Goal: Task Accomplishment & Management: Complete application form

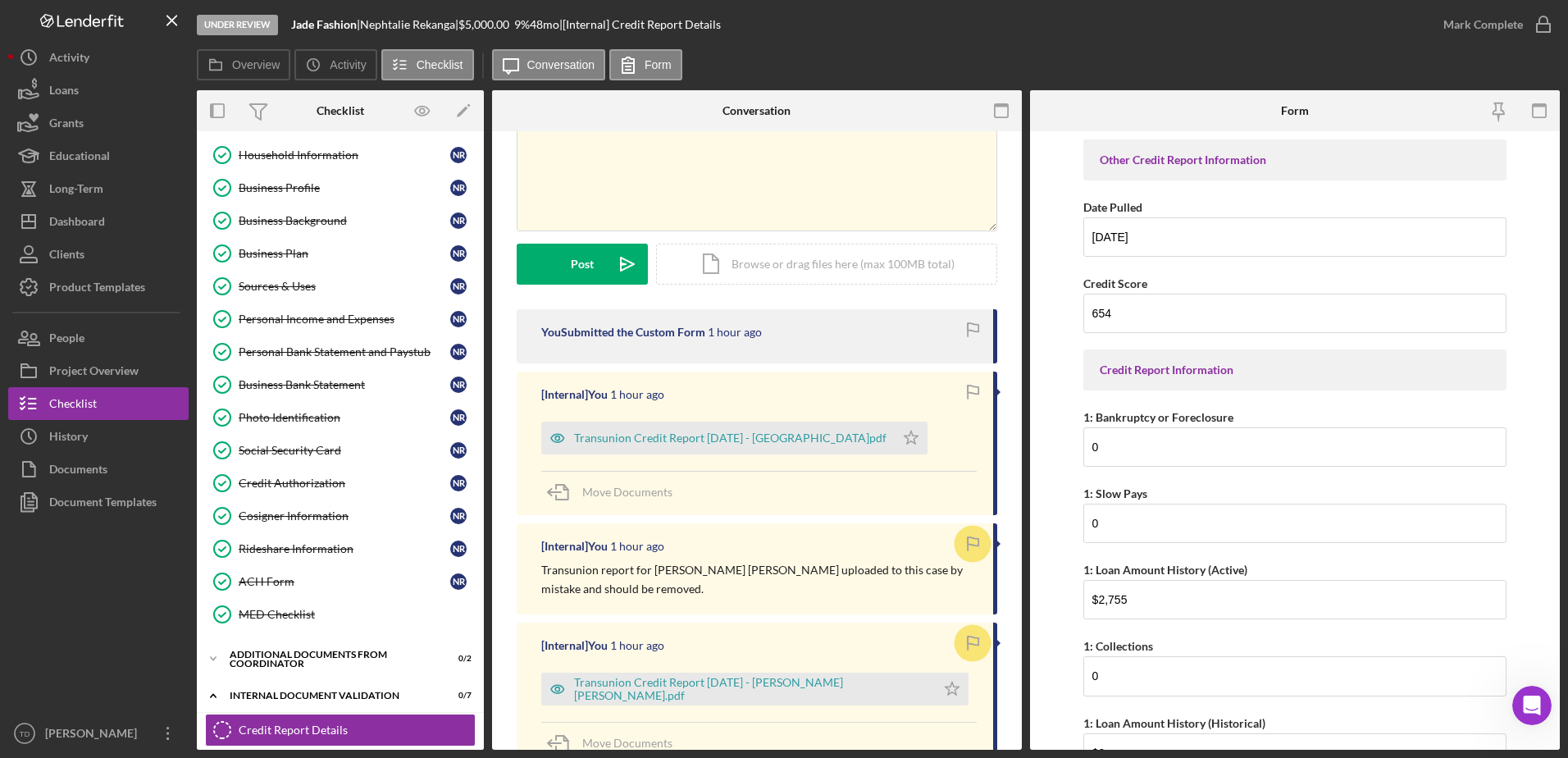
scroll to position [114, 0]
click at [101, 89] on button "Loans" at bounding box center [99, 90] width 181 height 33
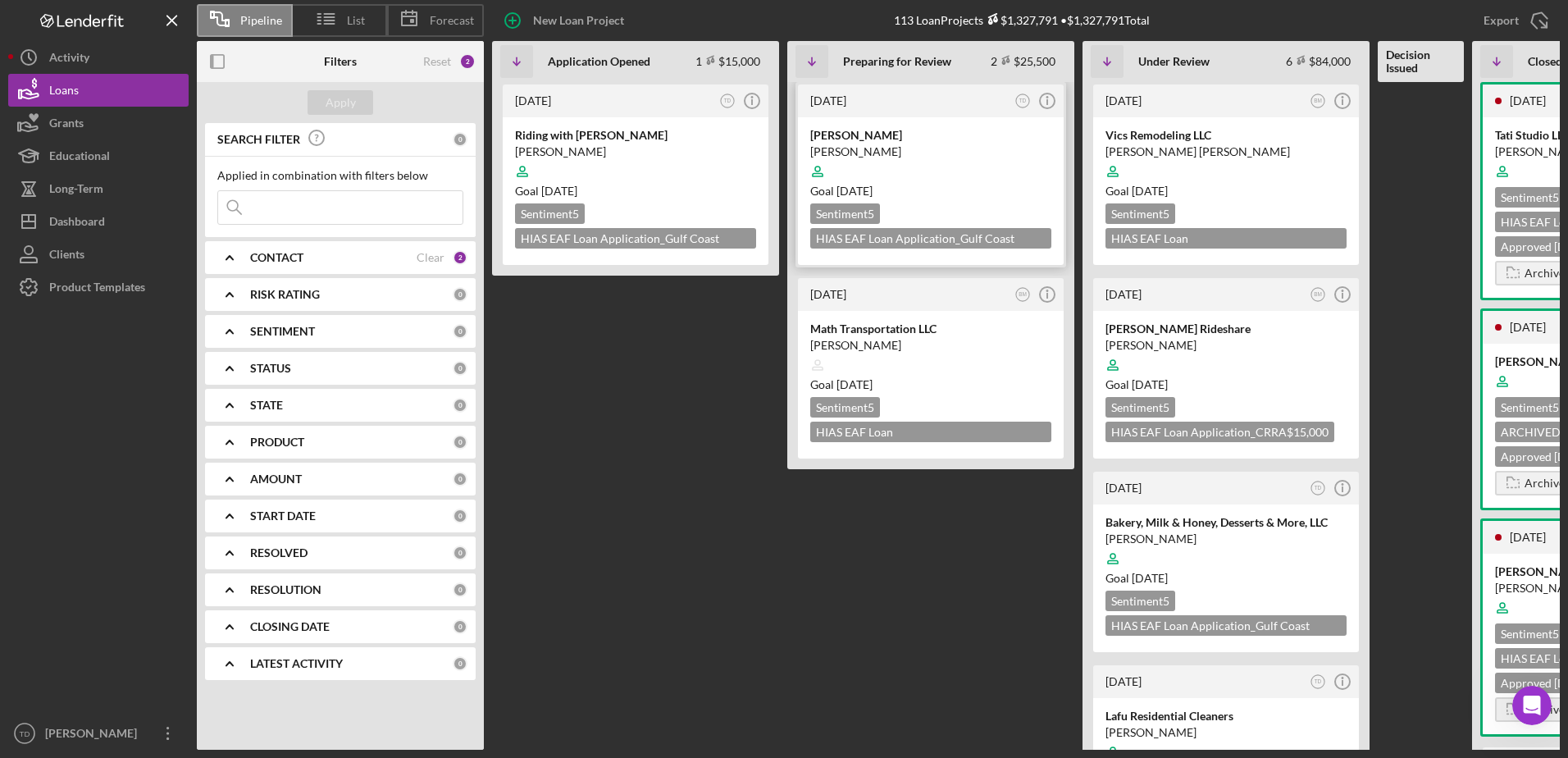
click at [874, 140] on div "Sweet Mary Bakery" at bounding box center [931, 135] width 241 height 16
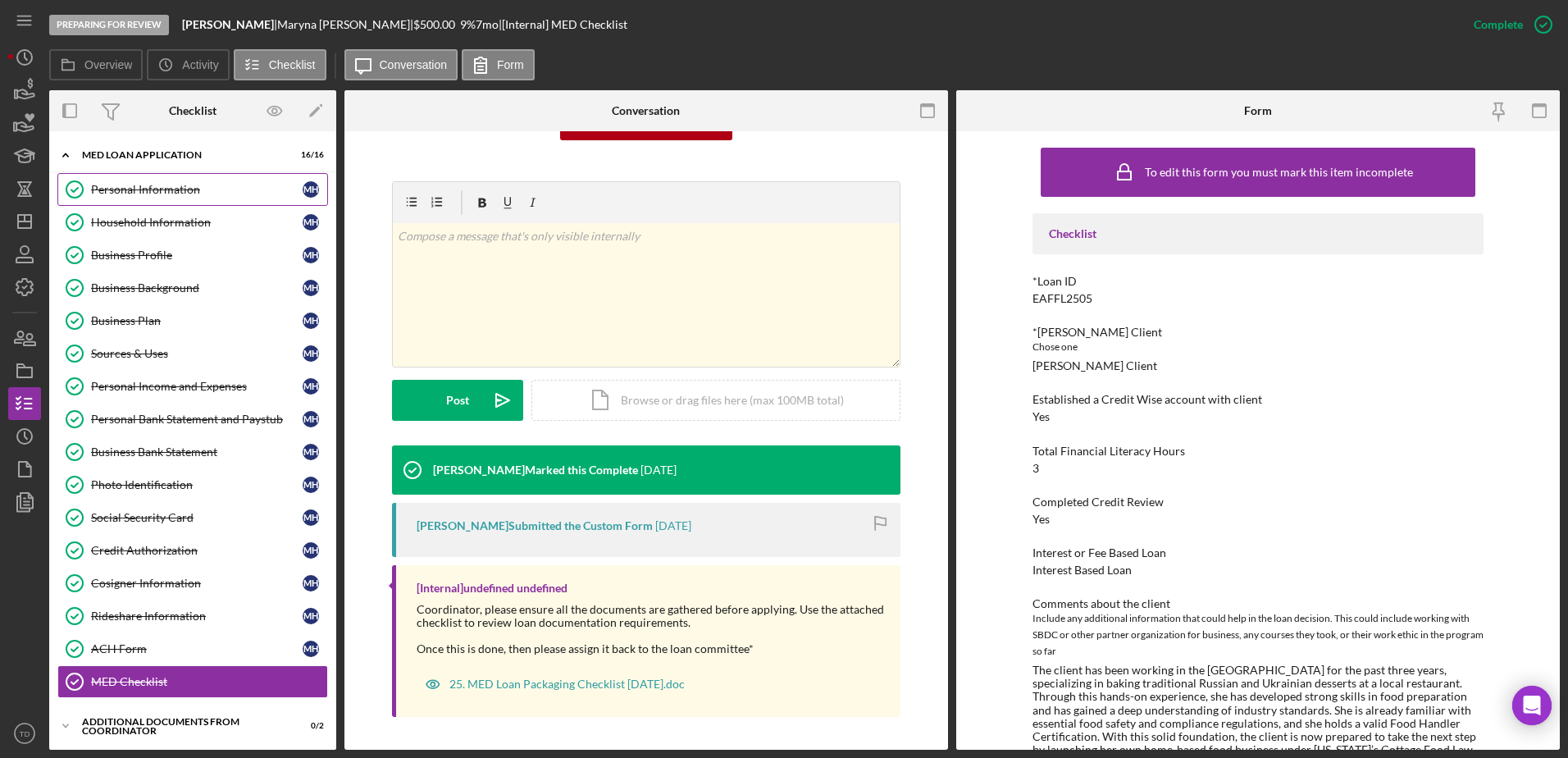
click at [177, 185] on div "Personal Information" at bounding box center [197, 189] width 212 height 13
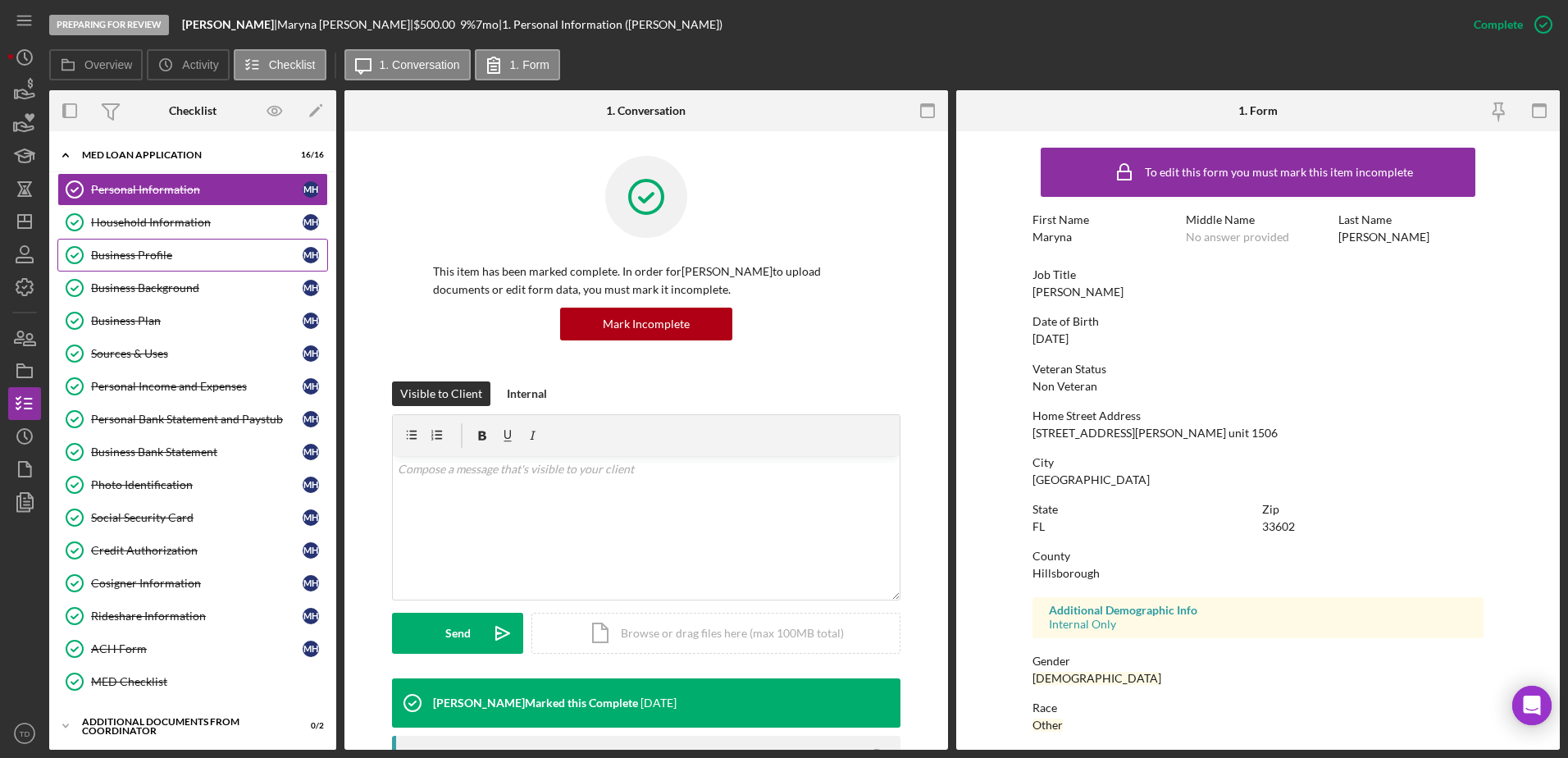
click at [182, 253] on div "Business Profile" at bounding box center [197, 255] width 212 height 13
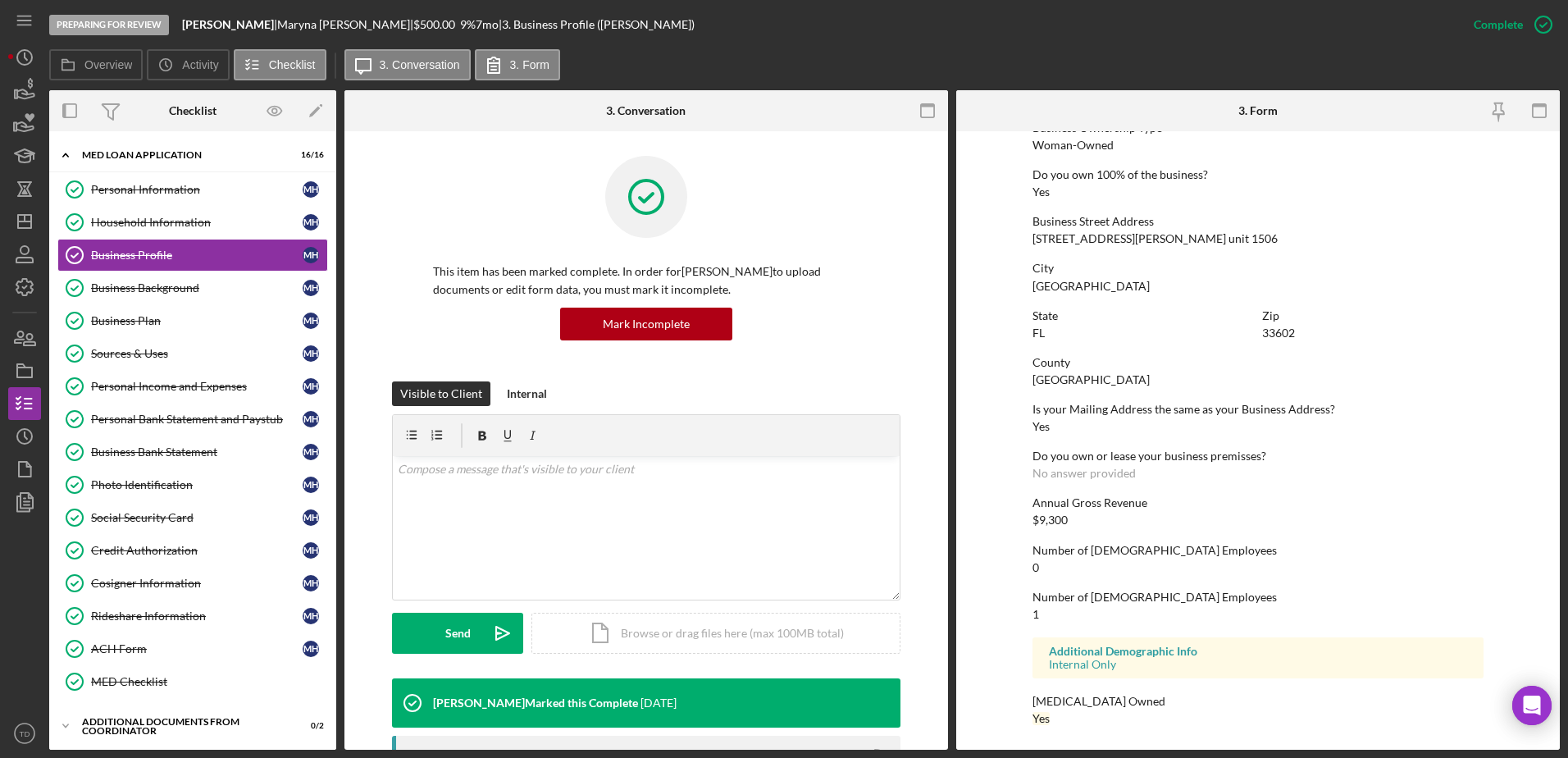
scroll to position [618, 0]
click at [175, 274] on link "Business Background Business Background M H" at bounding box center [193, 288] width 271 height 33
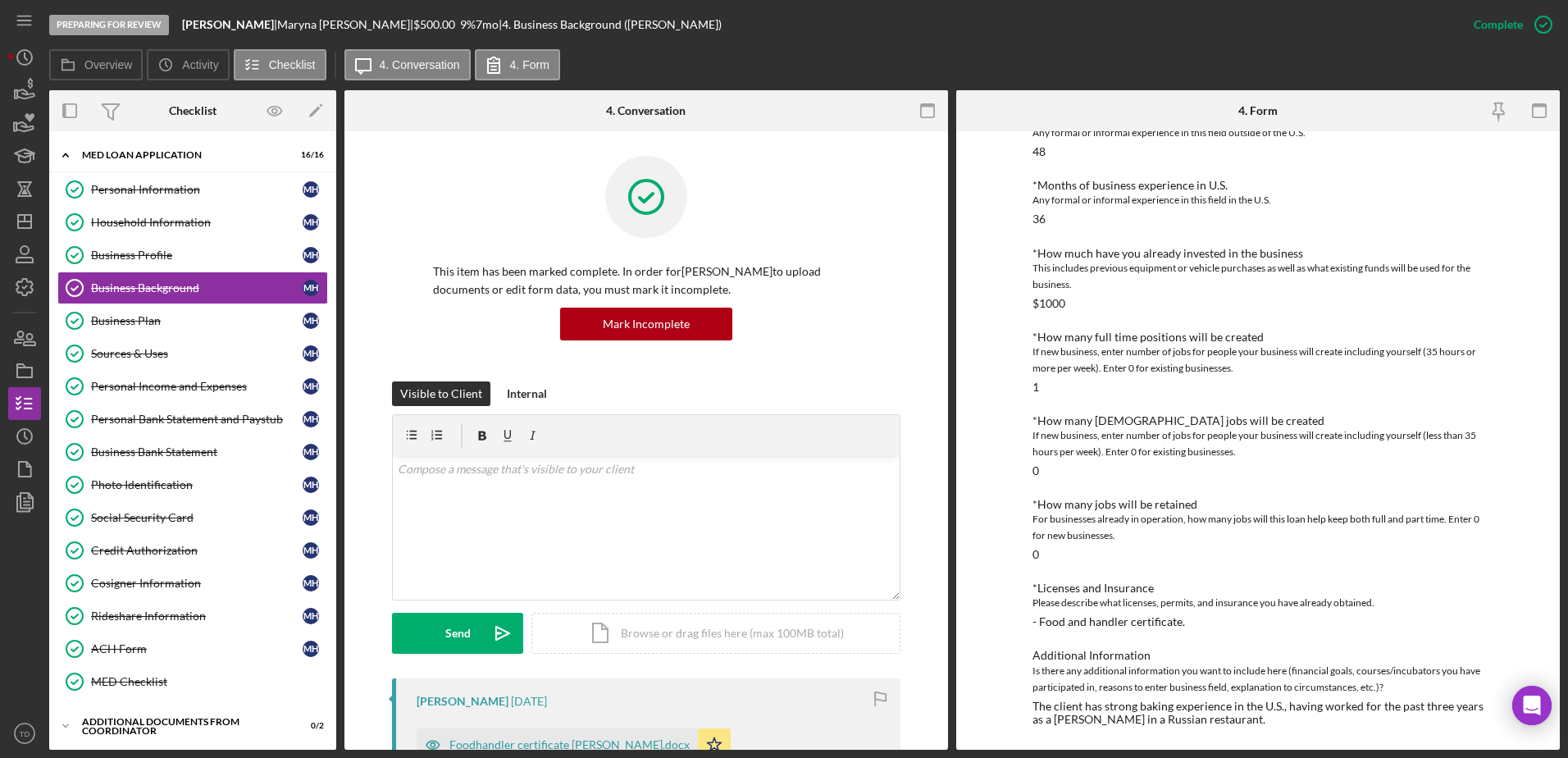
scroll to position [503, 0]
click at [216, 324] on div "Business Plan" at bounding box center [197, 320] width 212 height 13
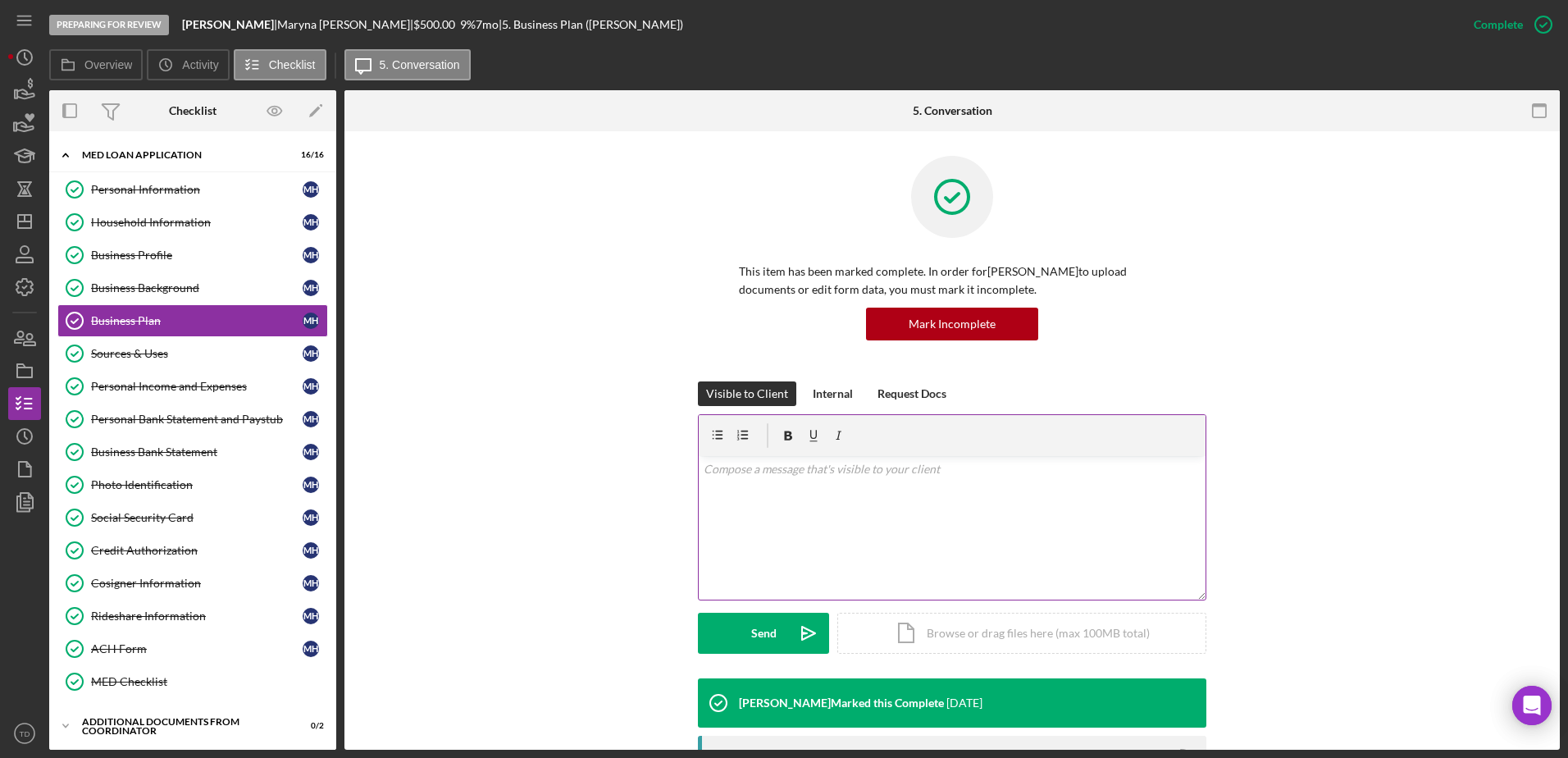
scroll to position [425, 0]
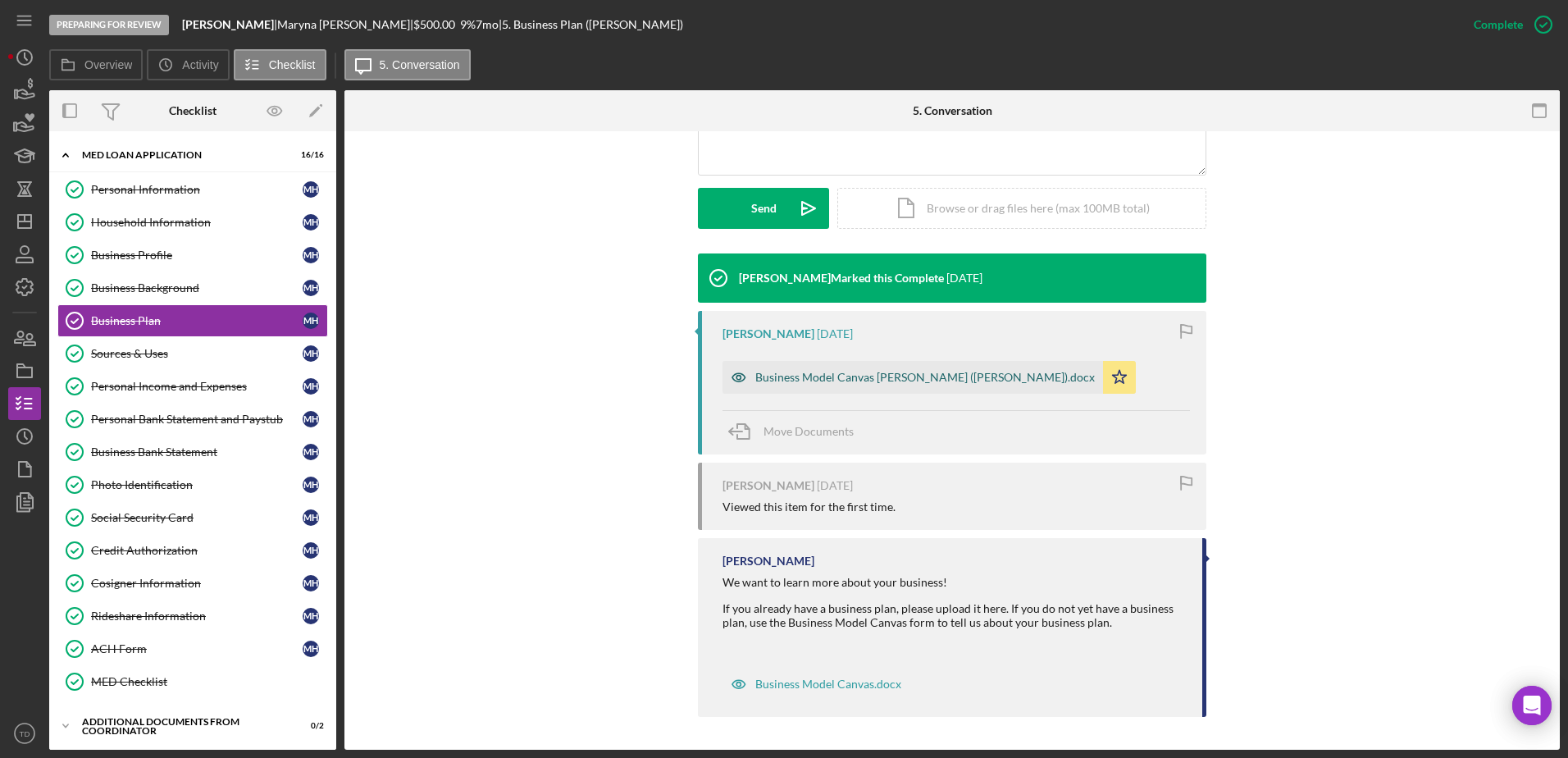
drag, startPoint x: 863, startPoint y: 391, endPoint x: 827, endPoint y: 383, distance: 36.9
click at [827, 383] on div "Business Model Canvas Sweet Mary Bakery (Maryna Hryshyna).docx" at bounding box center [925, 377] width 340 height 13
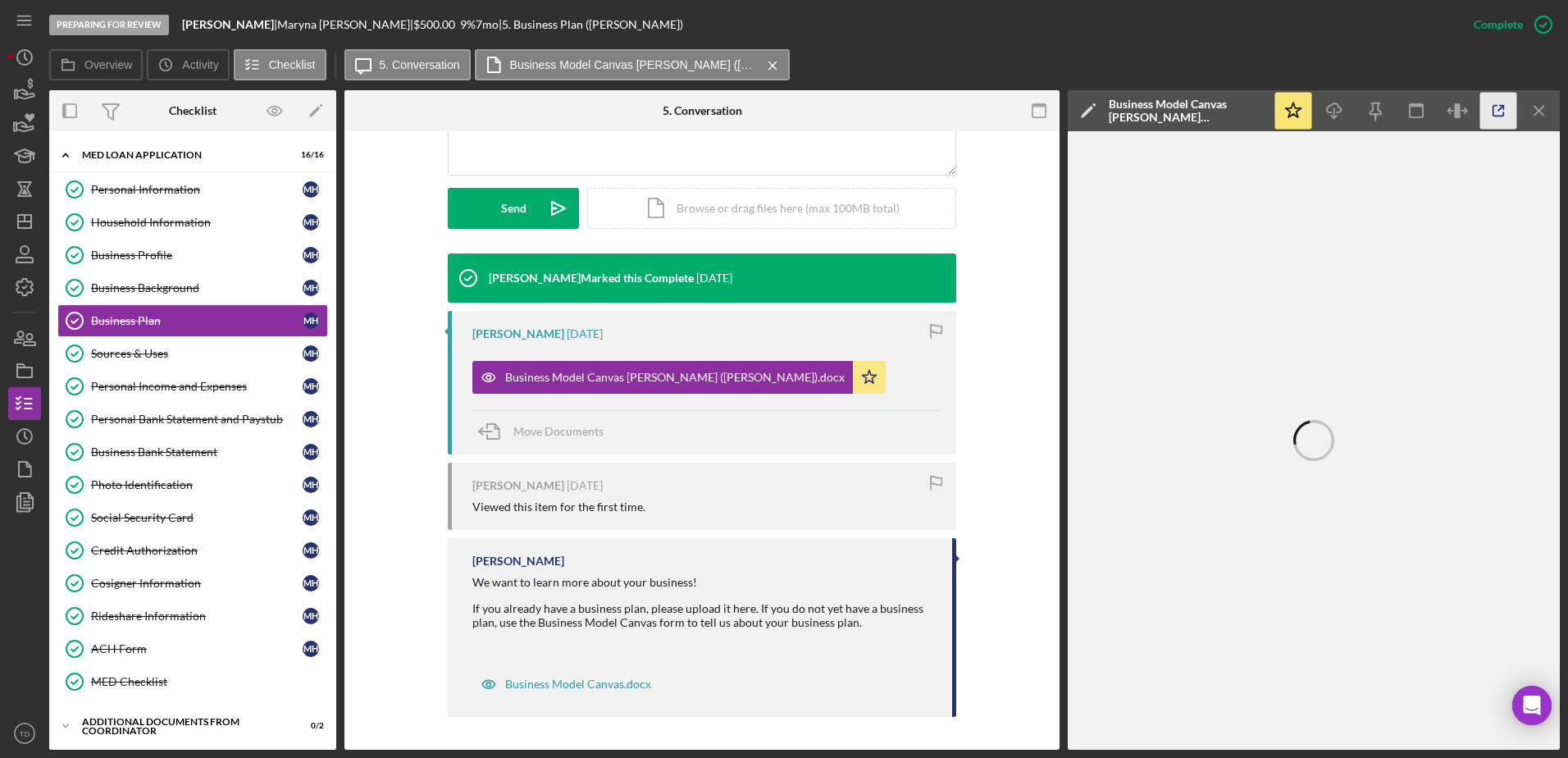
click at [1505, 109] on icon "button" at bounding box center [1498, 111] width 37 height 37
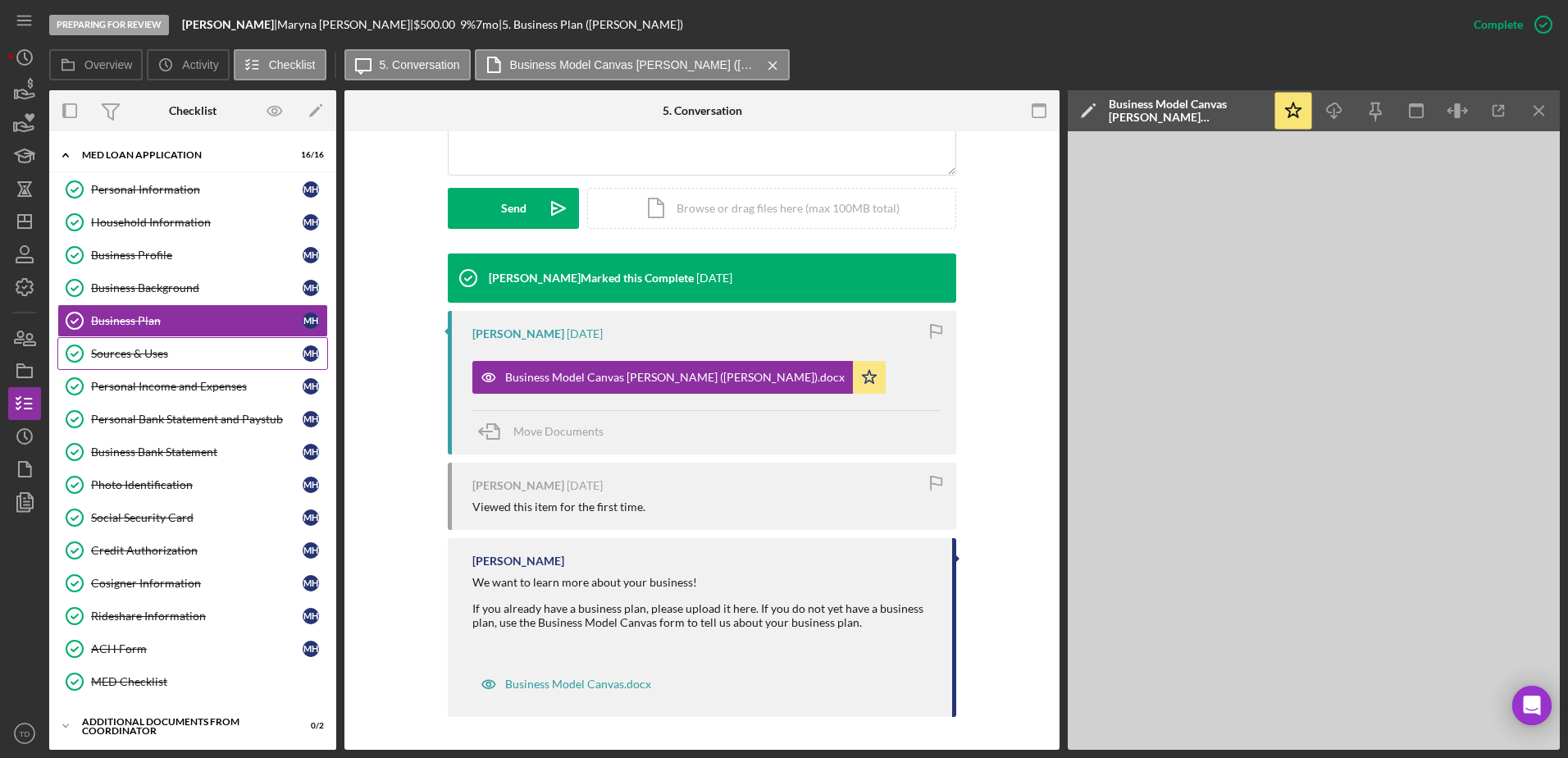
click at [171, 362] on link "Sources & Uses Sources & Uses M H" at bounding box center [193, 354] width 271 height 33
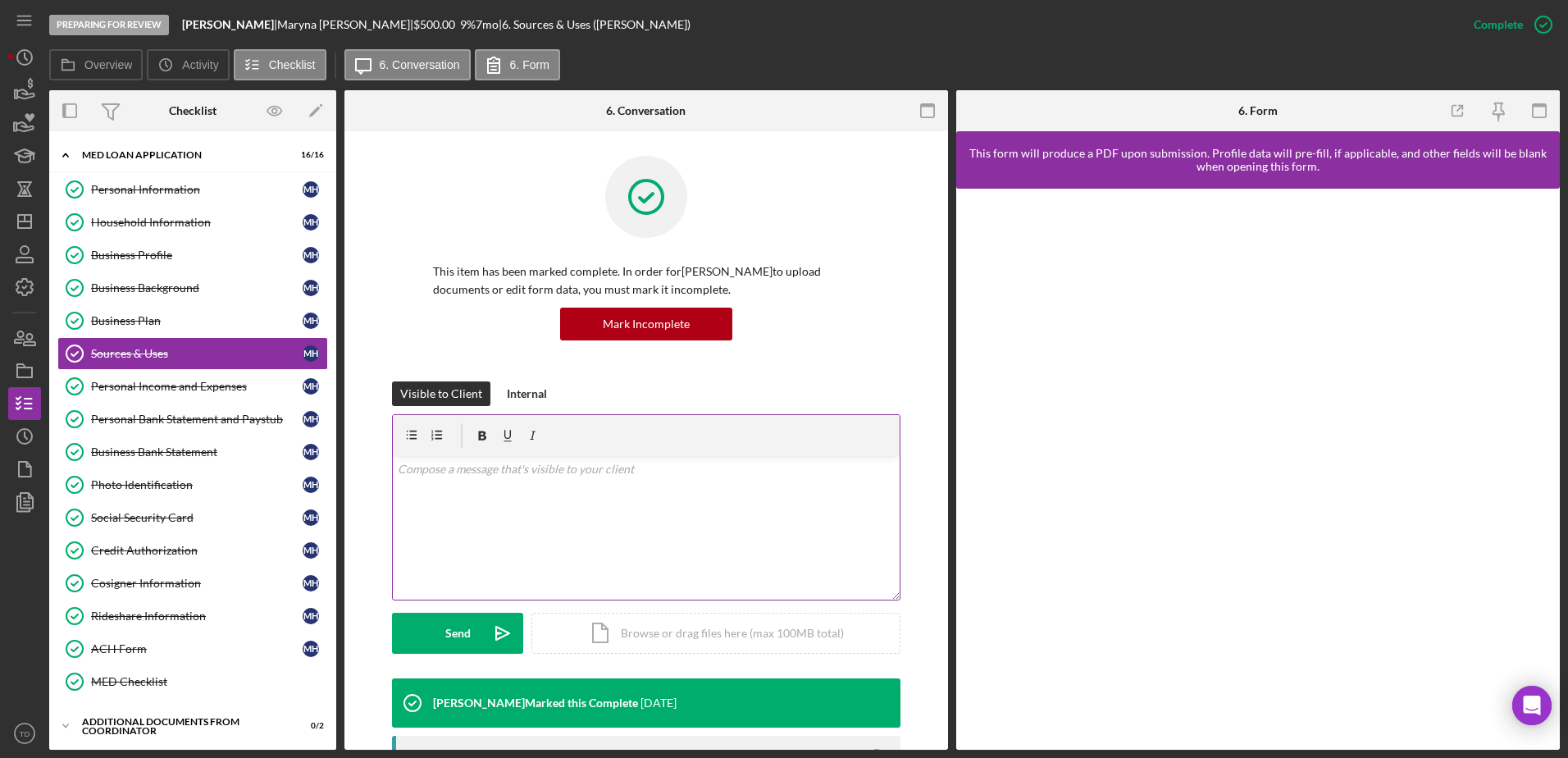
scroll to position [387, 0]
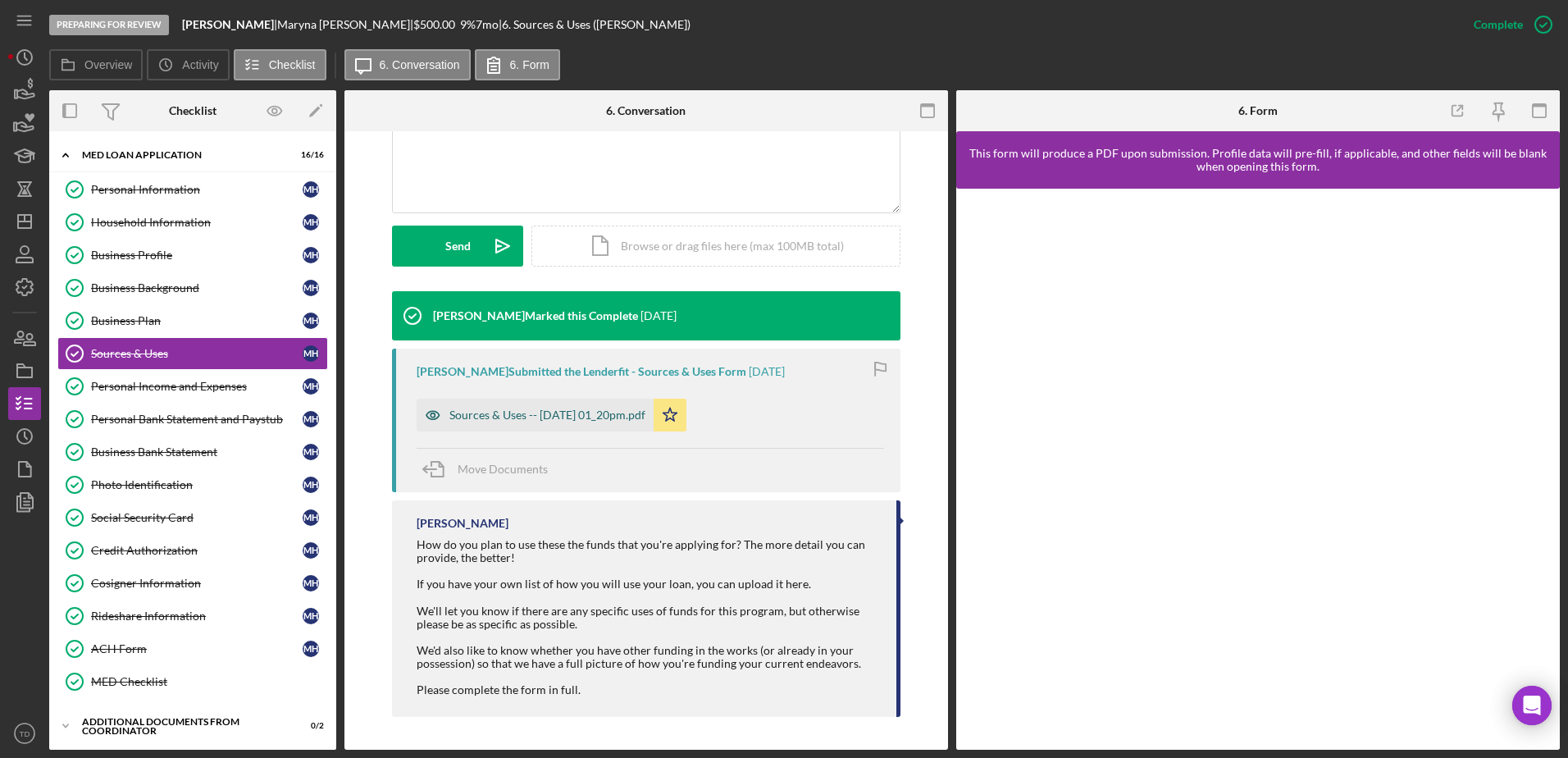
drag, startPoint x: 582, startPoint y: 431, endPoint x: 576, endPoint y: 416, distance: 16.2
click at [576, 416] on div "Sources & Uses -- 2025-08-25 01_20pm.pdf" at bounding box center [535, 415] width 237 height 33
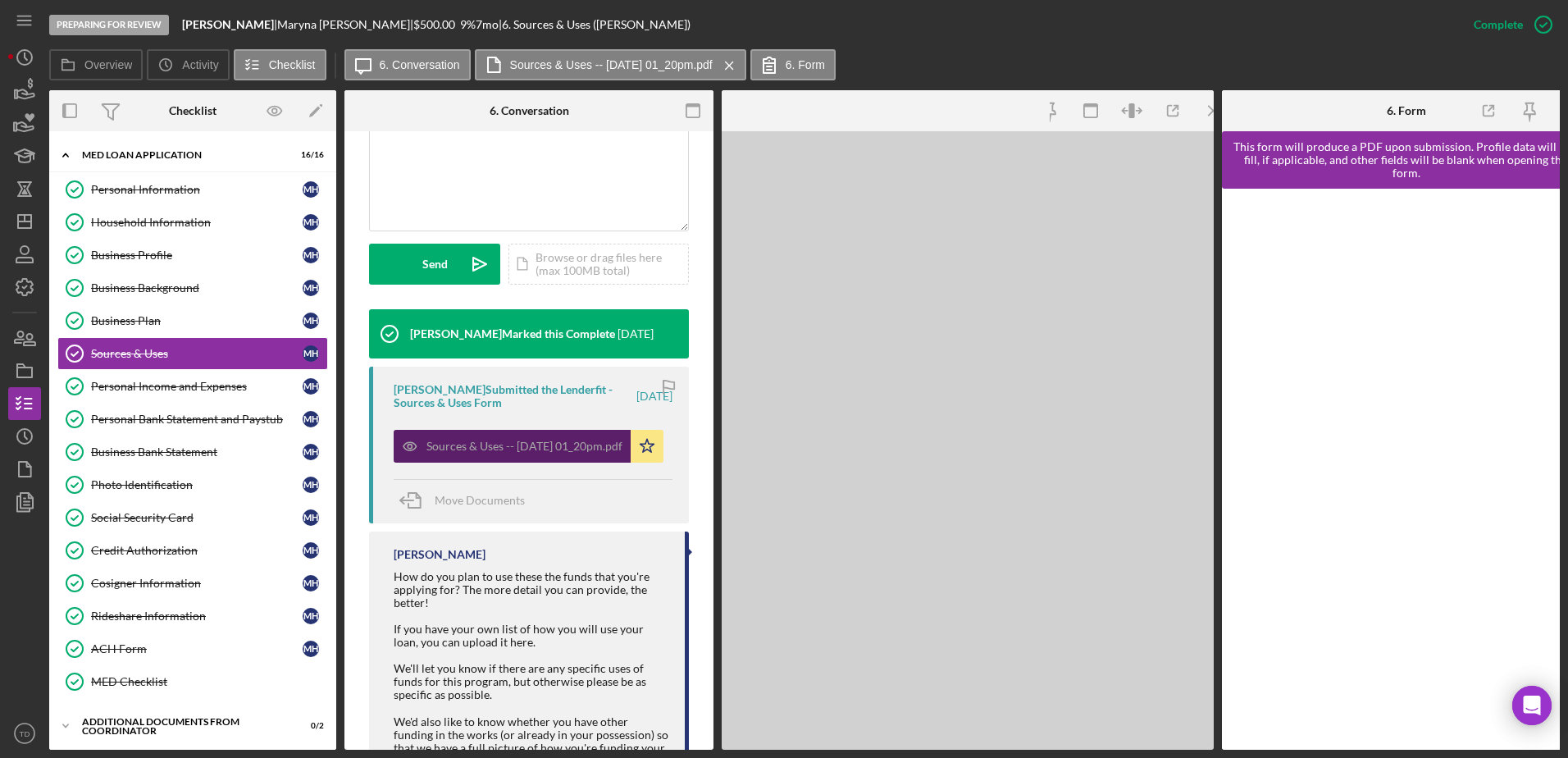
scroll to position [405, 0]
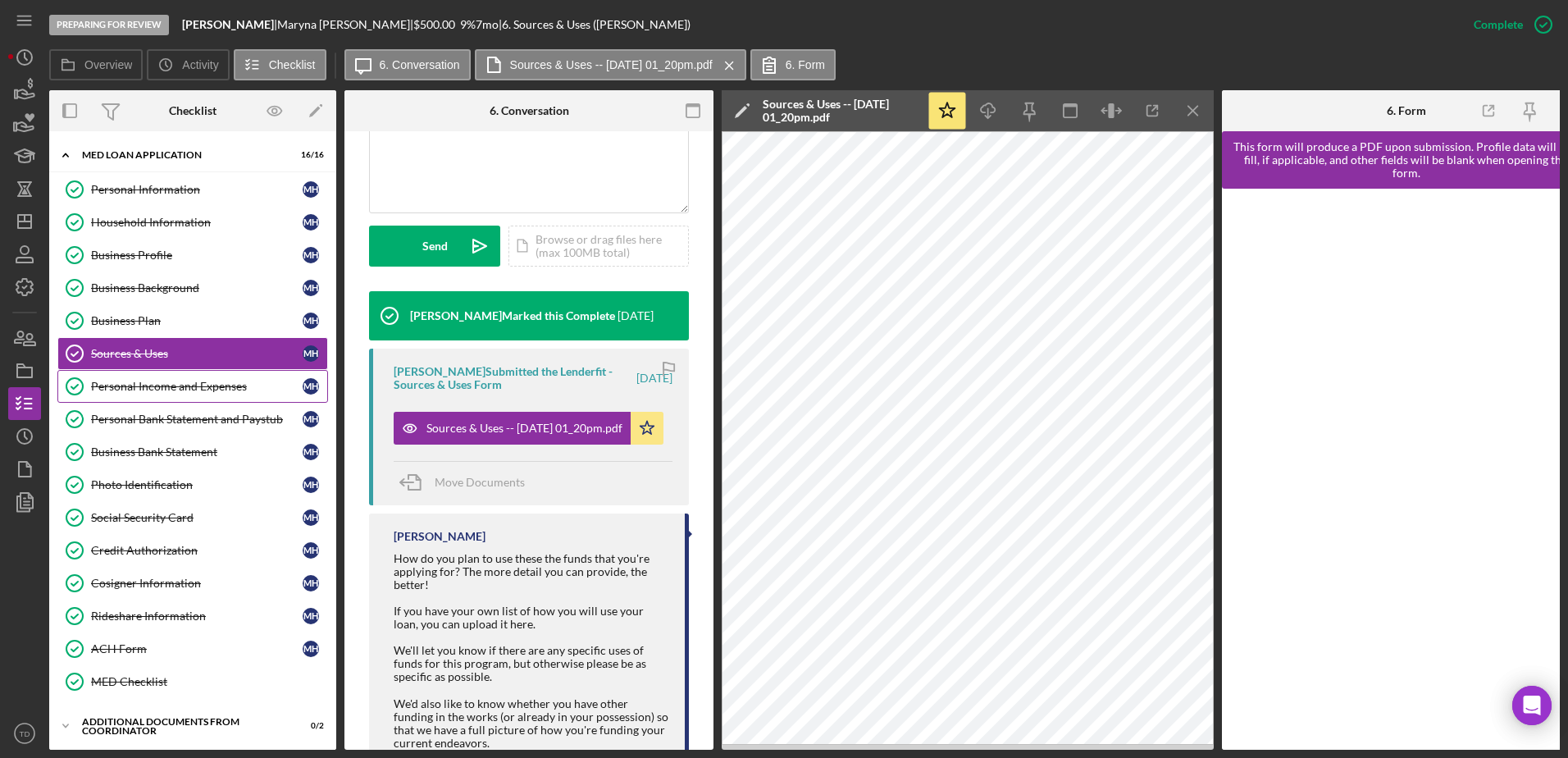
click at [200, 393] on div "Personal Income and Expenses" at bounding box center [197, 386] width 212 height 13
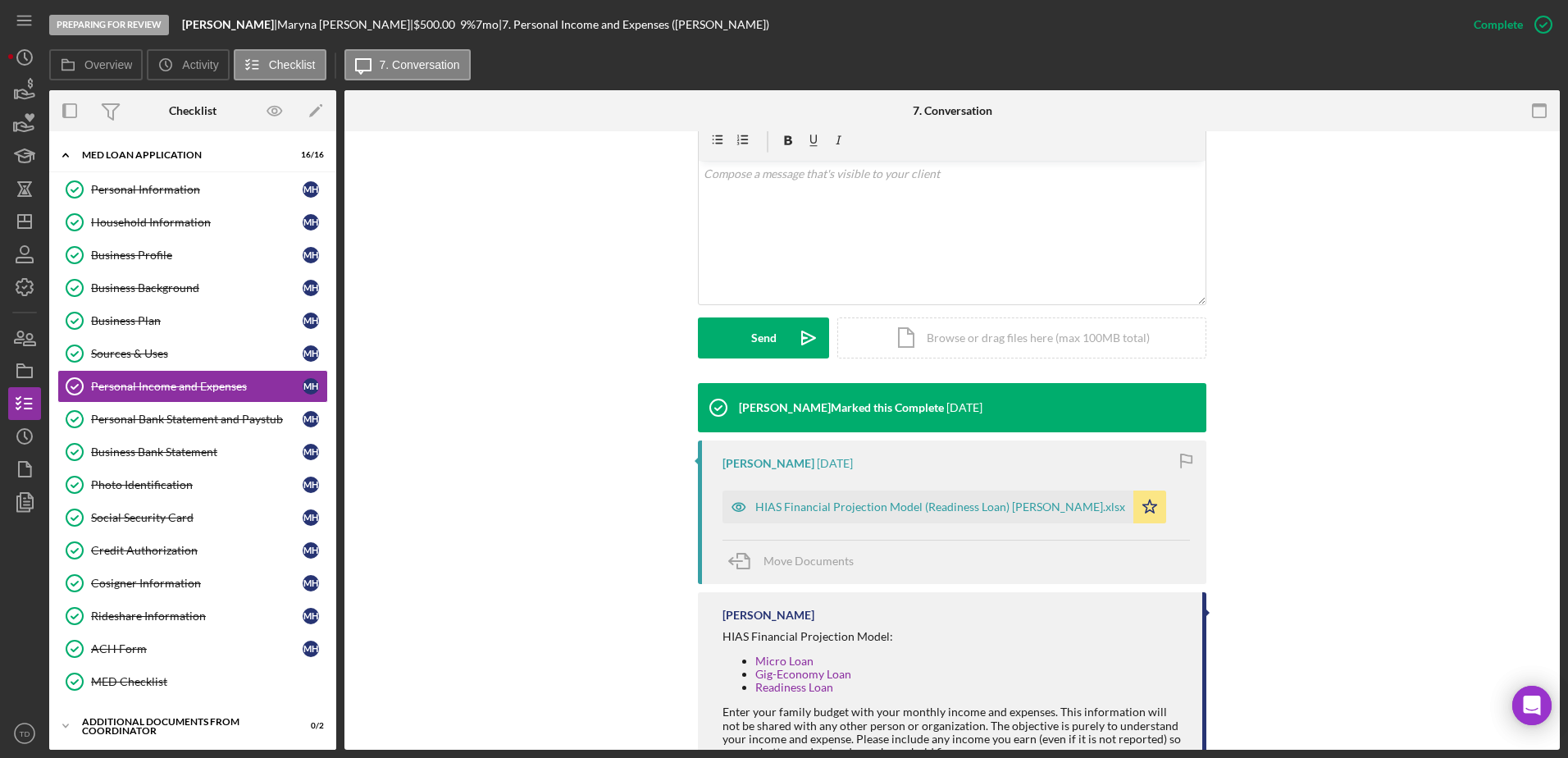
scroll to position [358, 0]
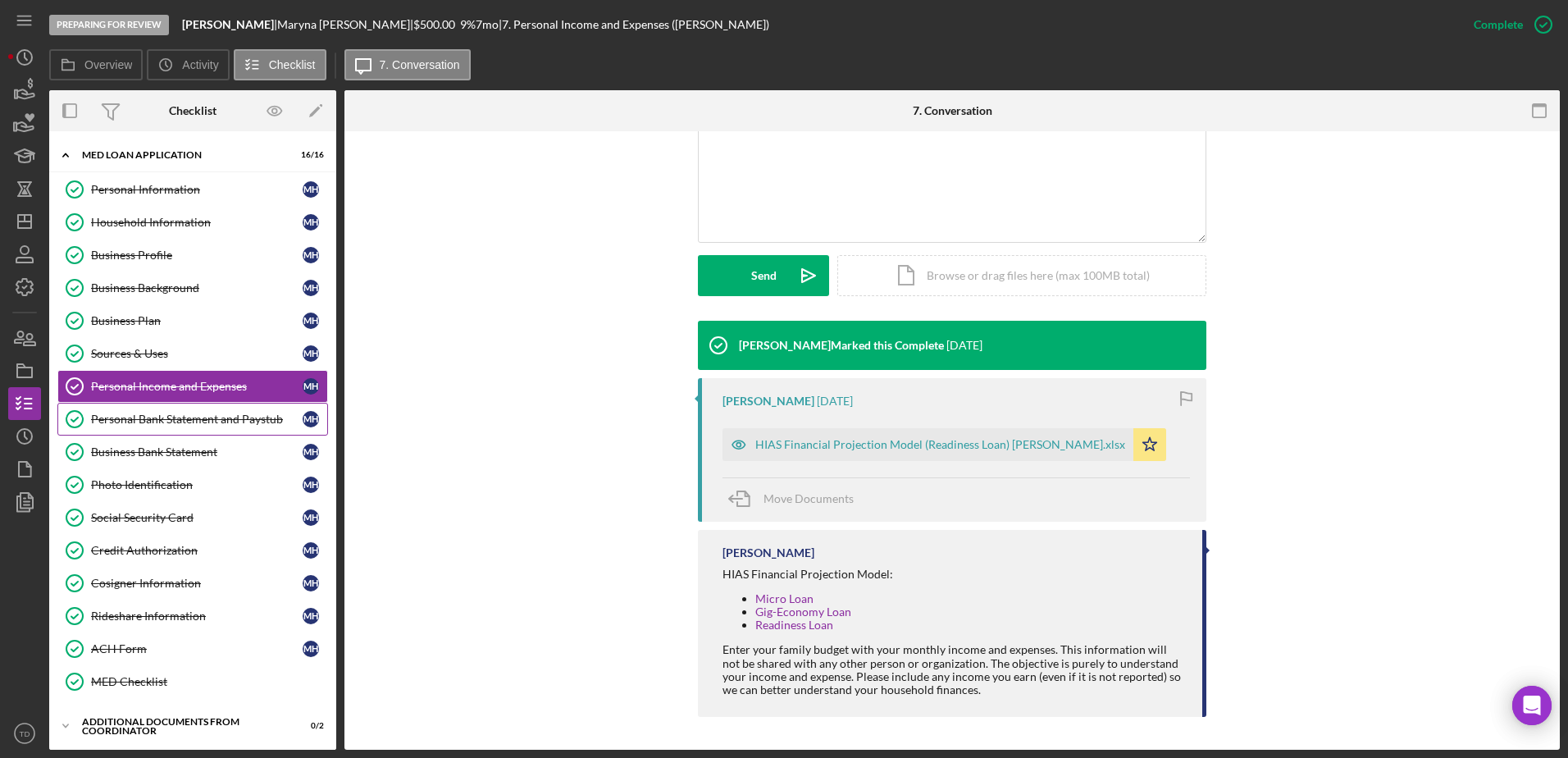
click at [177, 417] on div "Personal Bank Statement and Paystub" at bounding box center [197, 419] width 212 height 13
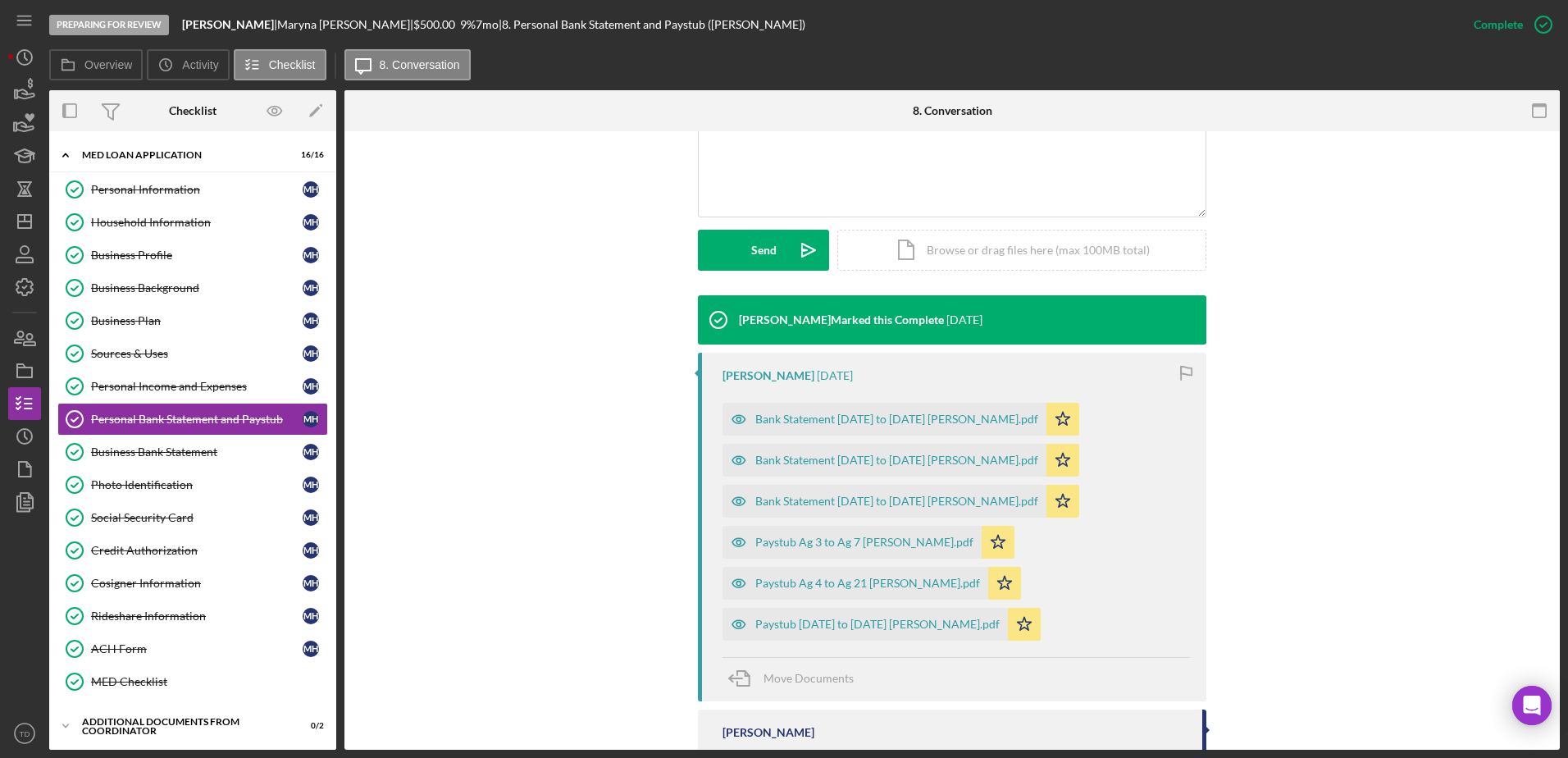
scroll to position [384, 0]
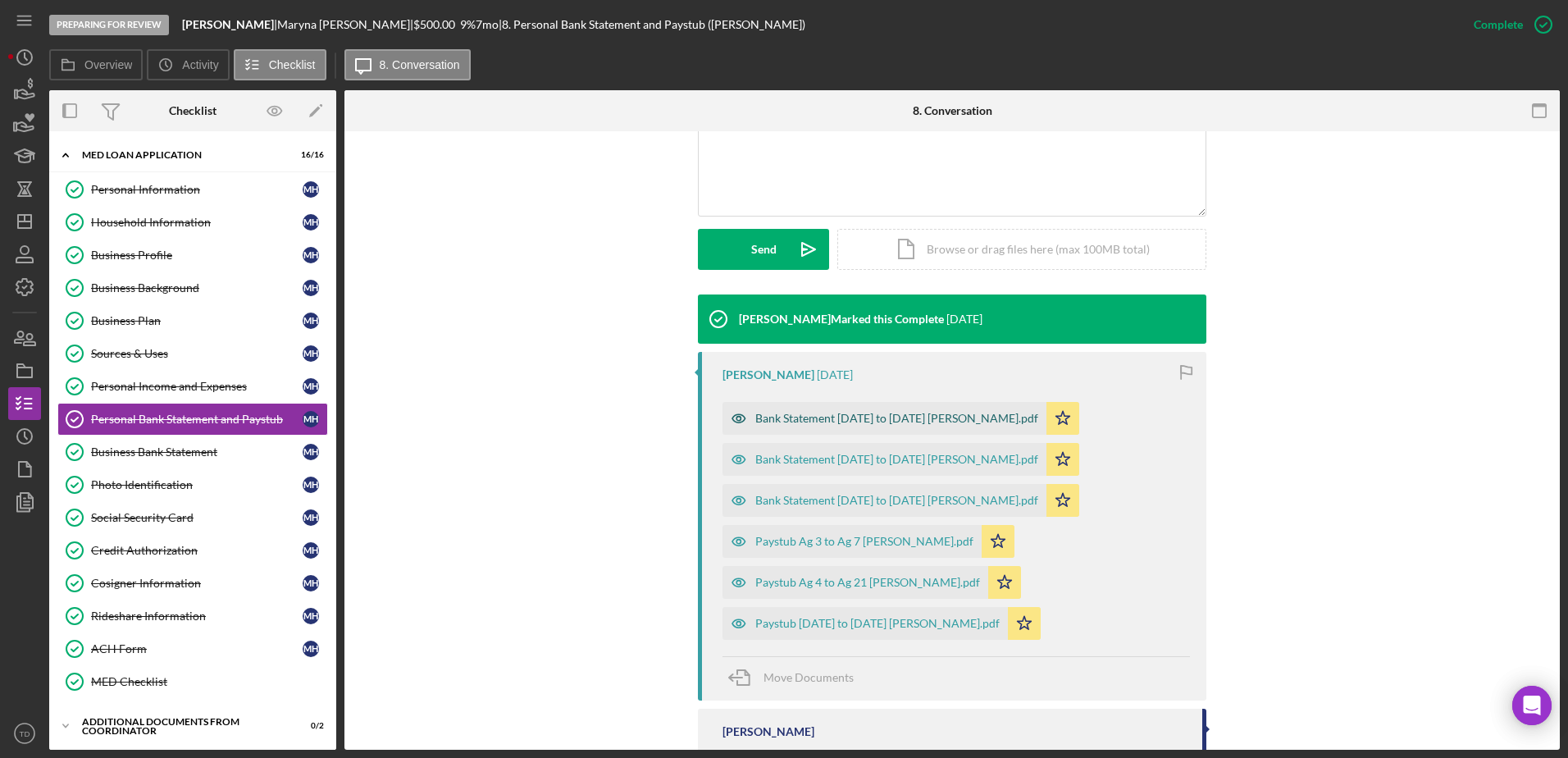
click at [791, 428] on div "Bank Statement April 24 to May 22 Maryna Hryshyna.pdf" at bounding box center [884, 418] width 324 height 33
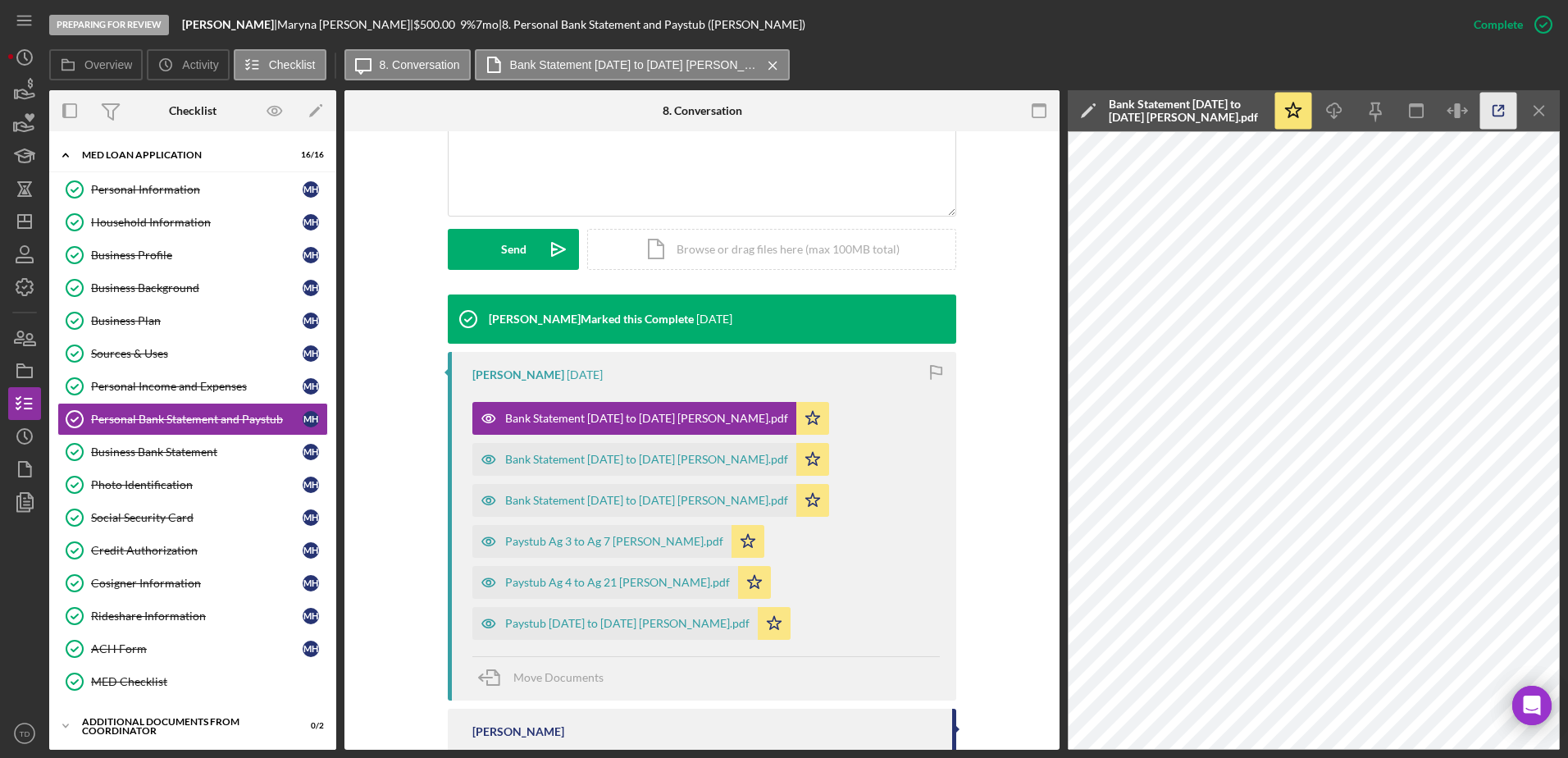
click at [1490, 99] on icon "button" at bounding box center [1498, 111] width 37 height 37
click at [752, 508] on div "Bank Statement May 23 to June 23 Maryna Hryshyna.pdf" at bounding box center [634, 501] width 324 height 33
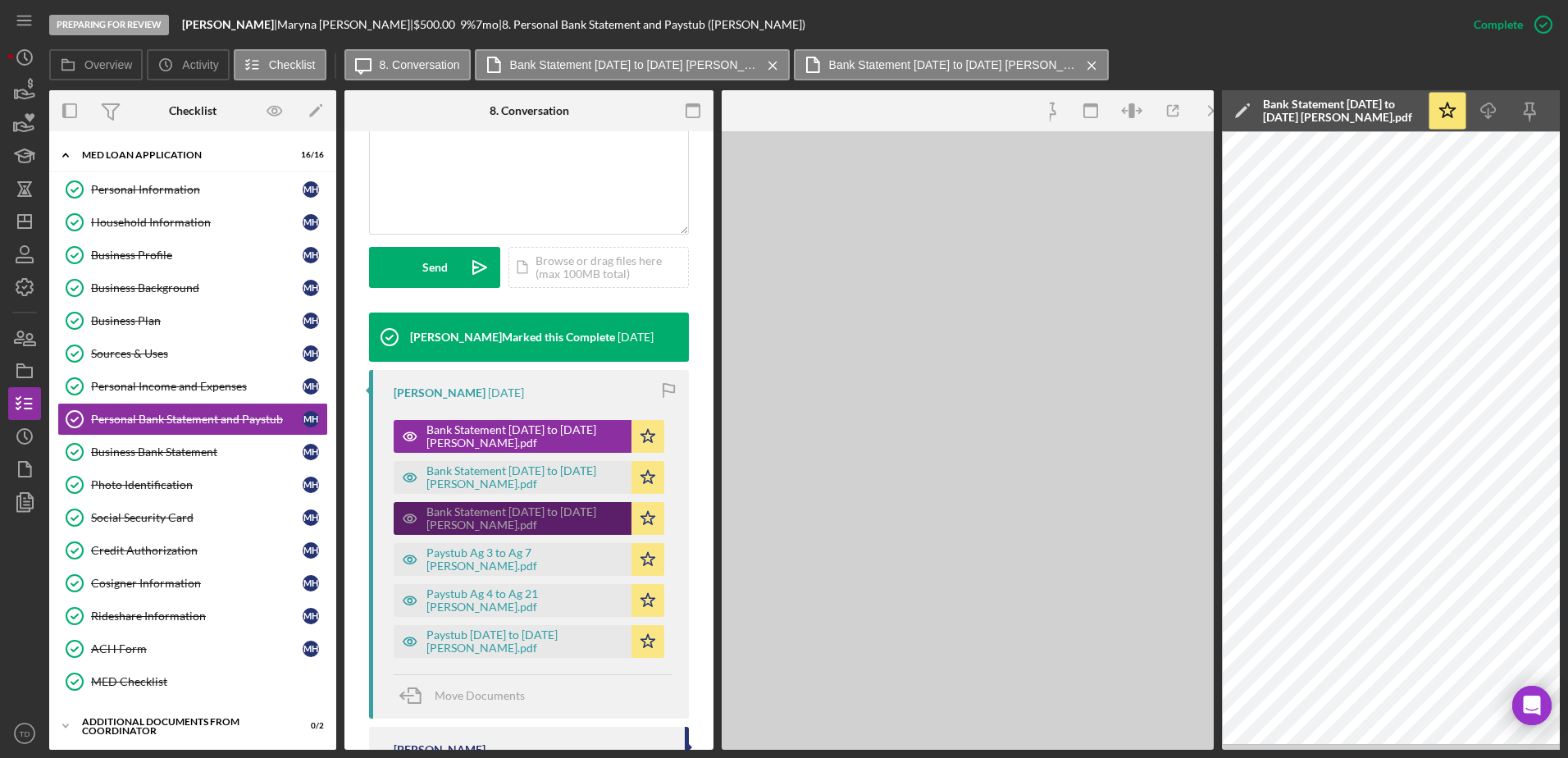
scroll to position [402, 0]
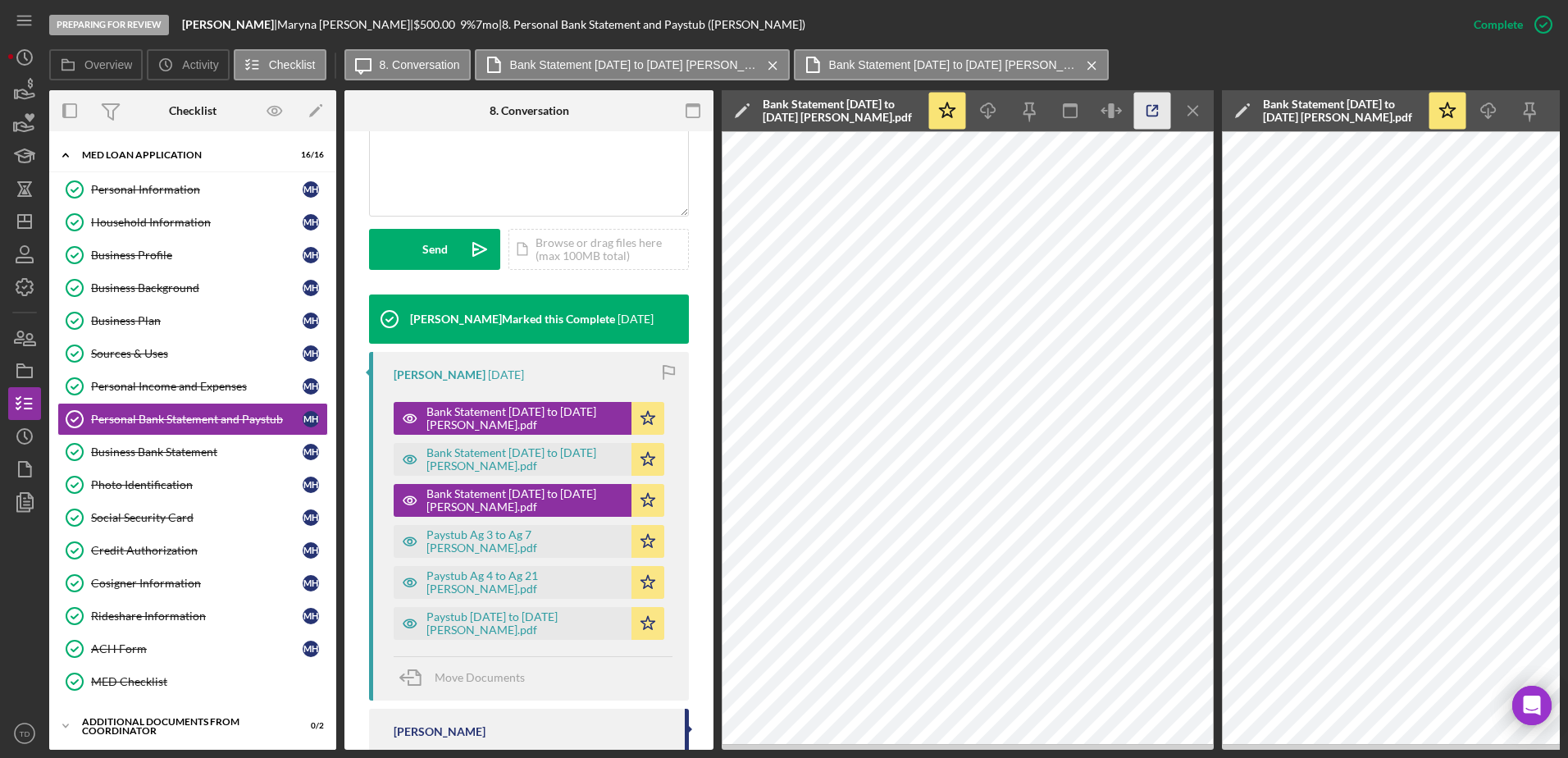
click at [1157, 115] on icon "button" at bounding box center [1153, 111] width 10 height 10
click at [532, 453] on div "Bank Statement June 24 to July 24 Maryna Hryshyna.pdf" at bounding box center [525, 459] width 197 height 27
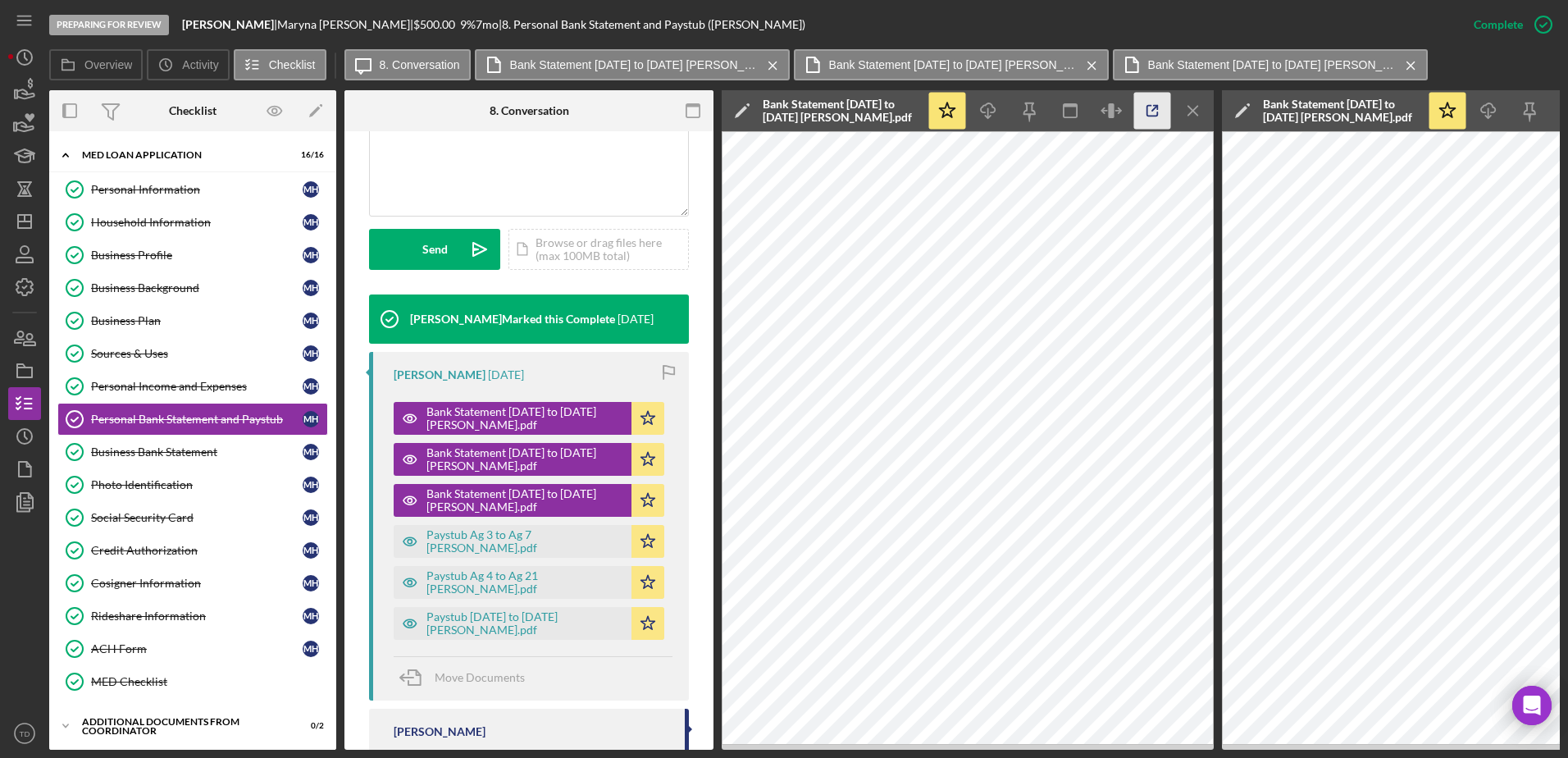
click at [1149, 118] on icon "button" at bounding box center [1153, 111] width 37 height 37
click at [562, 543] on div "Paystub Ag 3 to Ag 7 Maryna Hryshyna.pdf" at bounding box center [525, 541] width 197 height 27
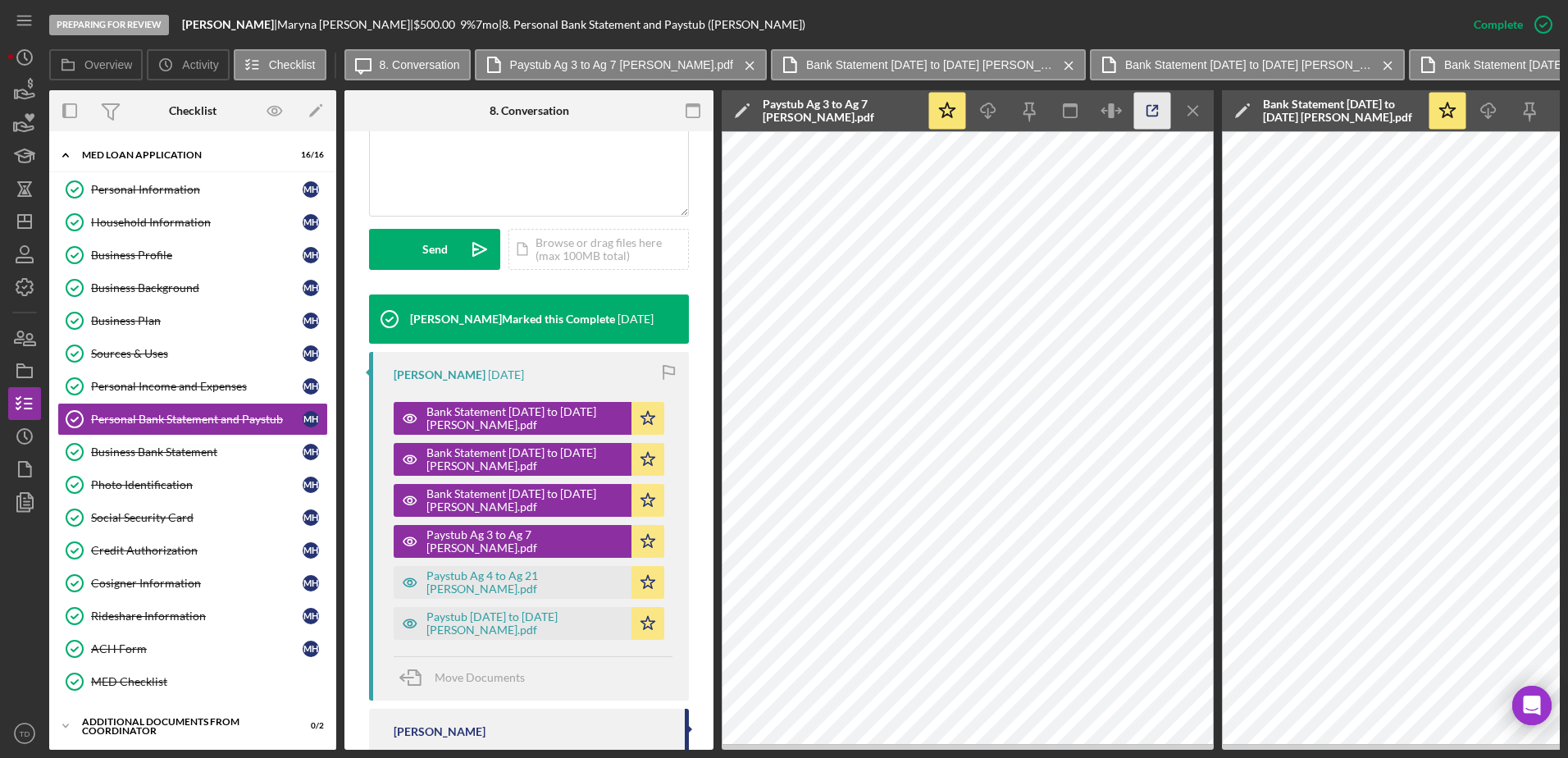
click at [1147, 108] on icon "button" at bounding box center [1153, 111] width 10 height 10
click at [573, 589] on div "Paystub Ag 4 to Ag 21 Maryna Hryshyna.pdf" at bounding box center [525, 582] width 197 height 27
click at [1146, 112] on icon "button" at bounding box center [1153, 111] width 37 height 37
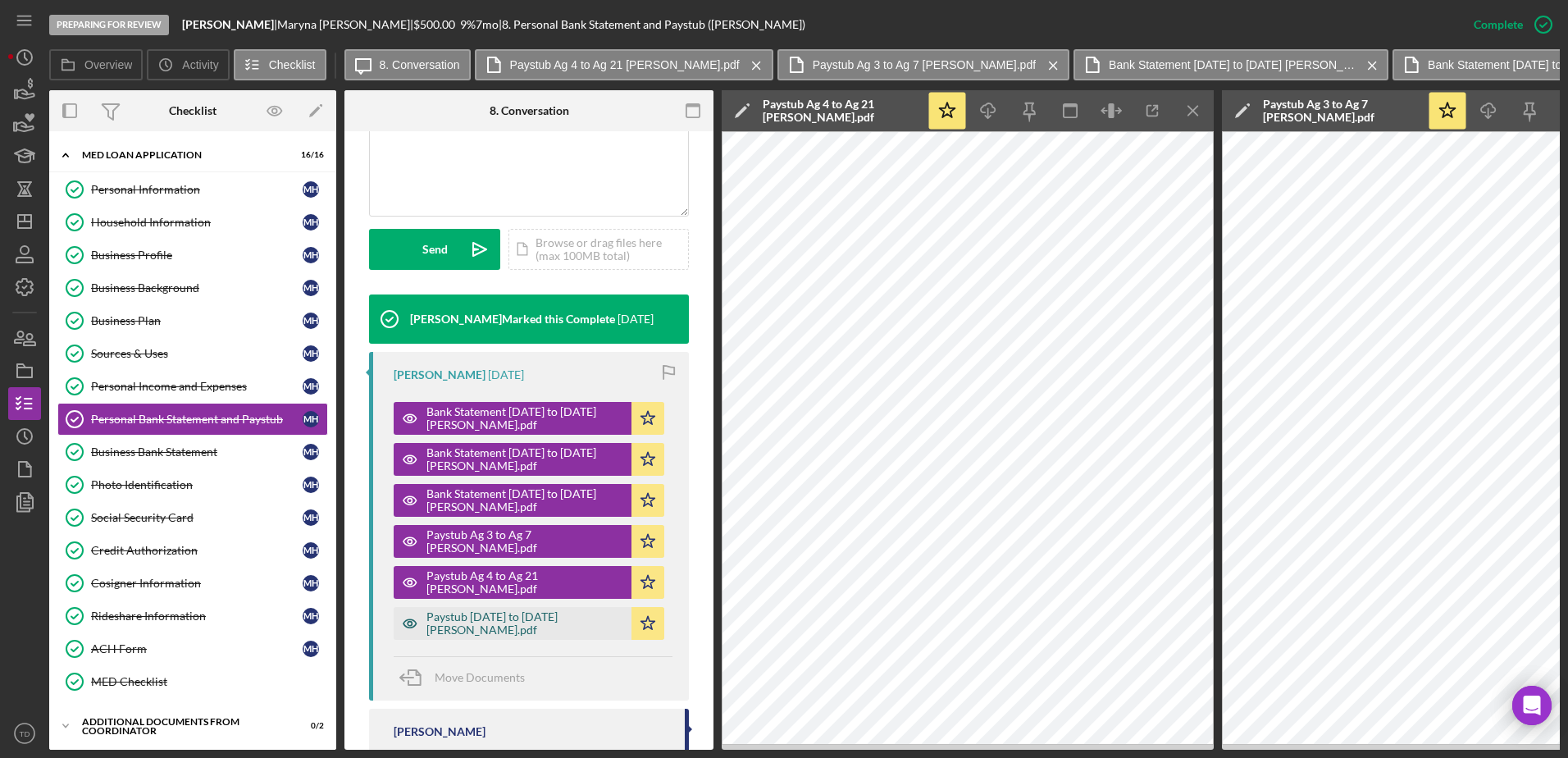
click at [532, 626] on div "Paystub July 7 to July 24 Maryna Hryshyna.pdf" at bounding box center [525, 623] width 197 height 27
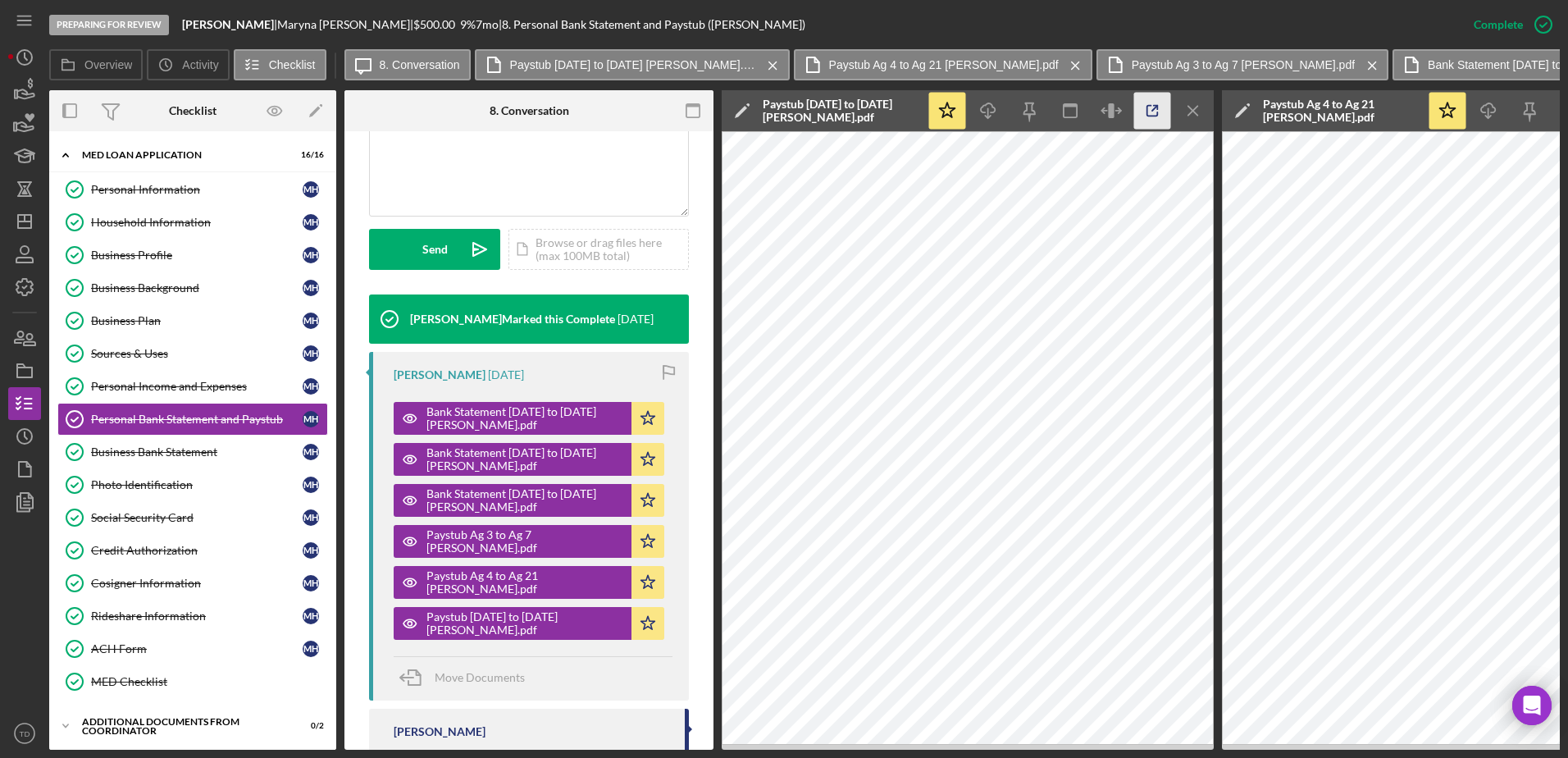
click at [1149, 118] on icon "button" at bounding box center [1153, 111] width 37 height 37
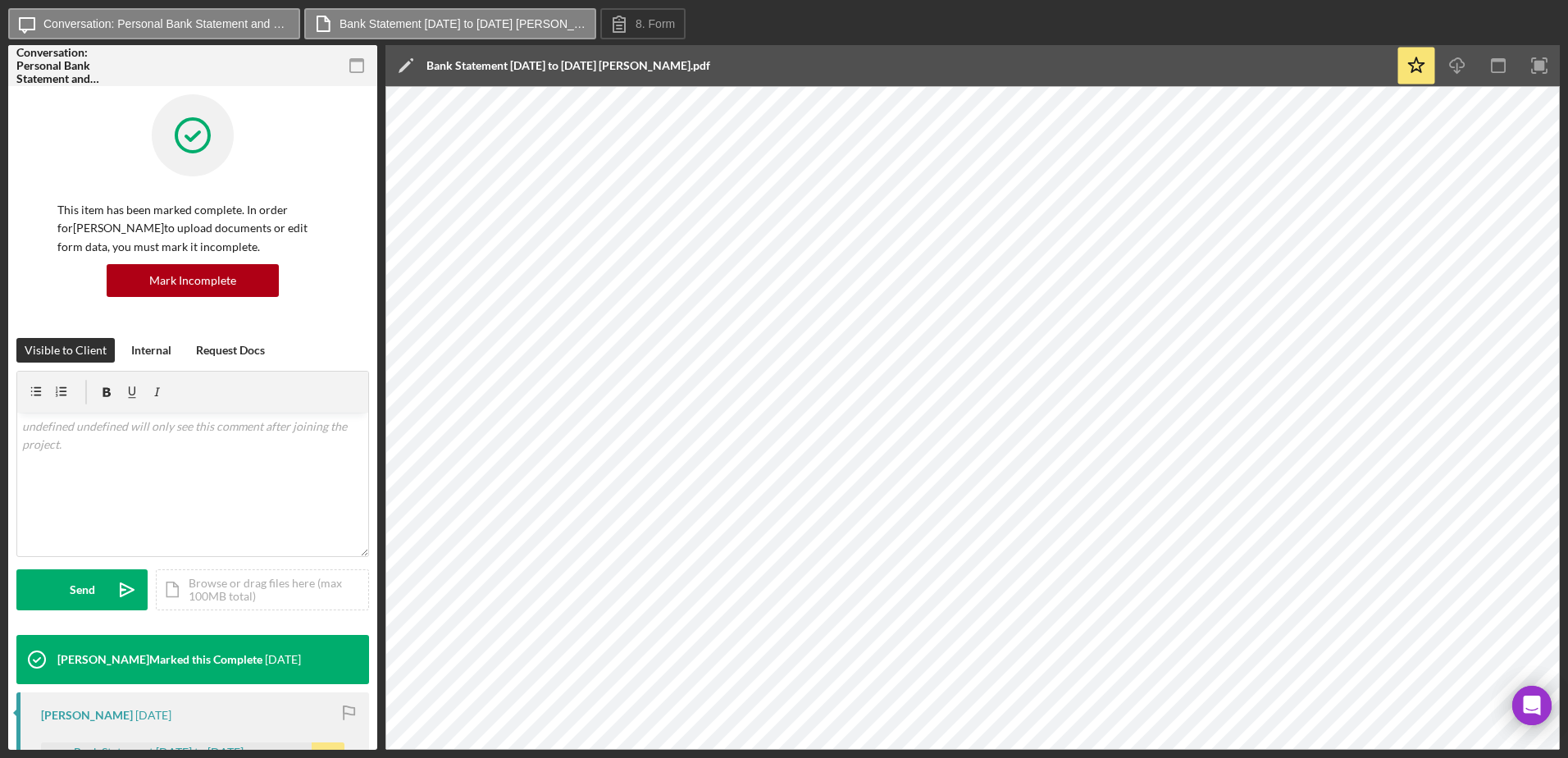
click at [0, 627] on html "Icon/Message Conversation: Personal Bank Statement and Paystub ([PERSON_NAME]) …" at bounding box center [784, 379] width 1568 height 758
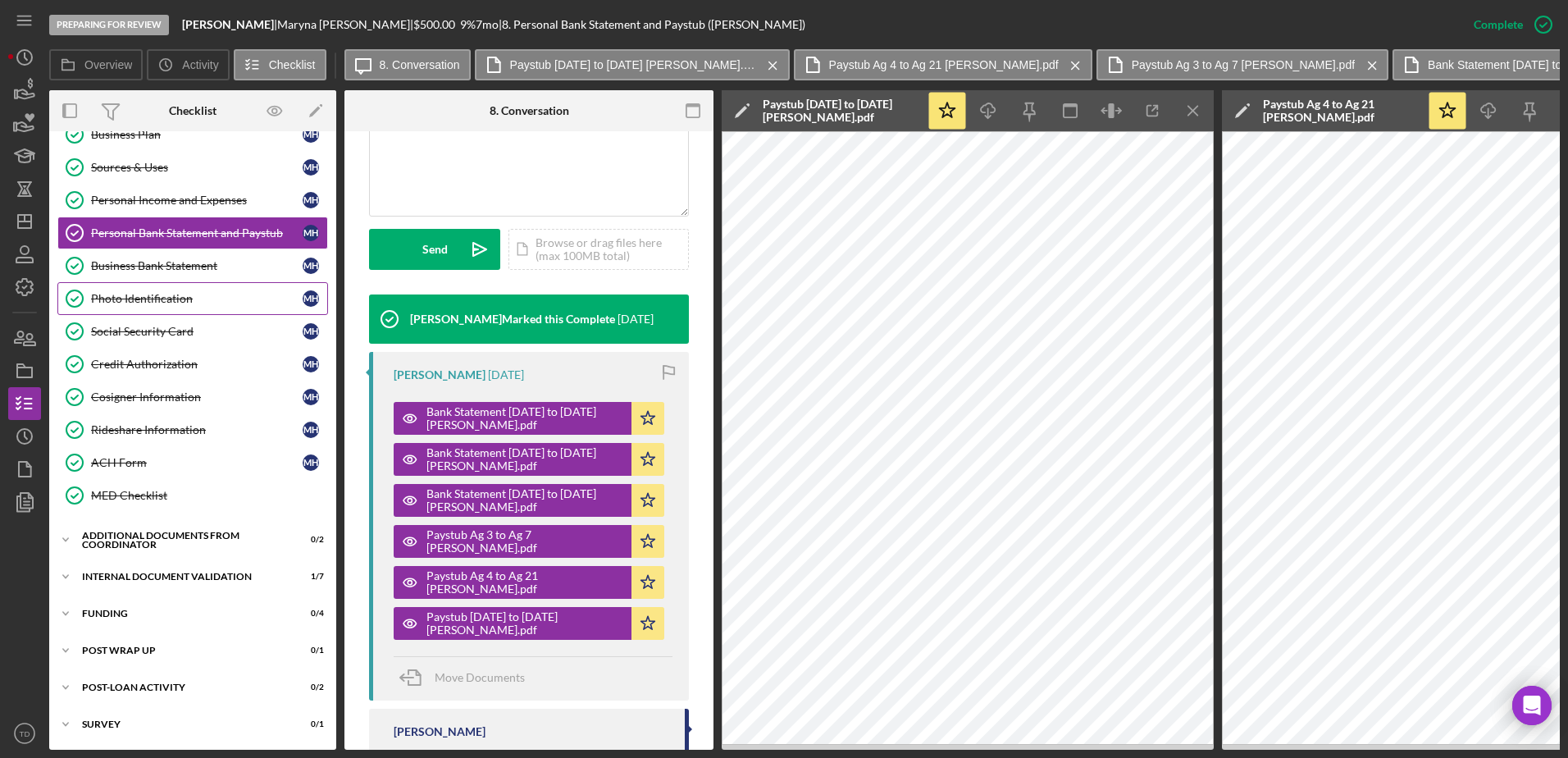
scroll to position [189, 0]
click at [160, 538] on div "Additional Documents from Coordinator" at bounding box center [199, 539] width 234 height 9
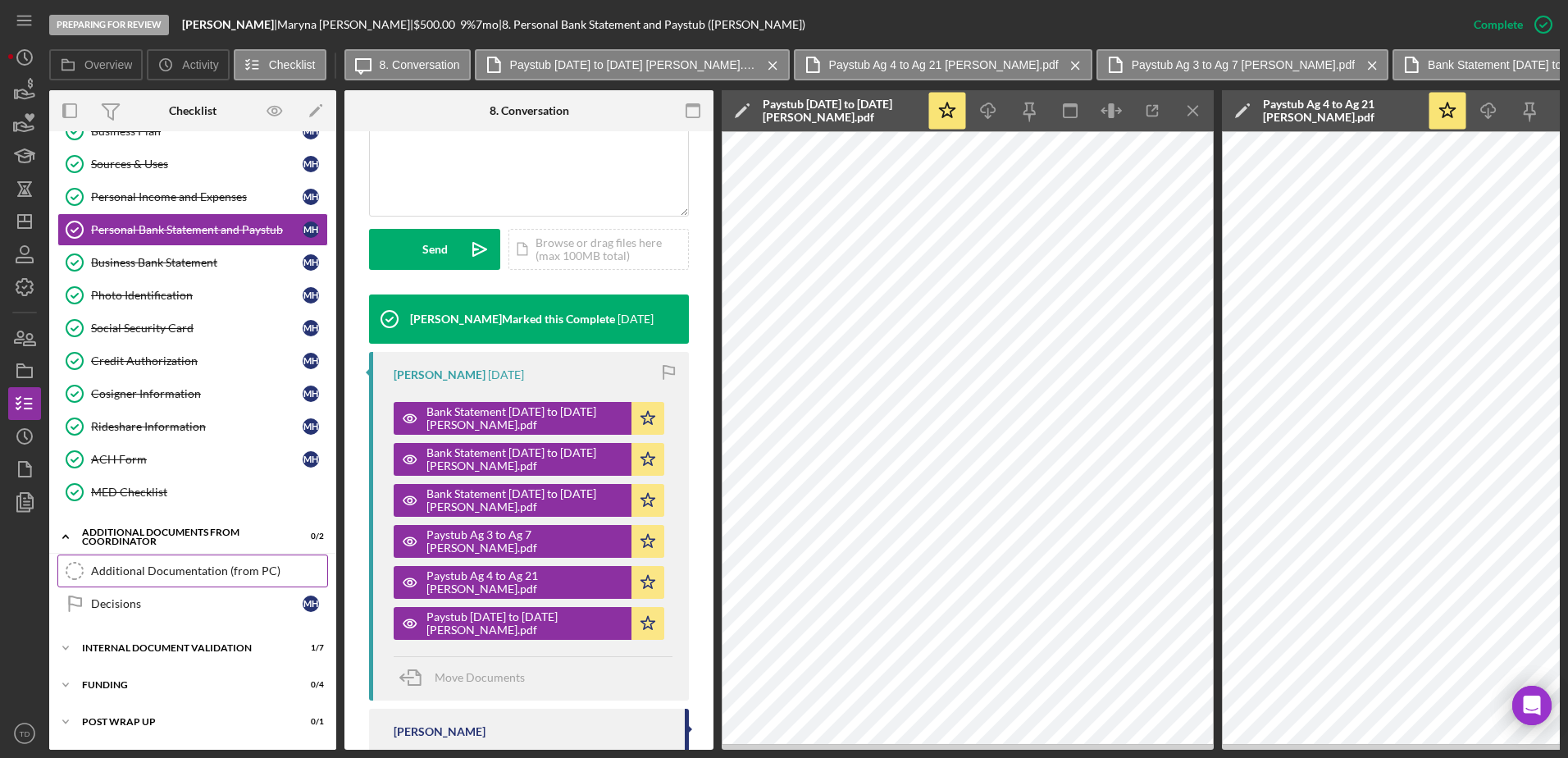
click at [152, 573] on div "Additional Documentation (from PC)" at bounding box center [209, 570] width 237 height 13
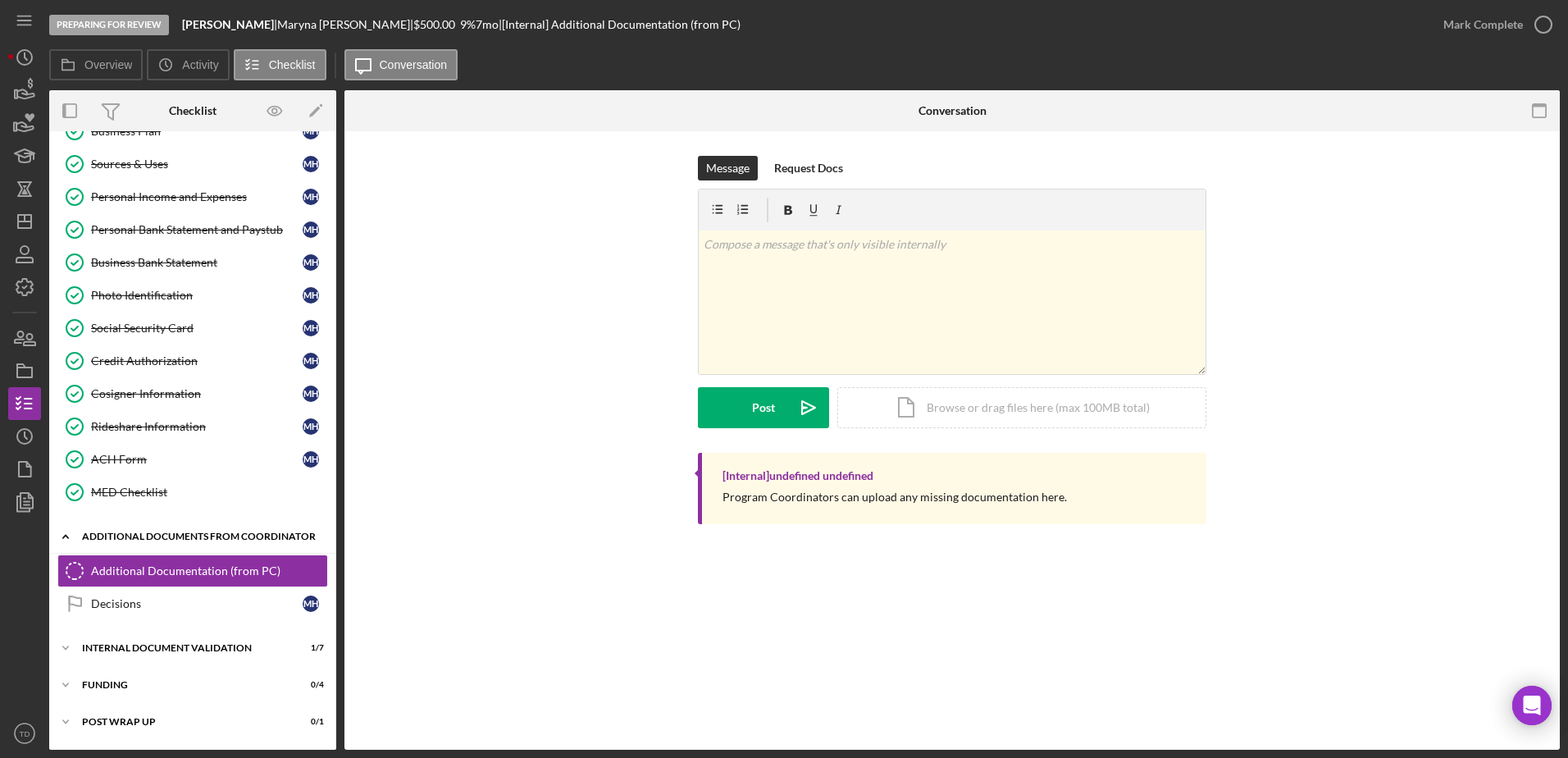
scroll to position [261, 0]
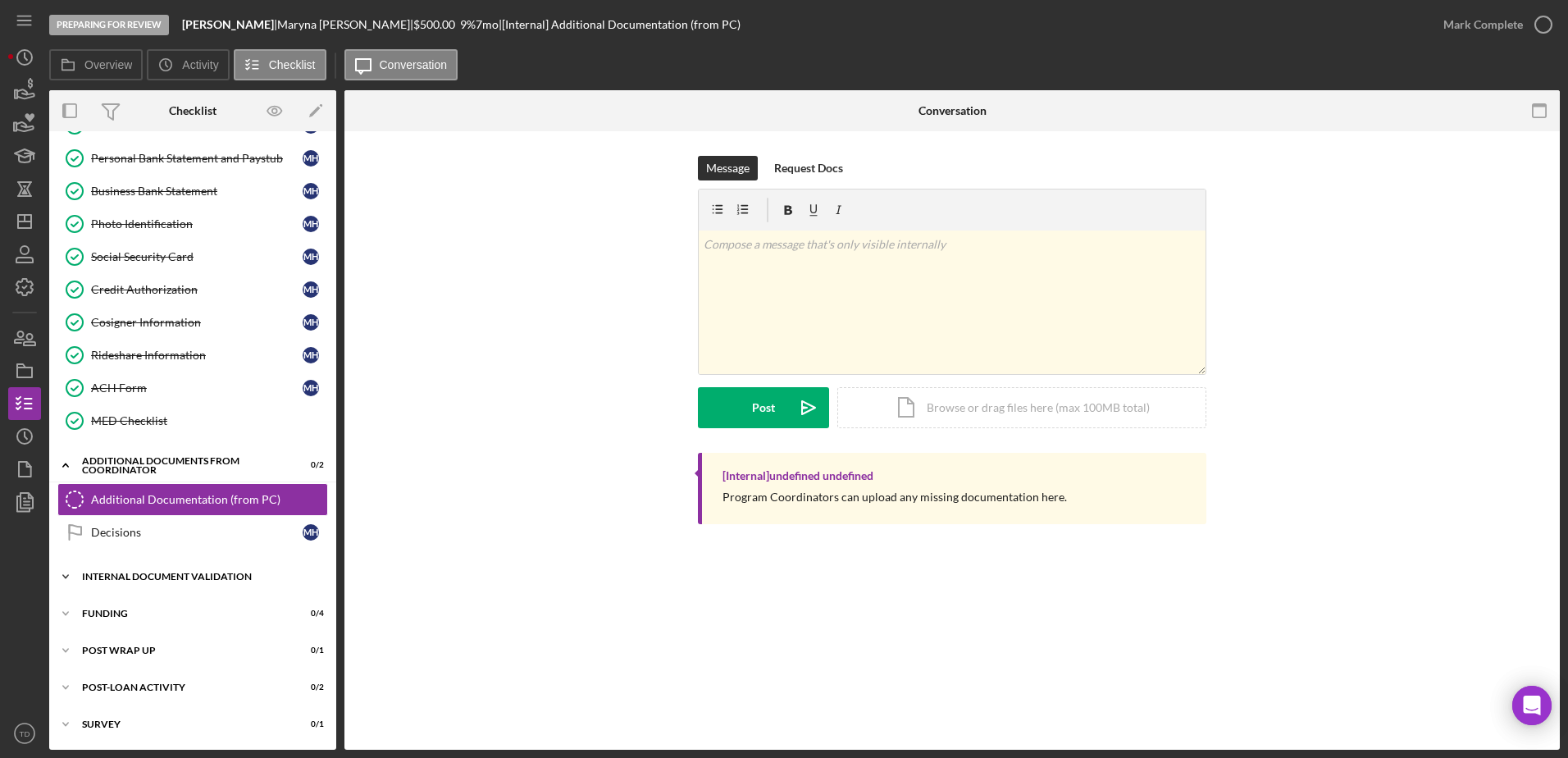
click at [168, 579] on div "Internal Document Validation" at bounding box center [199, 576] width 234 height 9
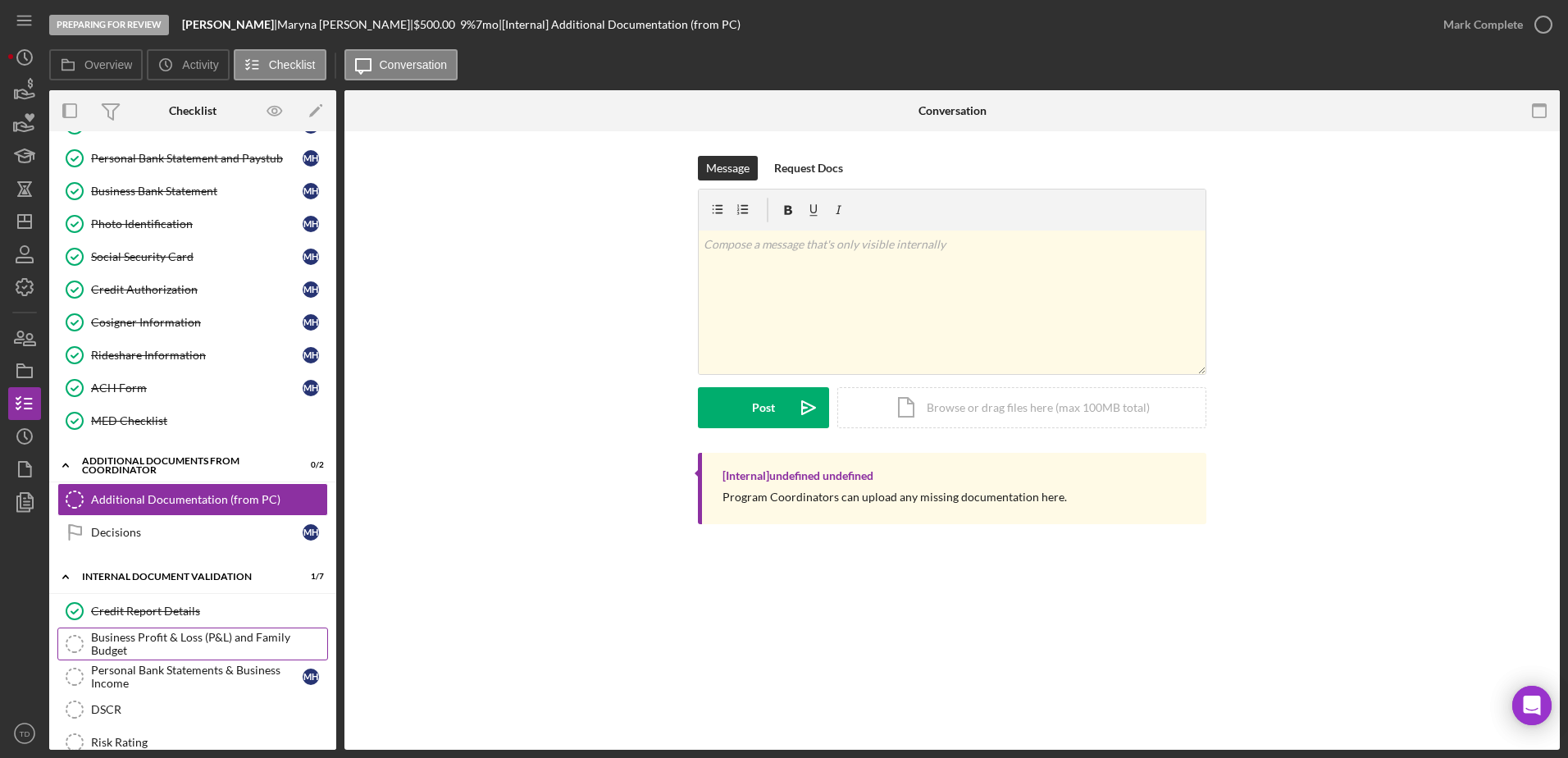
click at [172, 649] on div "Business Profit & Loss (P&L) and Family Budget" at bounding box center [209, 644] width 237 height 27
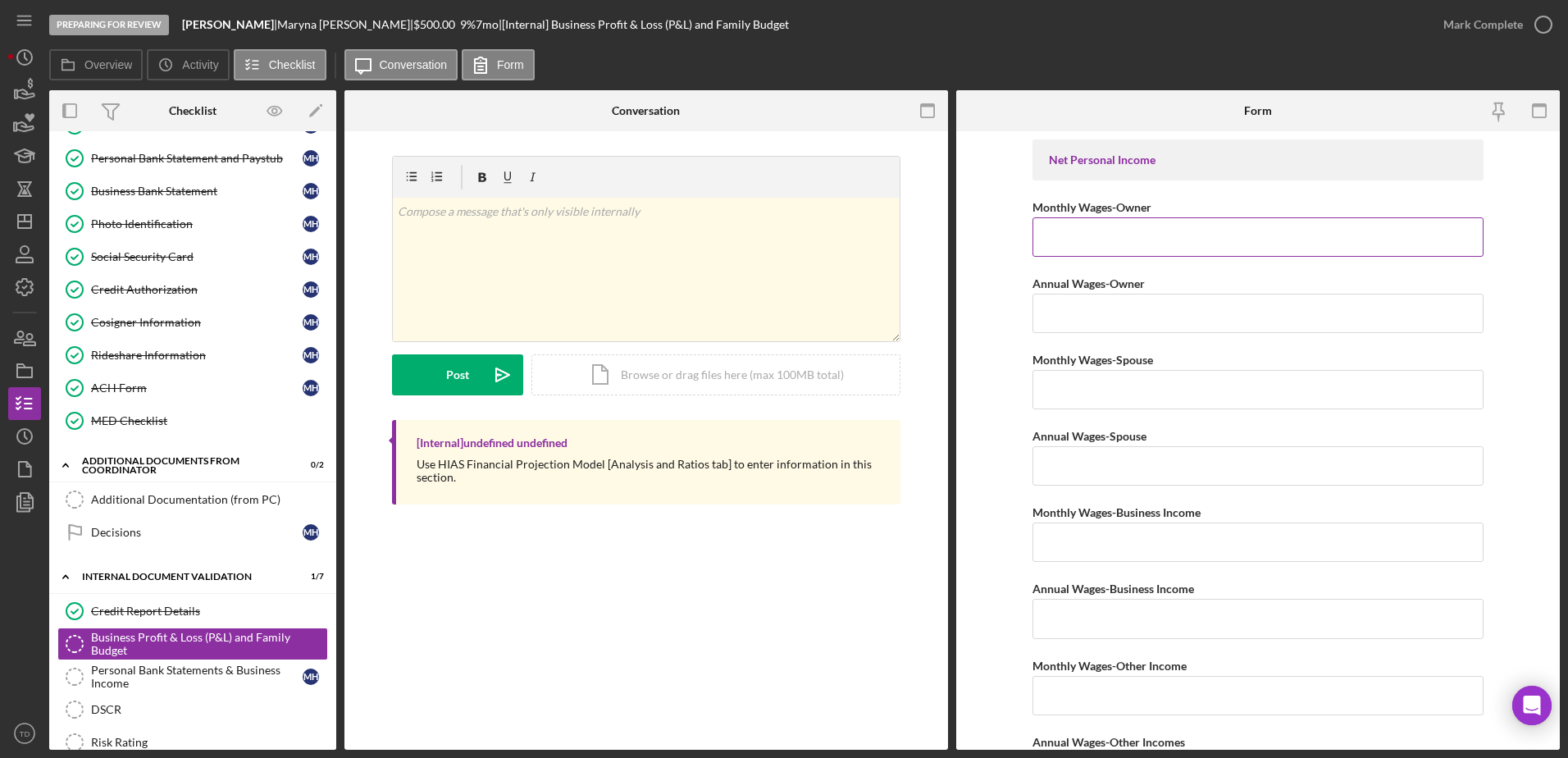
click at [1192, 241] on input "Monthly Wages-Owner" at bounding box center [1258, 237] width 451 height 40
type input "$3,275"
click at [1122, 316] on input "Annual Wages-Owner" at bounding box center [1258, 313] width 451 height 40
type input "$39,300"
click at [1079, 396] on input "Monthly Wages-Spouse" at bounding box center [1258, 390] width 451 height 40
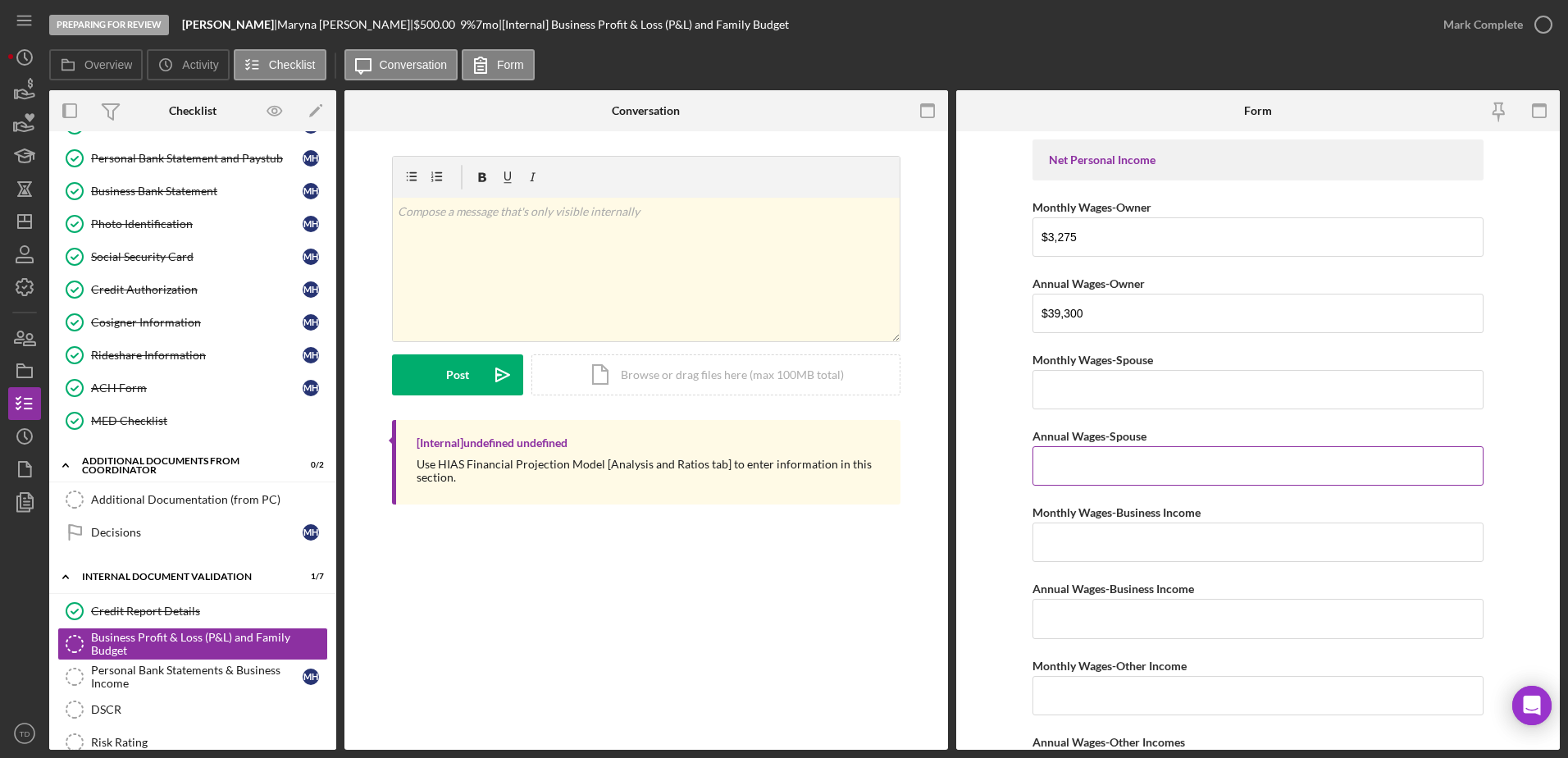
click at [1084, 453] on input "Annual Wages-Spouse" at bounding box center [1258, 466] width 451 height 40
click at [1088, 373] on input "Monthly Wages-Spouse" at bounding box center [1258, 390] width 451 height 40
type input "$3,300"
click at [1085, 484] on input "Annual Wages-Spouse" at bounding box center [1258, 466] width 451 height 40
type input "$39,600"
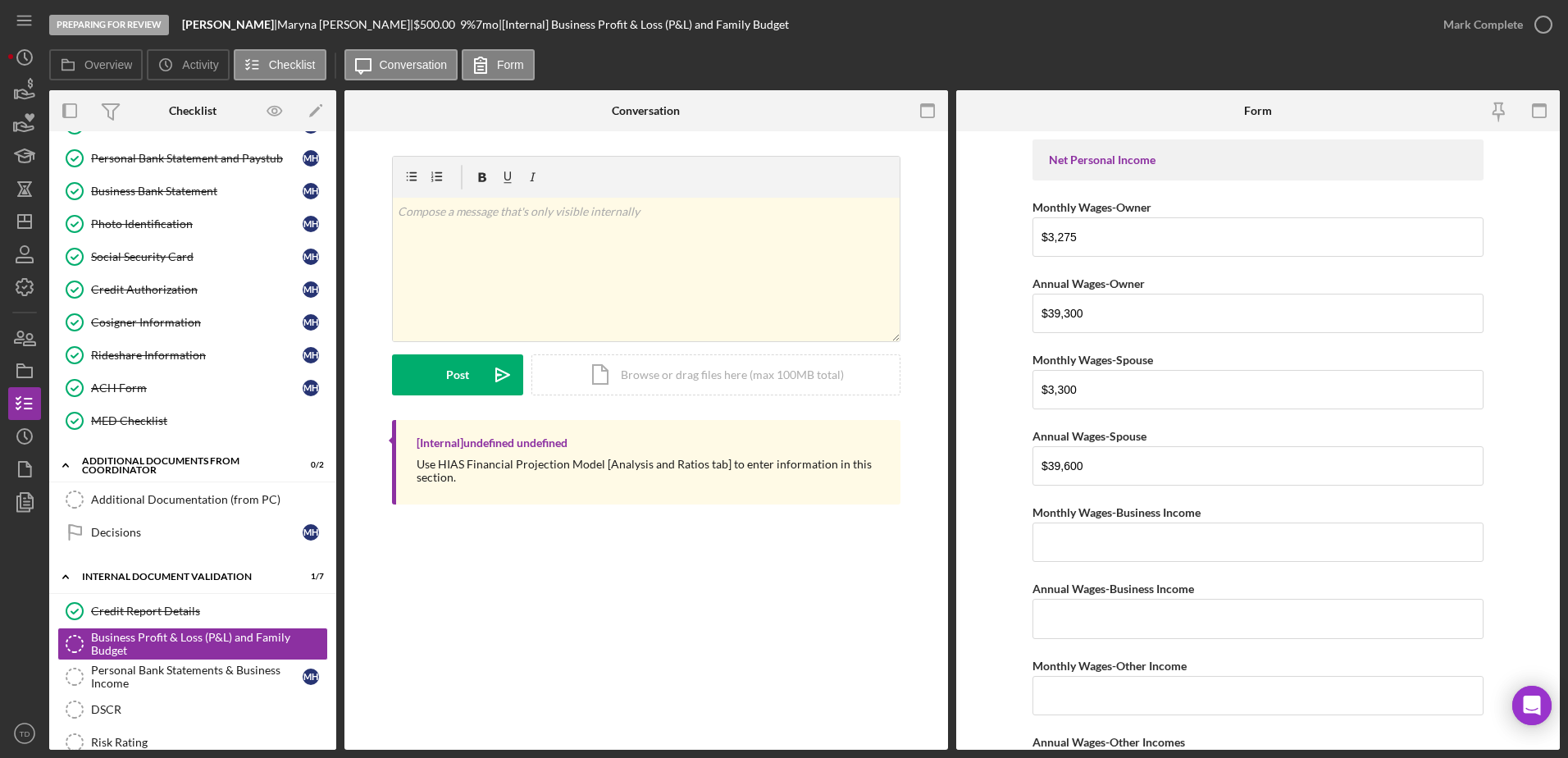
click at [1086, 546] on input "Monthly Wages-Business Income" at bounding box center [1258, 542] width 451 height 40
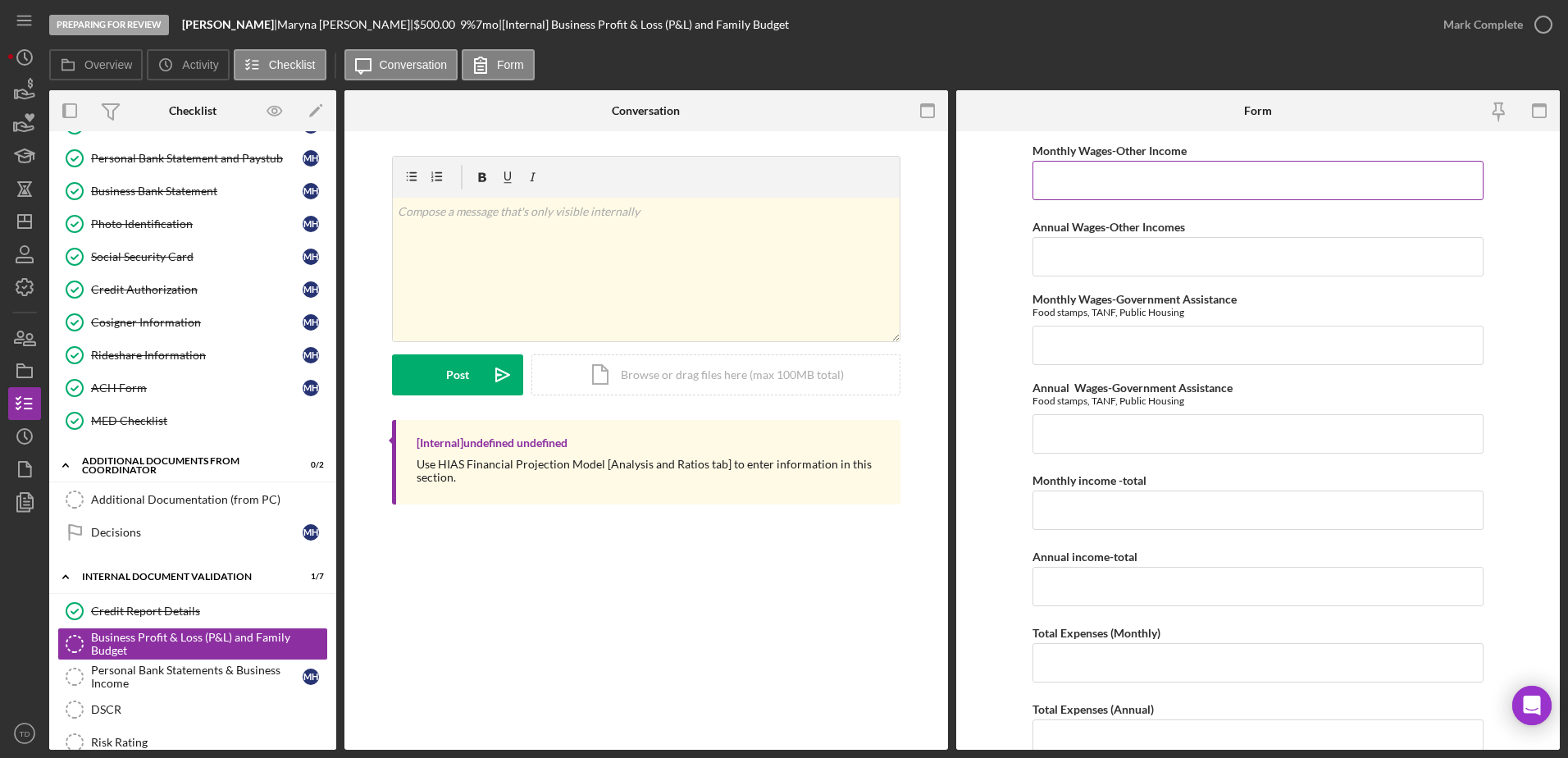
scroll to position [515, 0]
click at [1087, 521] on input "Monthly income -total" at bounding box center [1258, 510] width 451 height 40
type input "$3,275"
click at [1078, 581] on input "Annual income-total" at bounding box center [1258, 587] width 451 height 40
type input "$39,300"
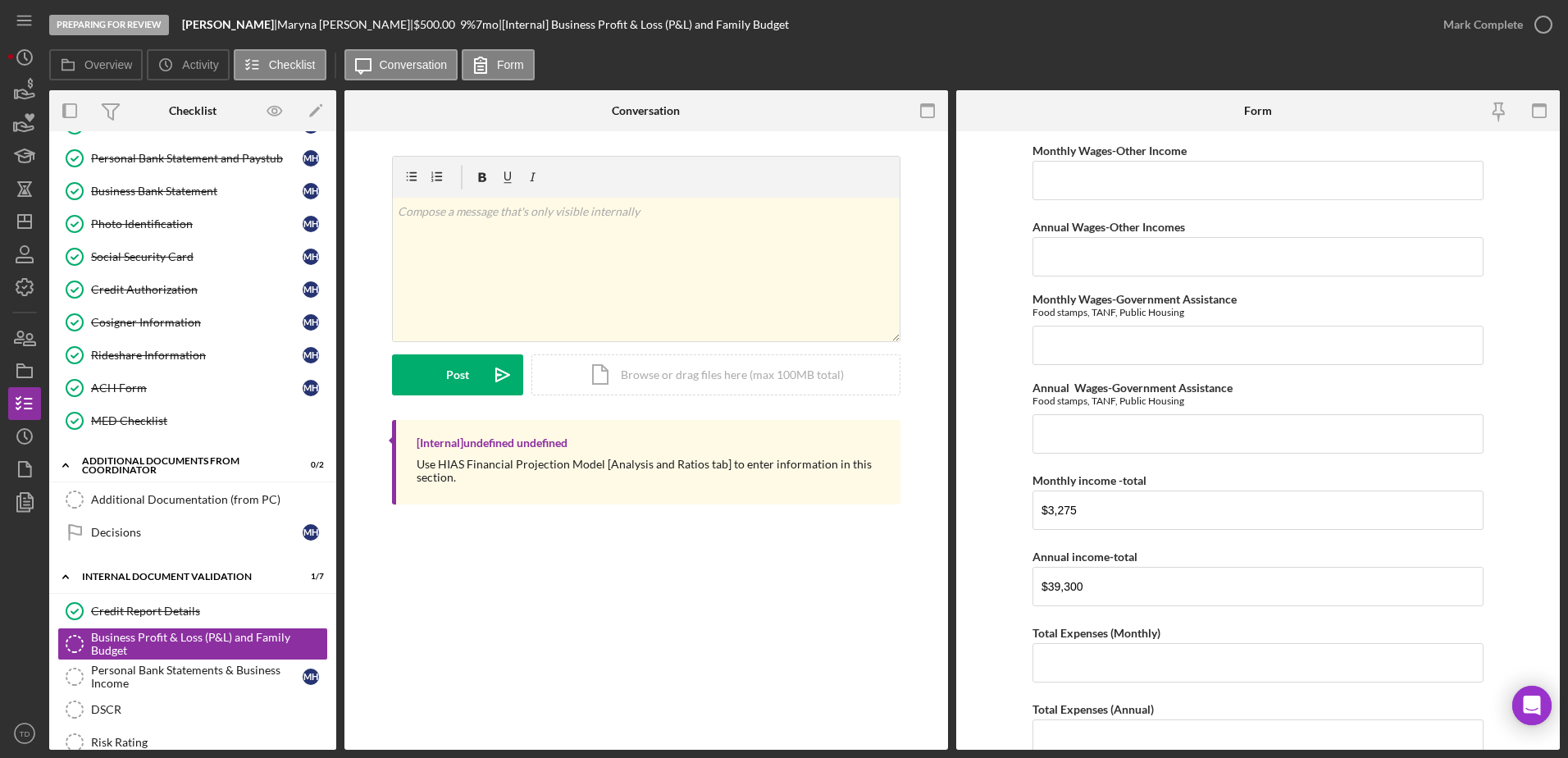
click at [1118, 663] on input "Total Expenses (Monthly)" at bounding box center [1258, 663] width 451 height 40
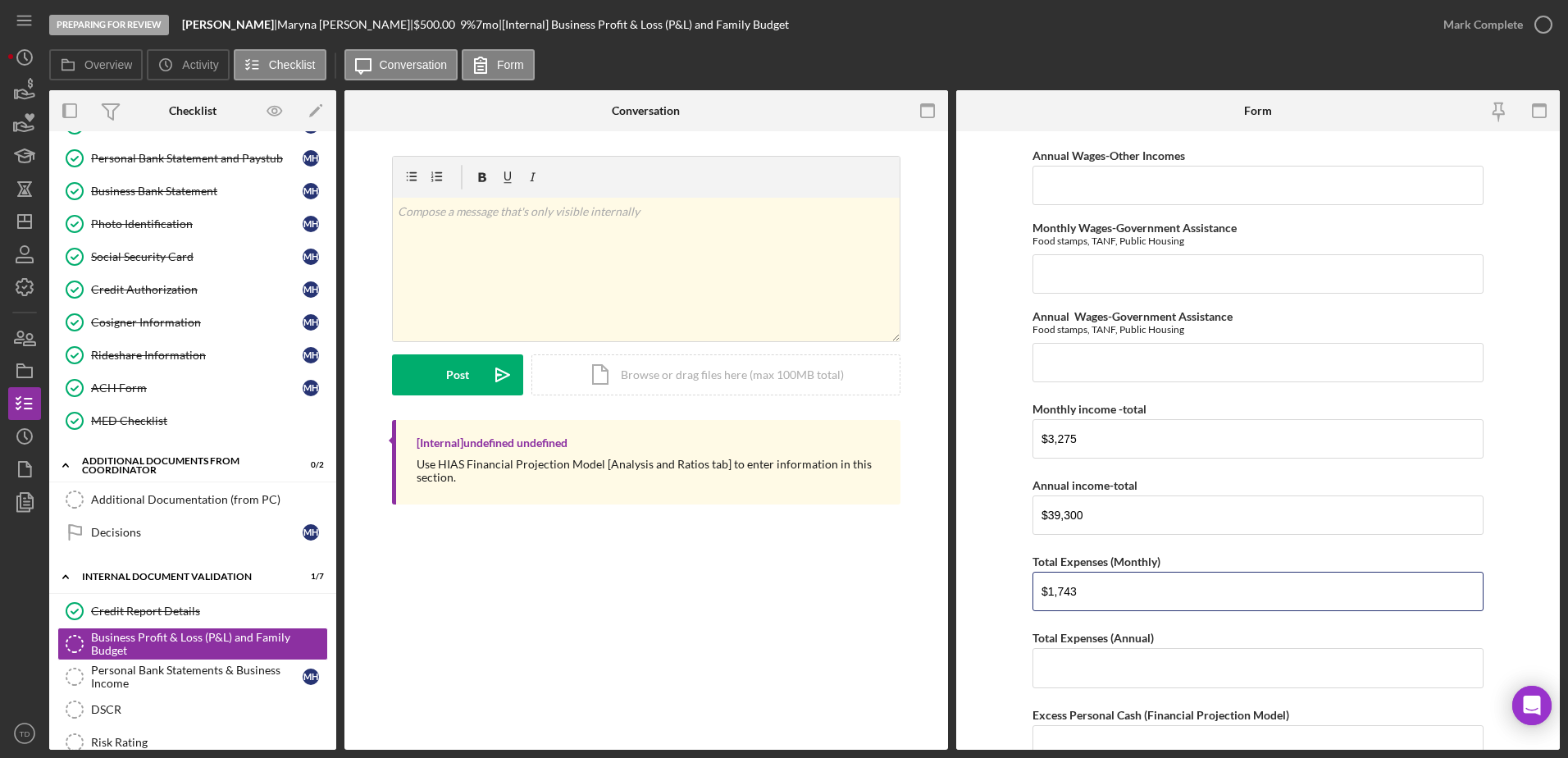
scroll to position [588, 0]
type input "$1,743"
click at [1158, 675] on input "Total Expenses (Annual)" at bounding box center [1258, 667] width 451 height 40
type input "$20,922"
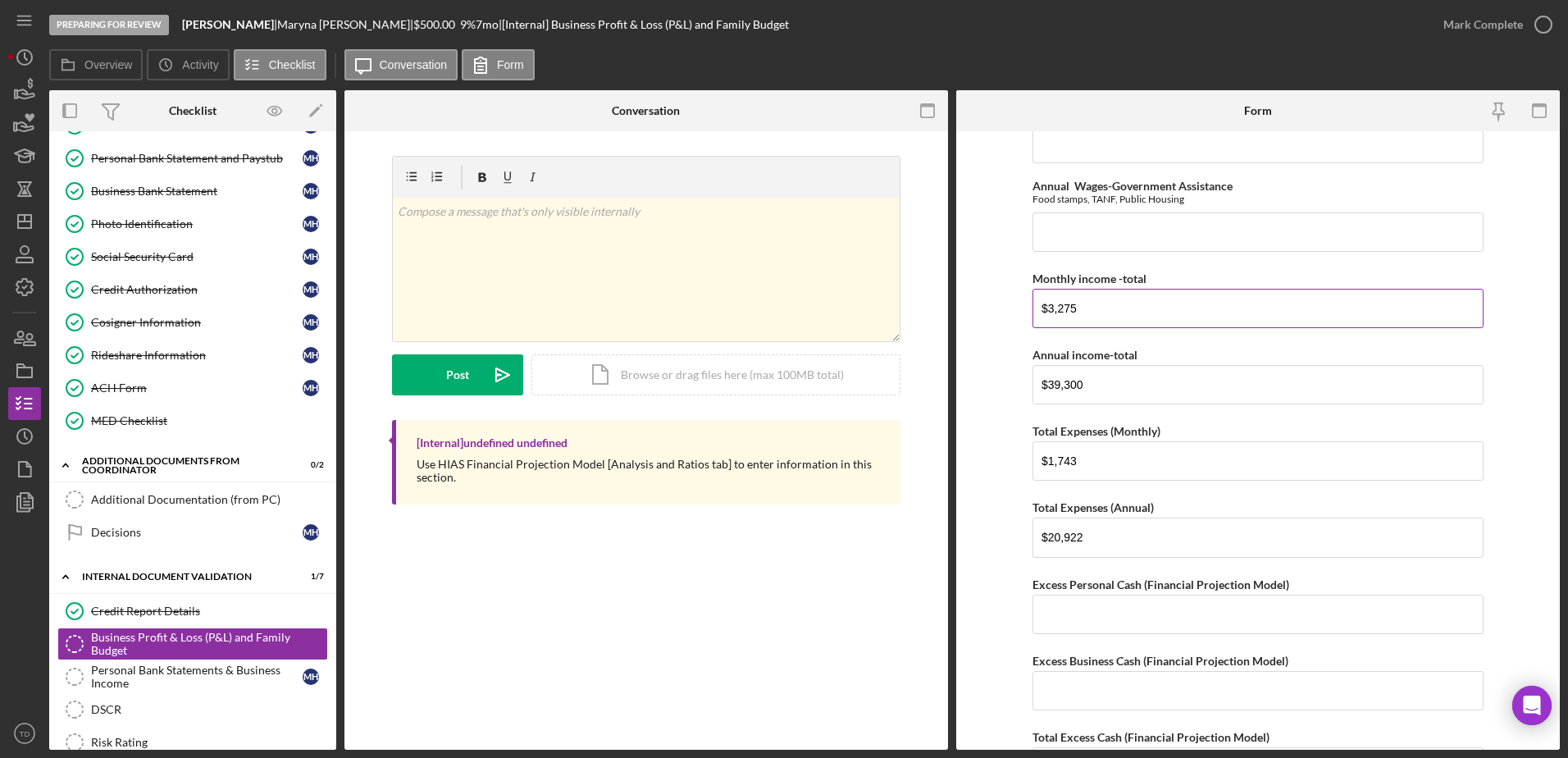
scroll to position [829, 0]
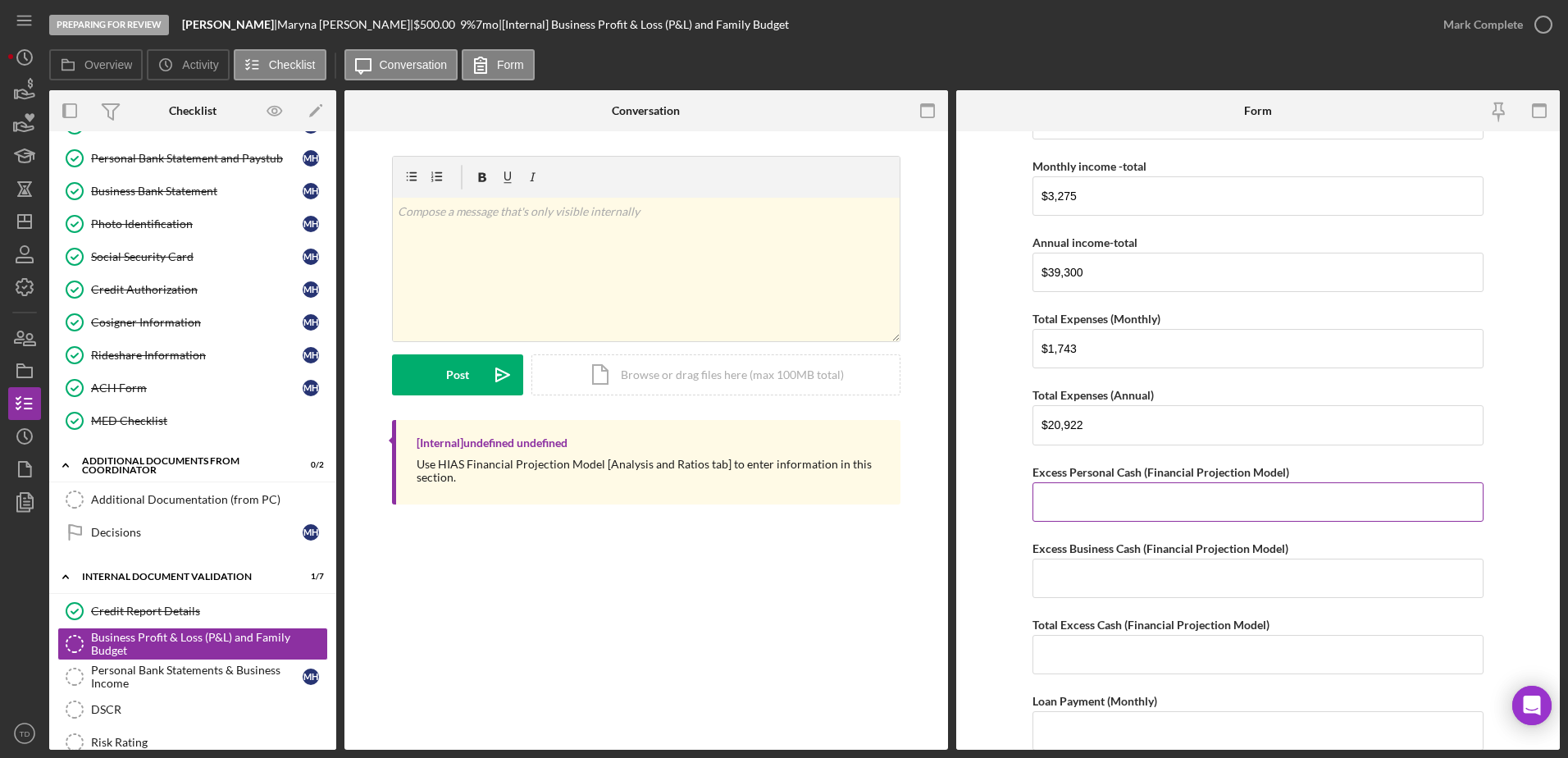
click at [1100, 499] on input "Excess Personal Cash (Financial Projection Model)" at bounding box center [1258, 502] width 451 height 40
type input "$945"
click at [1060, 581] on input "Excess Business Cash (Financial Projection Model)" at bounding box center [1258, 578] width 451 height 40
type input "$126.25"
click at [1062, 626] on label "Total Excess Cash (Financial Projection Model)" at bounding box center [1152, 625] width 237 height 14
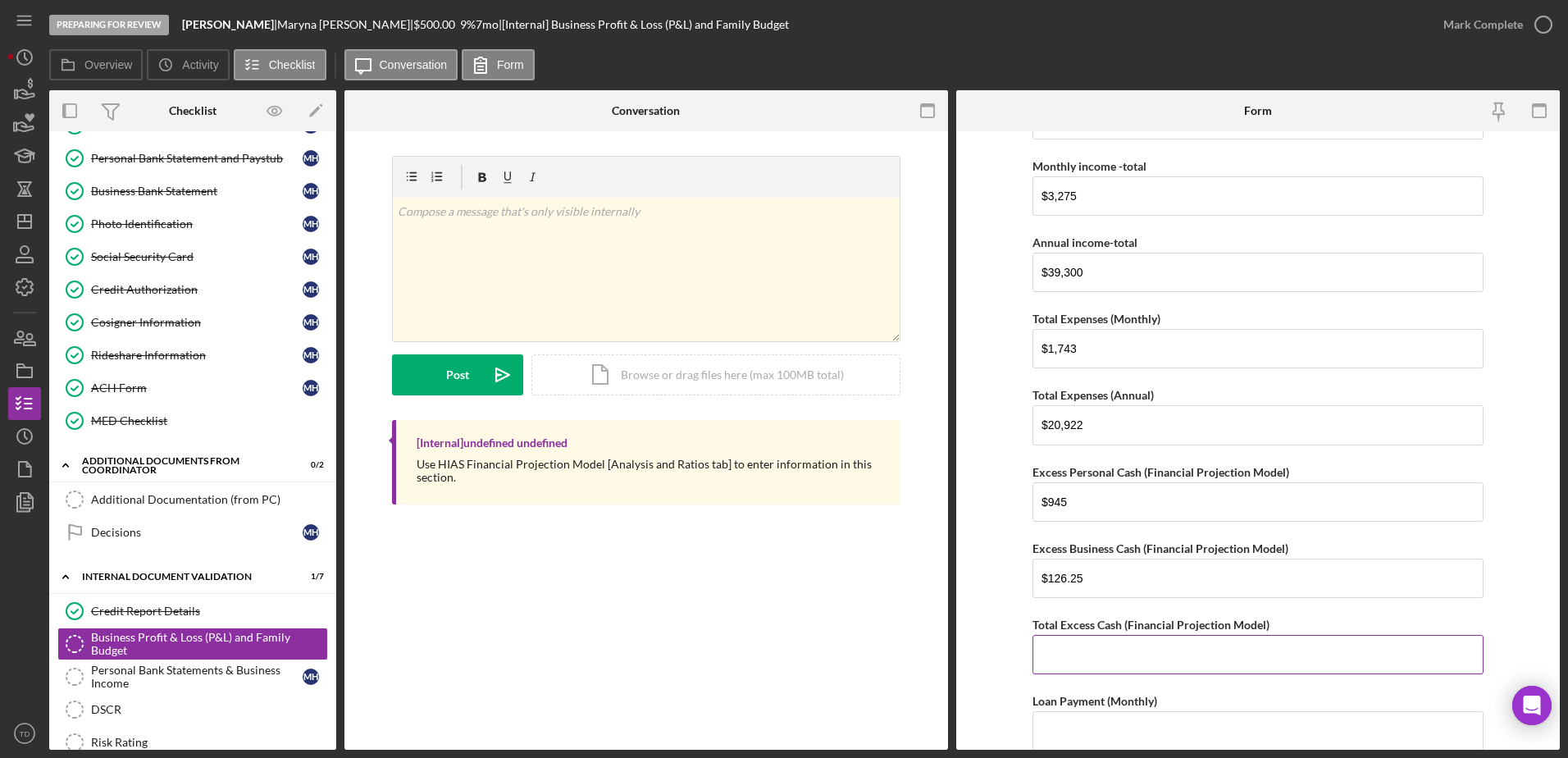
click at [1062, 635] on input "Total Excess Cash (Financial Projection Model)" at bounding box center [1258, 655] width 451 height 40
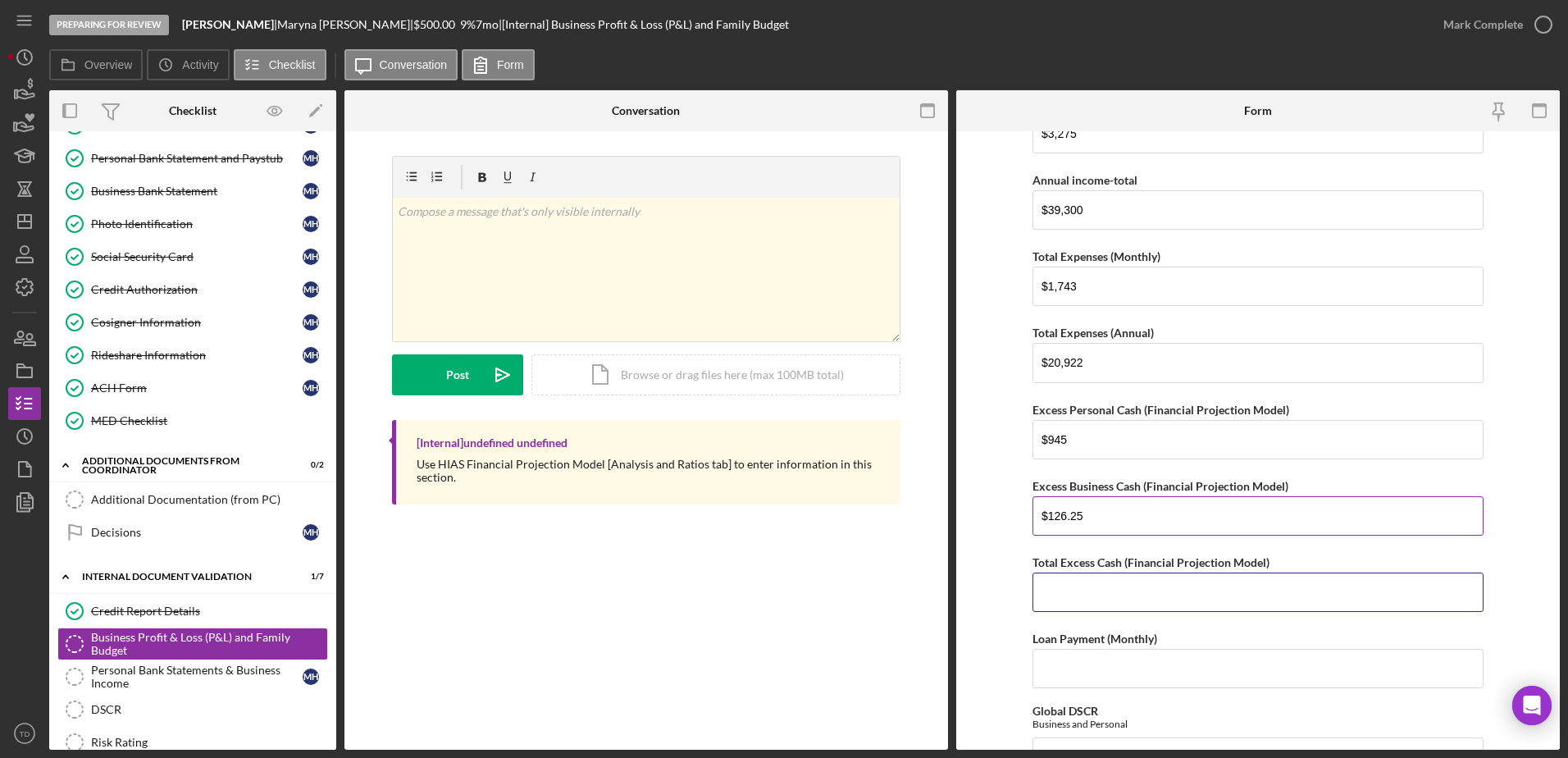
scroll to position [892, 0]
type input "$1,071.25"
click at [1089, 525] on input "$126.25" at bounding box center [1258, 516] width 451 height 40
type input "$126"
click at [1091, 598] on input "$1,071.25" at bounding box center [1258, 593] width 451 height 40
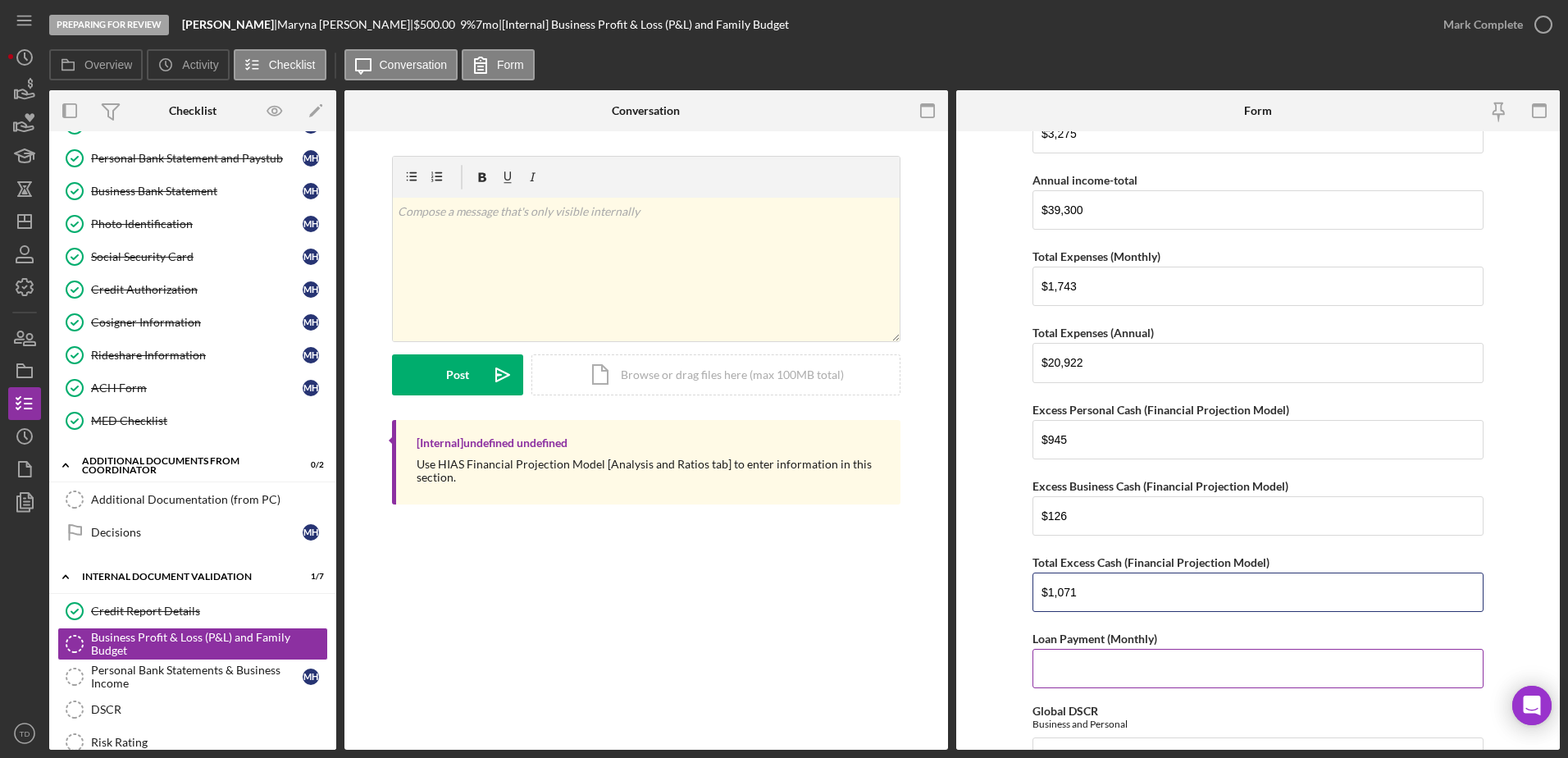
type input "$1,071"
click at [1081, 677] on input "Loan Payment (Monthly)" at bounding box center [1258, 669] width 451 height 40
click at [1066, 659] on input "Loan Payment (Monthly)" at bounding box center [1258, 669] width 451 height 40
click at [1184, 699] on div "Net Personal Income Monthly Wages-Owner $3,275 Annual Wages-Owner $39,300 Month…" at bounding box center [1258, 661] width 451 height 2826
click at [1036, 669] on input "85.53" at bounding box center [1258, 669] width 451 height 40
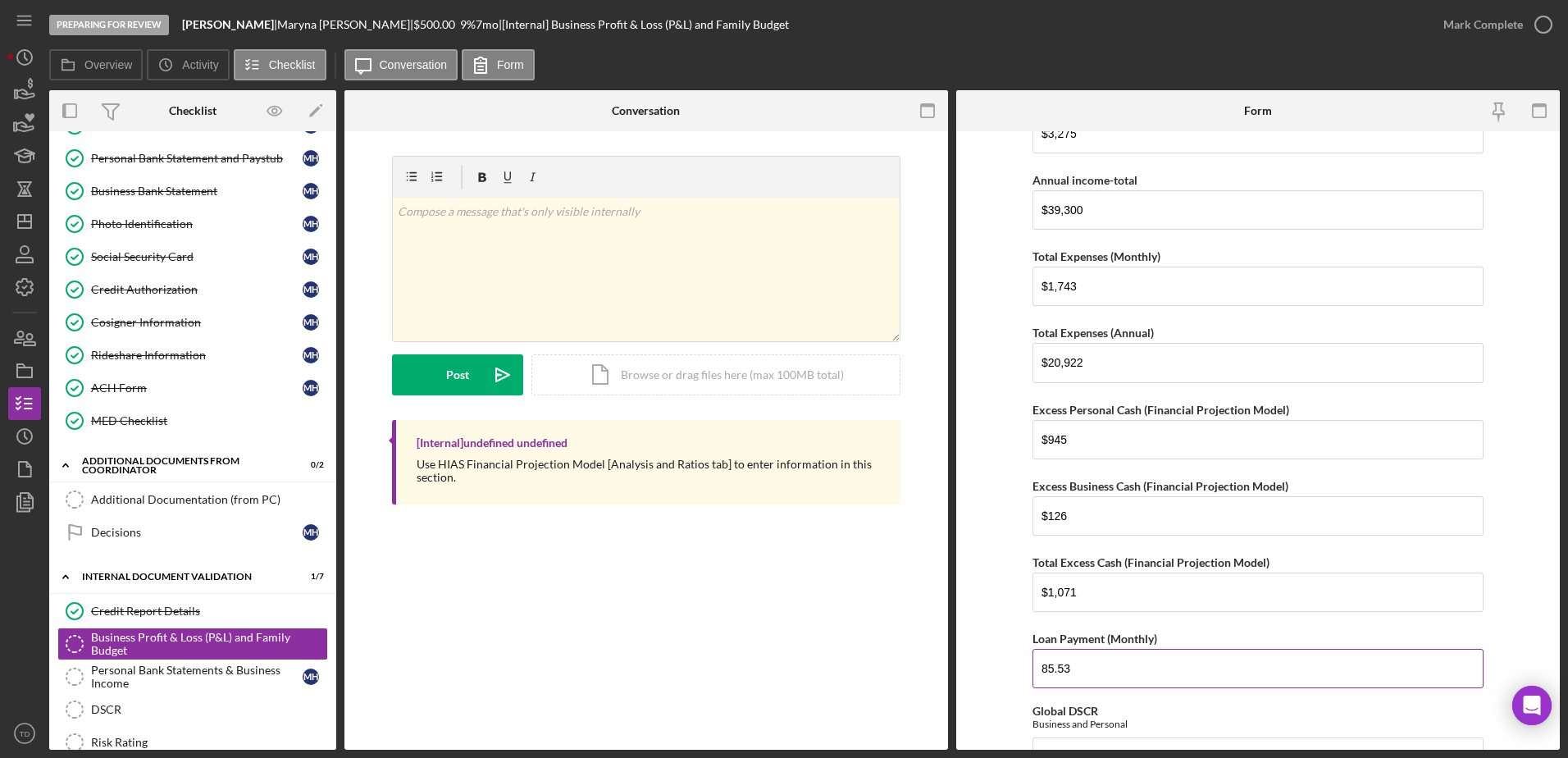
type input "85.53"
click at [1172, 700] on div "Net Personal Income Monthly Wages-Owner $3,275 Annual Wages-Owner $39,300 Month…" at bounding box center [1258, 661] width 451 height 2826
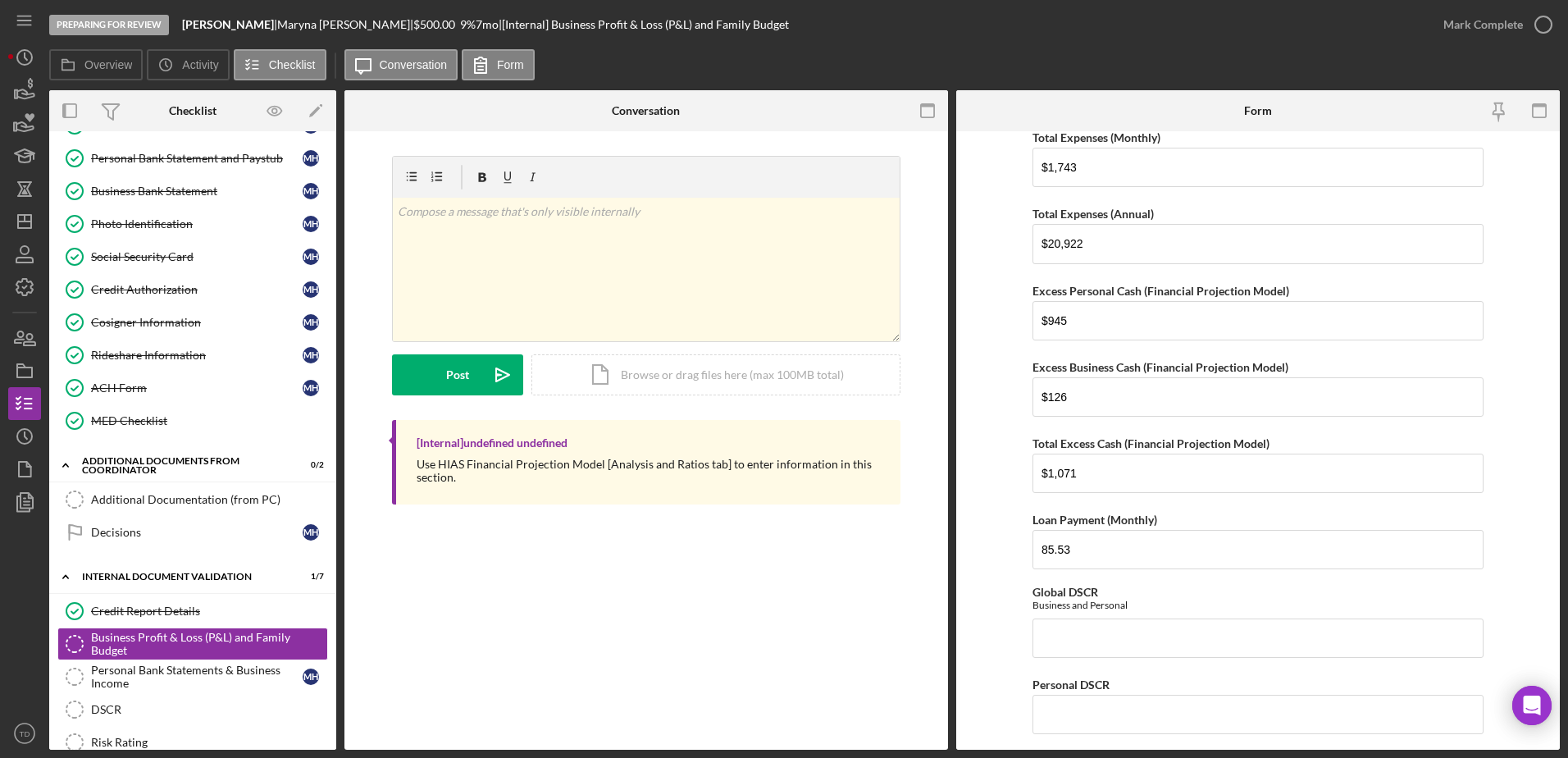
scroll to position [1010, 0]
click at [1098, 632] on input "Global DSCR" at bounding box center [1258, 639] width 451 height 40
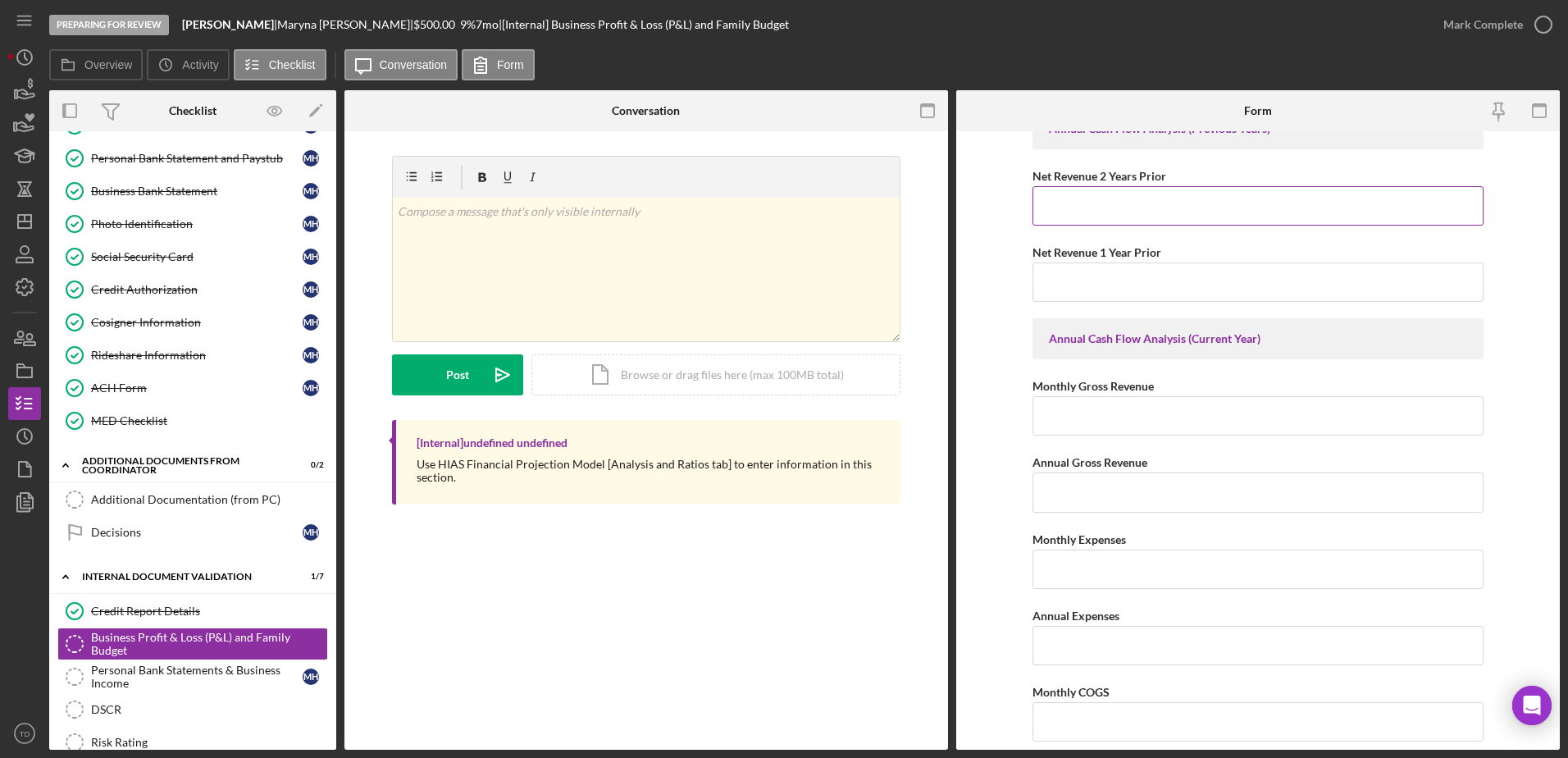
scroll to position [1653, 0]
click at [1162, 421] on input "Monthly Gross Revenue" at bounding box center [1258, 417] width 451 height 40
type input "$413"
click at [1116, 504] on input "Annual Gross Revenue" at bounding box center [1258, 493] width 451 height 40
type input "$4,950"
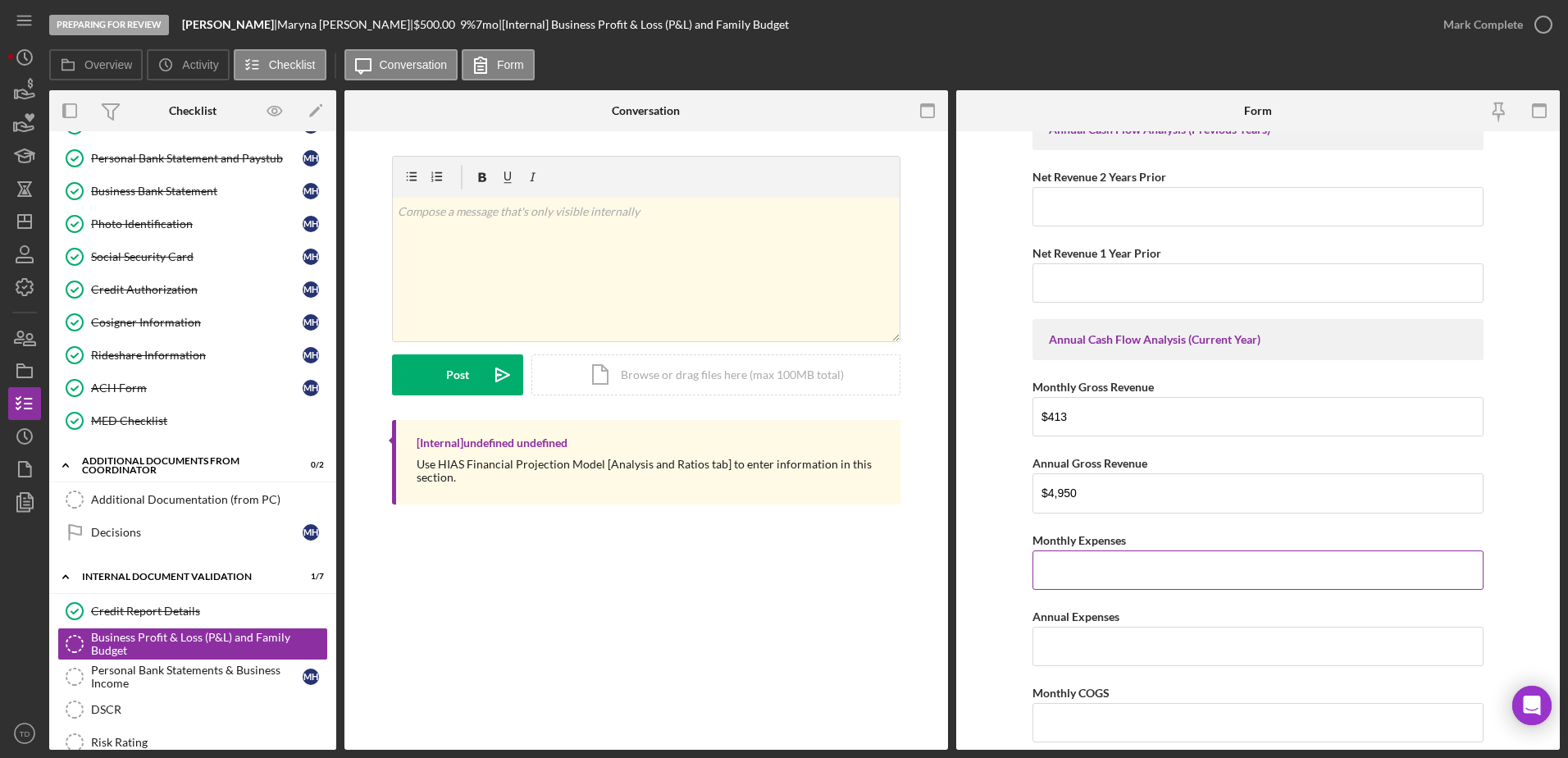
click at [1083, 572] on input "Monthly Expenses" at bounding box center [1258, 570] width 451 height 40
type input "$286"
click at [1074, 642] on input "Annual Expenses" at bounding box center [1258, 647] width 451 height 40
click at [1064, 645] on input "$2,425" at bounding box center [1258, 647] width 451 height 40
click at [1051, 645] on input "$2,425" at bounding box center [1258, 647] width 451 height 40
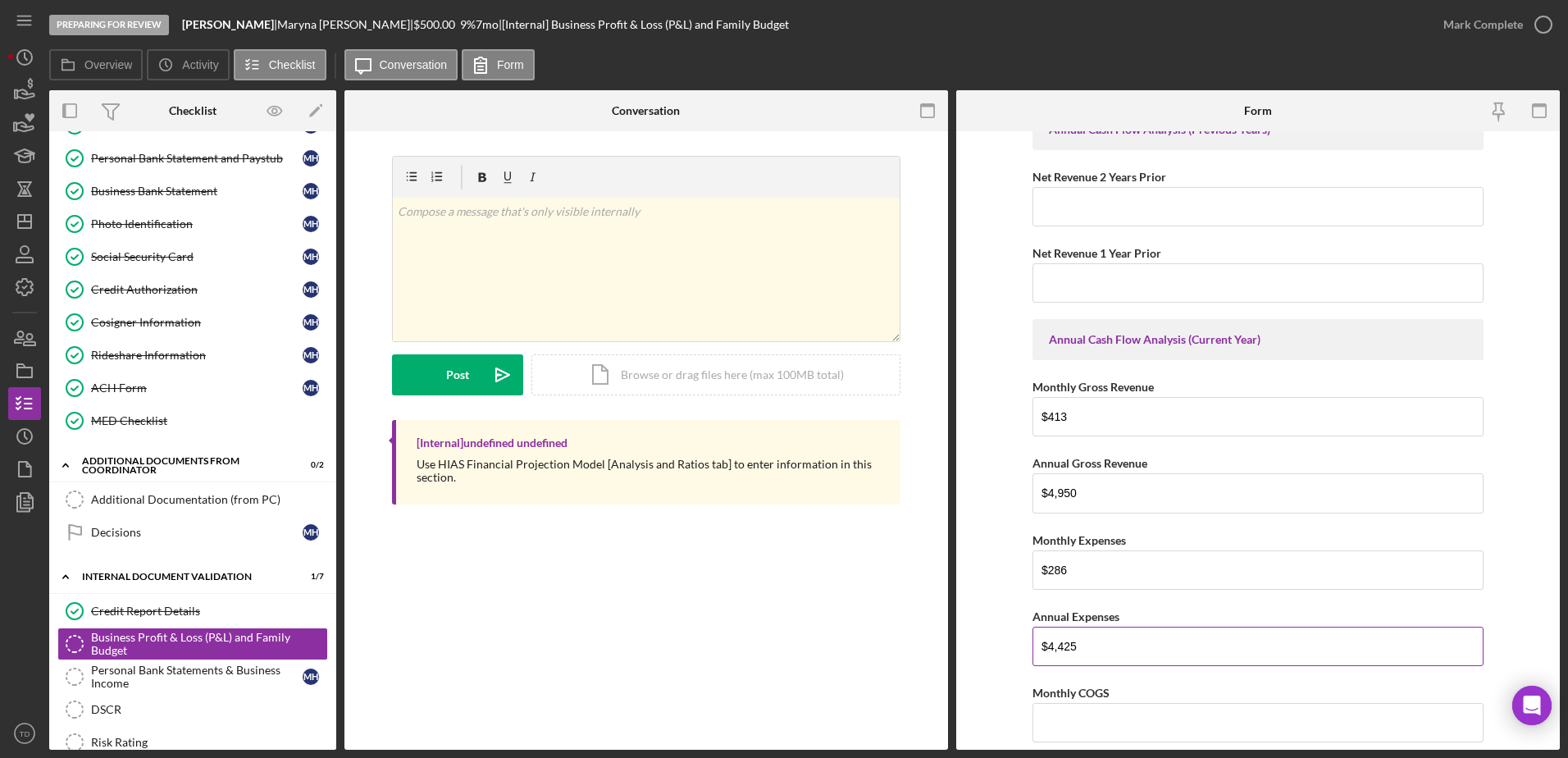
click at [1072, 647] on input "$4,425" at bounding box center [1258, 647] width 451 height 40
type input "$4"
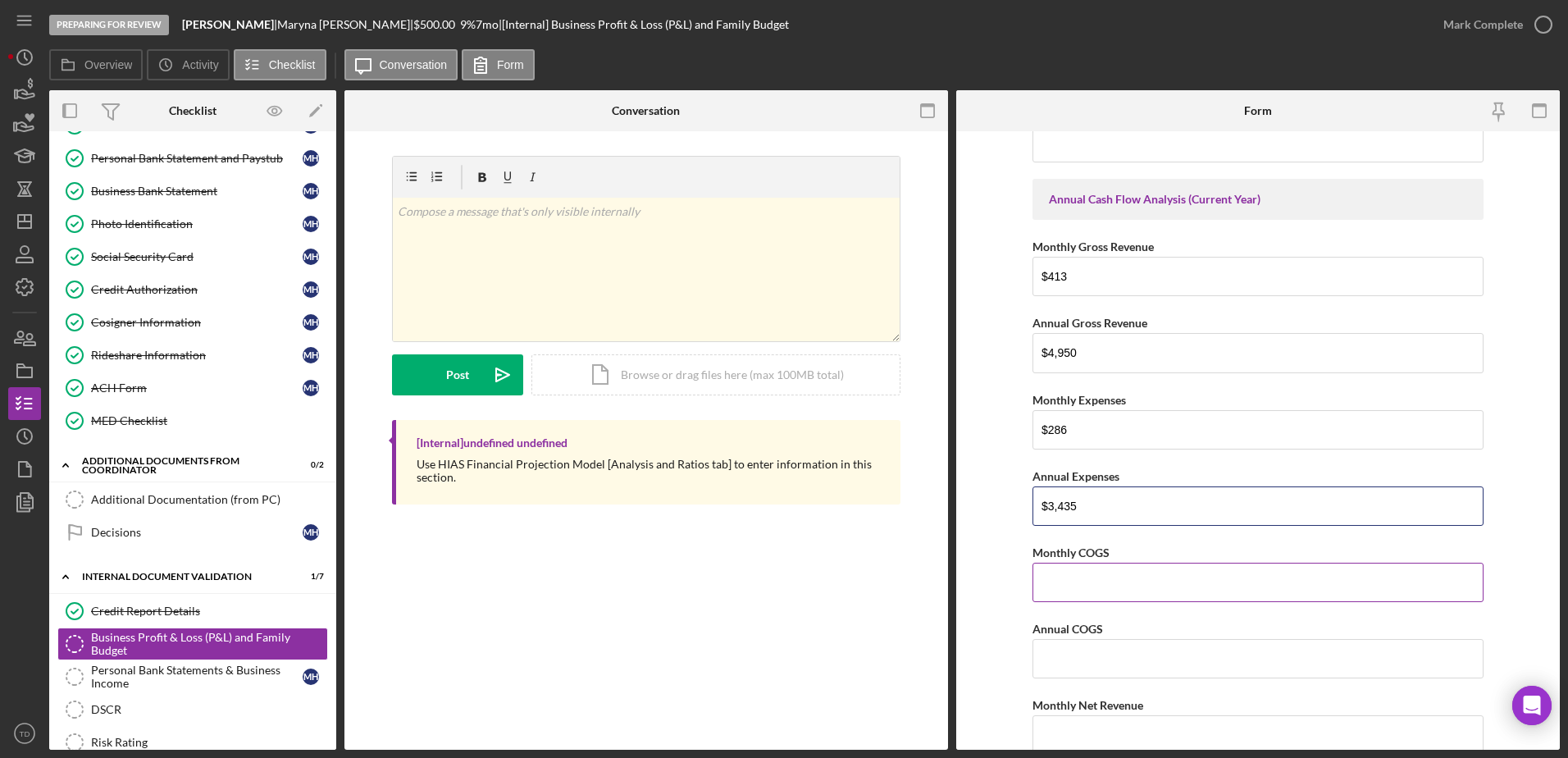
scroll to position [1794, 0]
type input "$3,435"
click at [1097, 598] on input "Monthly COGS" at bounding box center [1258, 582] width 451 height 40
type input "$9"
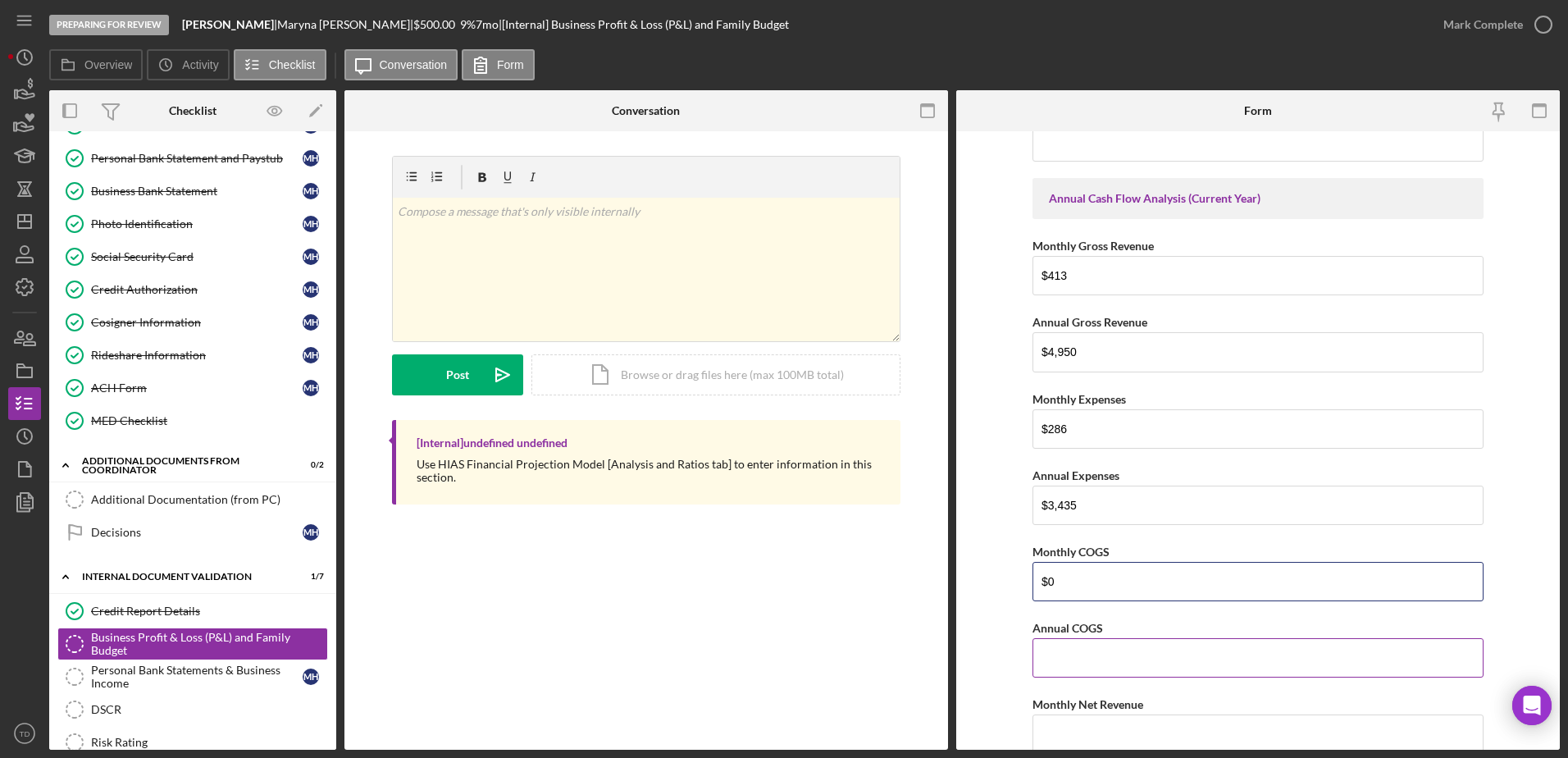
type input "$0"
click at [1078, 652] on input "Annual COGS" at bounding box center [1258, 658] width 451 height 40
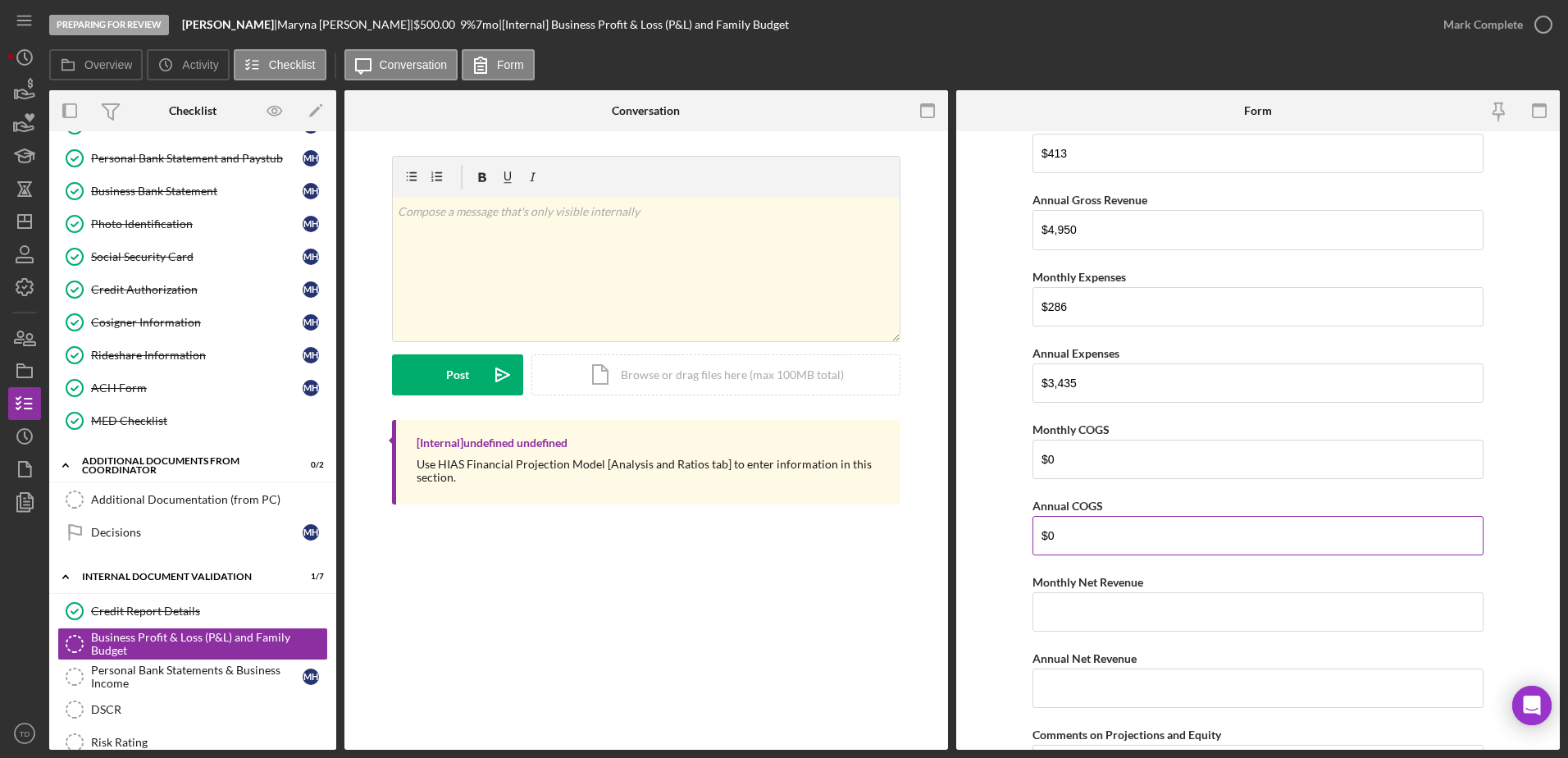
scroll to position [1918, 0]
type input "$0"
click at [1092, 603] on input "Monthly Net Revenue" at bounding box center [1258, 610] width 451 height 40
type input "$126"
click at [1087, 696] on input "Annual Net Revenue" at bounding box center [1258, 686] width 451 height 40
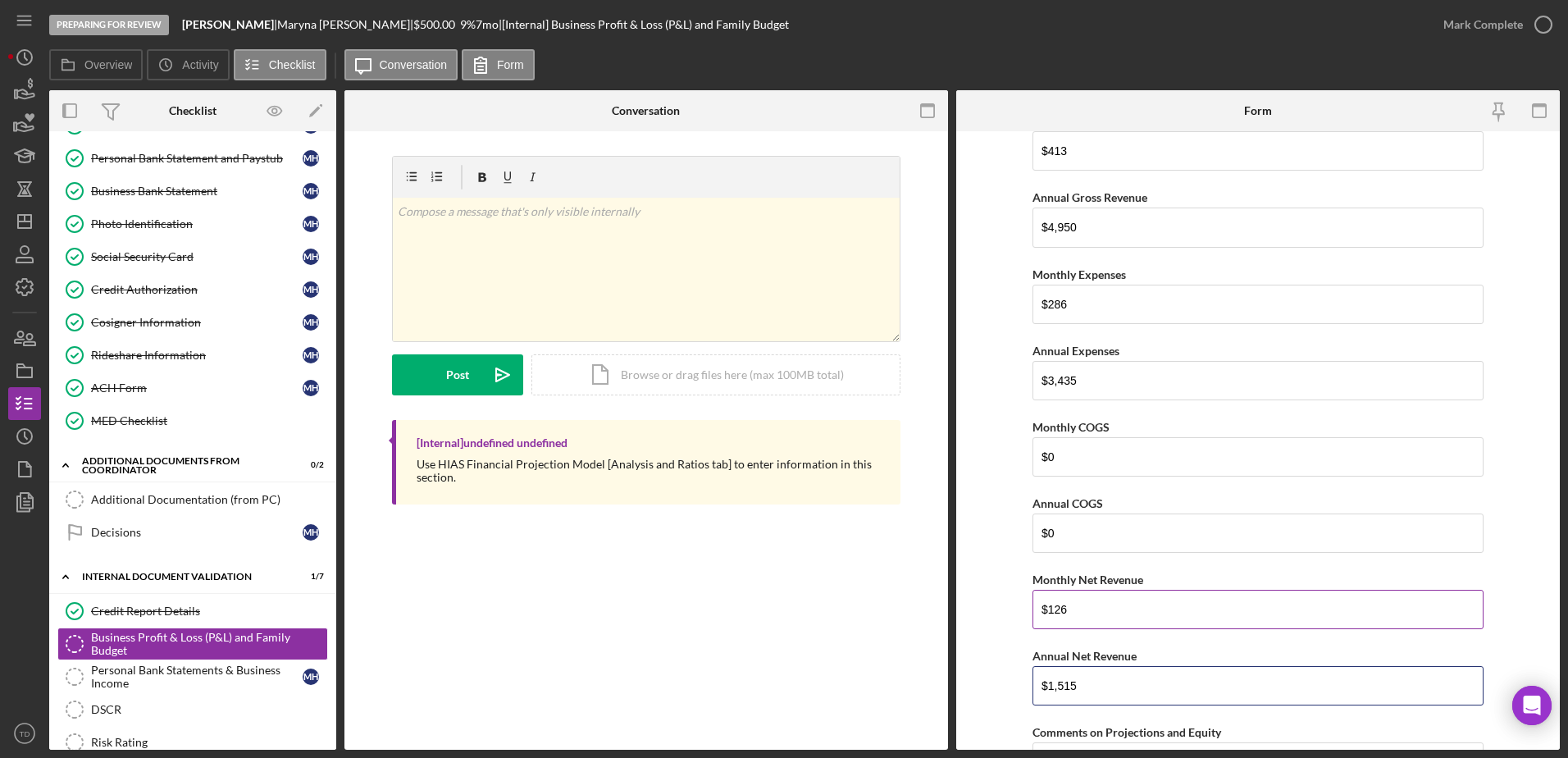
type input "$1,515"
click at [1082, 607] on input "$126" at bounding box center [1258, 610] width 451 height 40
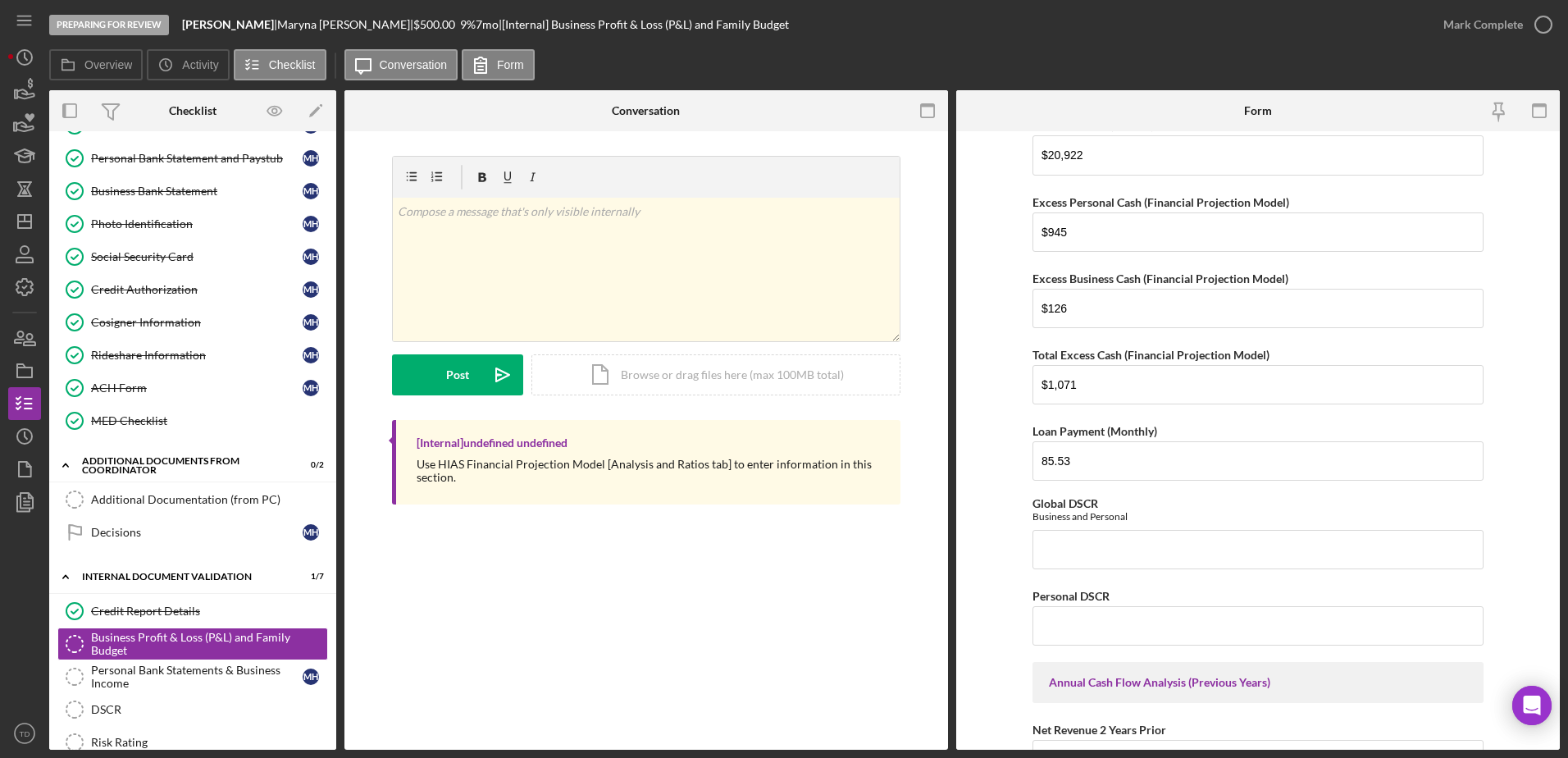
scroll to position [1038, 0]
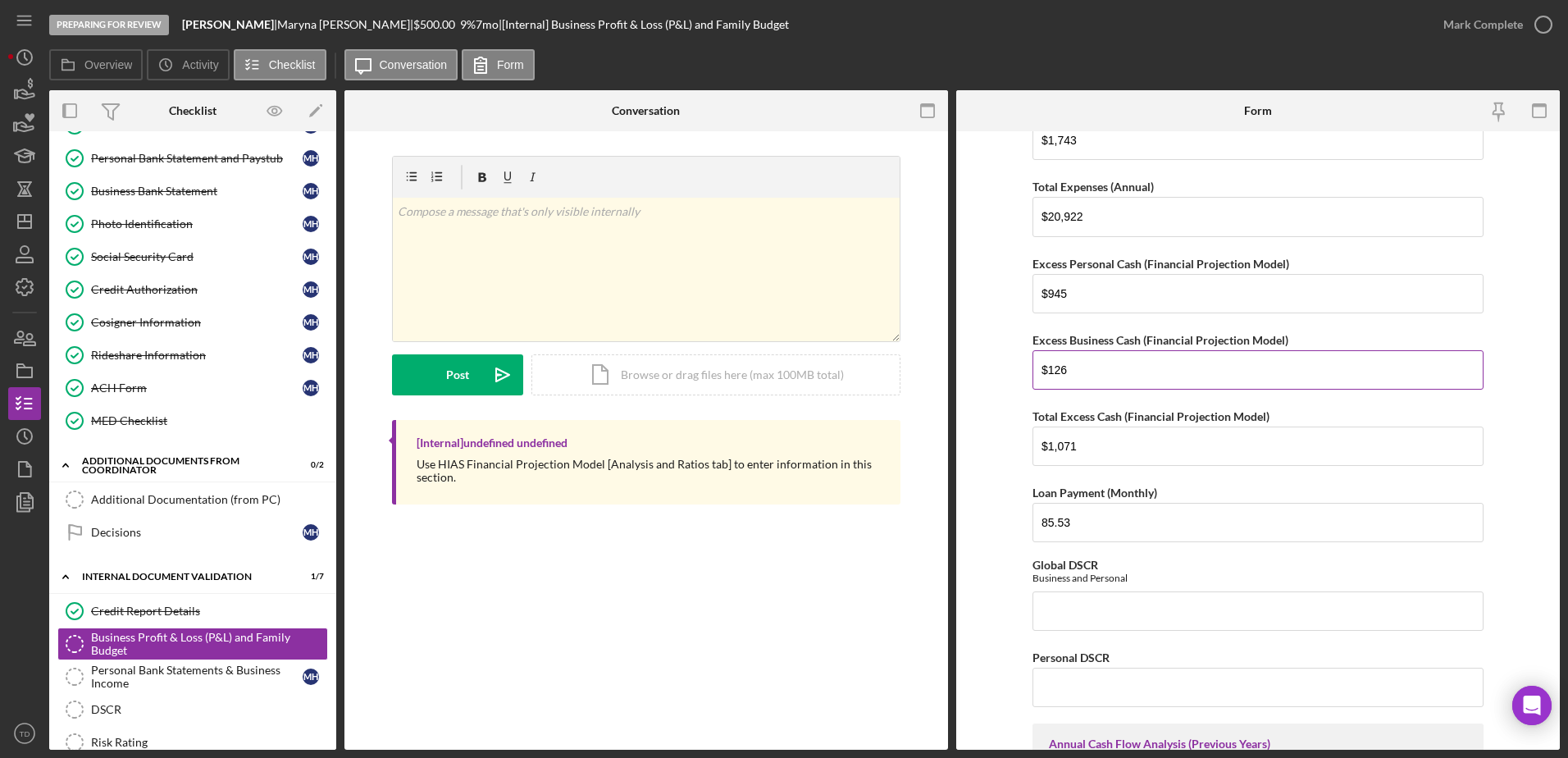
type input "$127"
click at [1080, 377] on input "$126" at bounding box center [1258, 370] width 451 height 40
type input "$127"
click at [1083, 448] on input "$1,071" at bounding box center [1258, 447] width 451 height 40
click at [1087, 460] on input "$1,072" at bounding box center [1258, 447] width 451 height 40
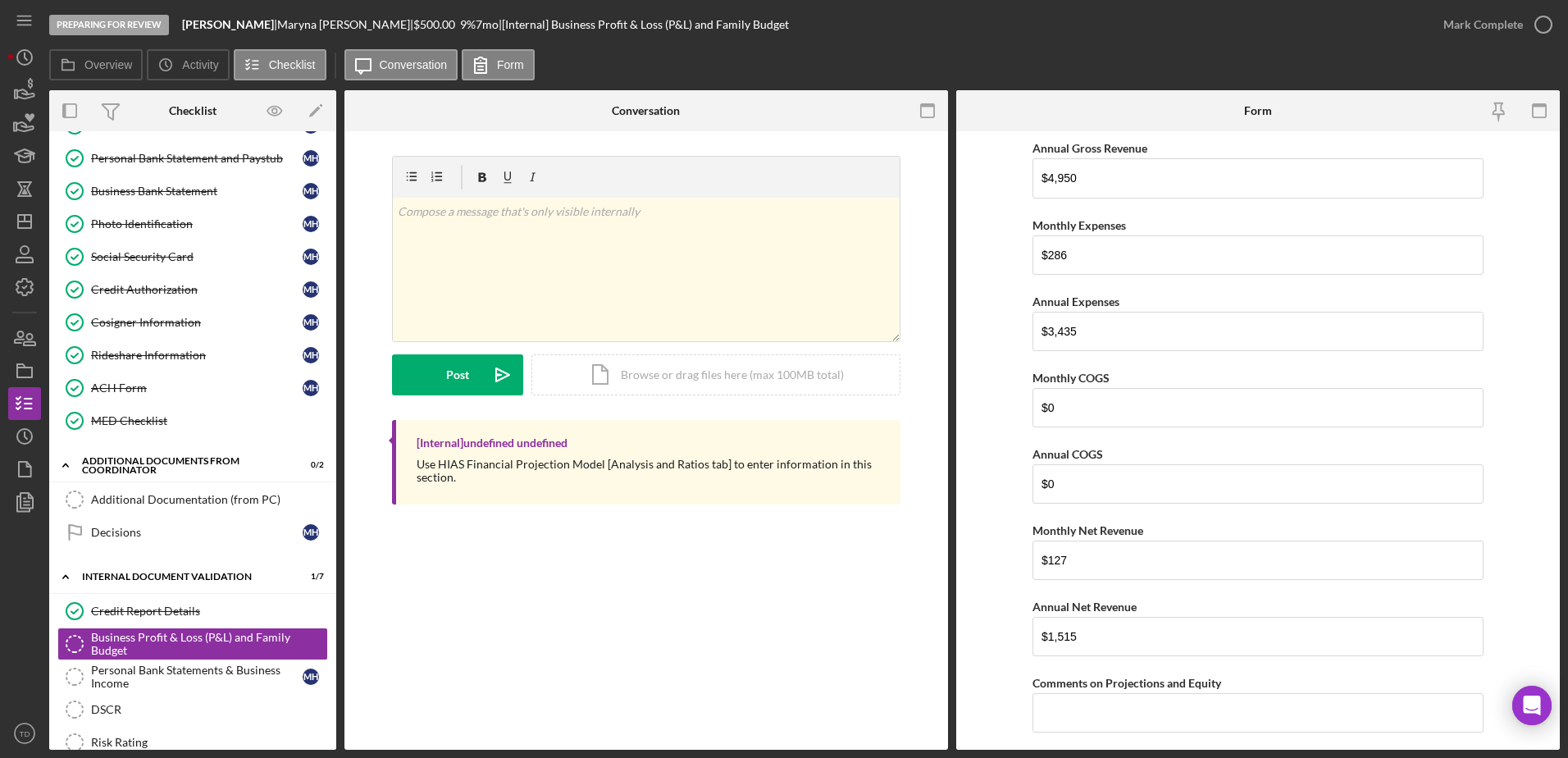
scroll to position [1969, 0]
type input "$1,072"
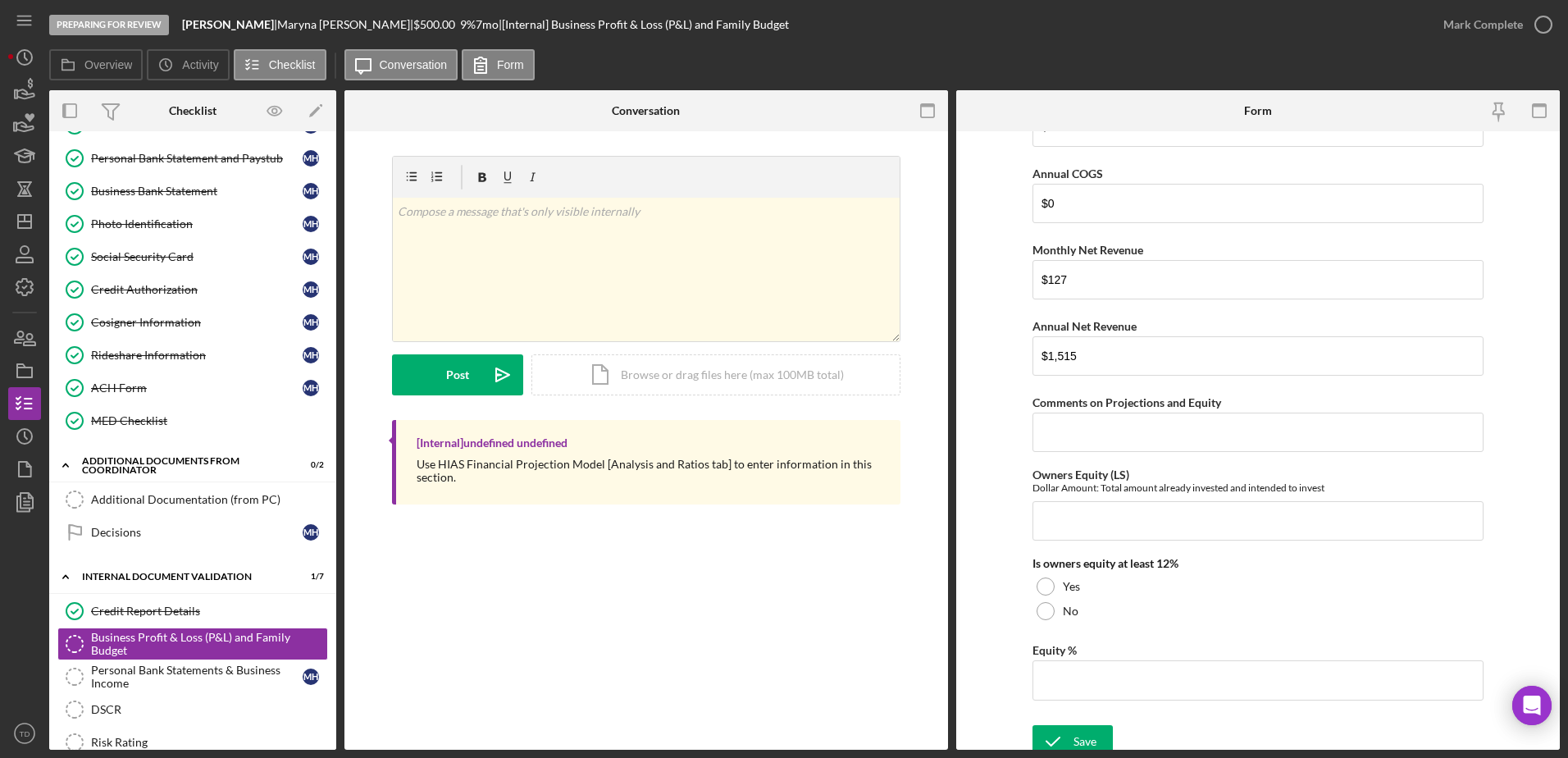
scroll to position [2249, 0]
click at [1230, 652] on div "Equity %" at bounding box center [1258, 650] width 451 height 21
click at [1140, 521] on input "Owners Equity (LS)" at bounding box center [1258, 521] width 451 height 40
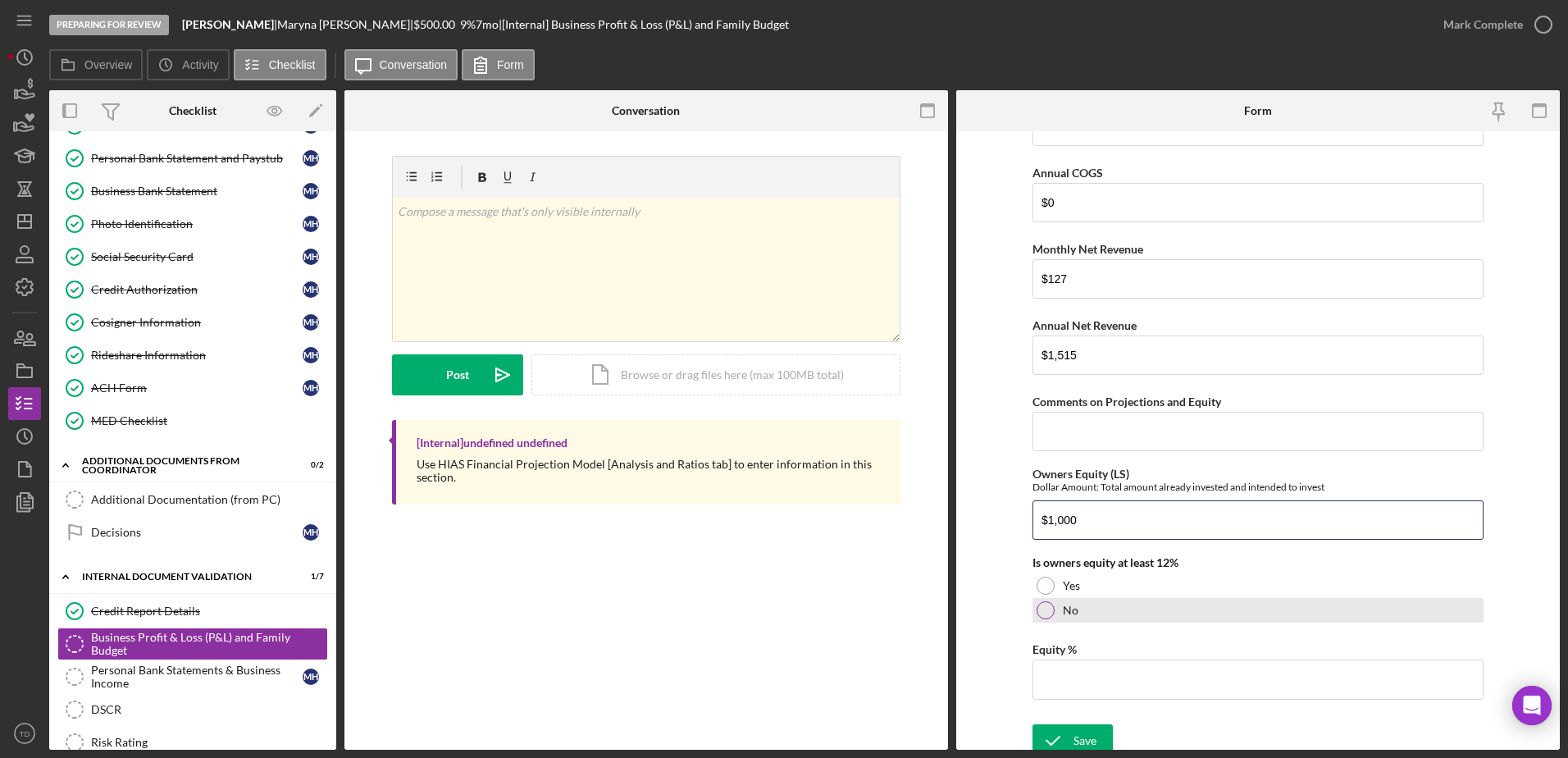
type input "$1,000"
click at [1143, 607] on div "No" at bounding box center [1258, 610] width 451 height 25
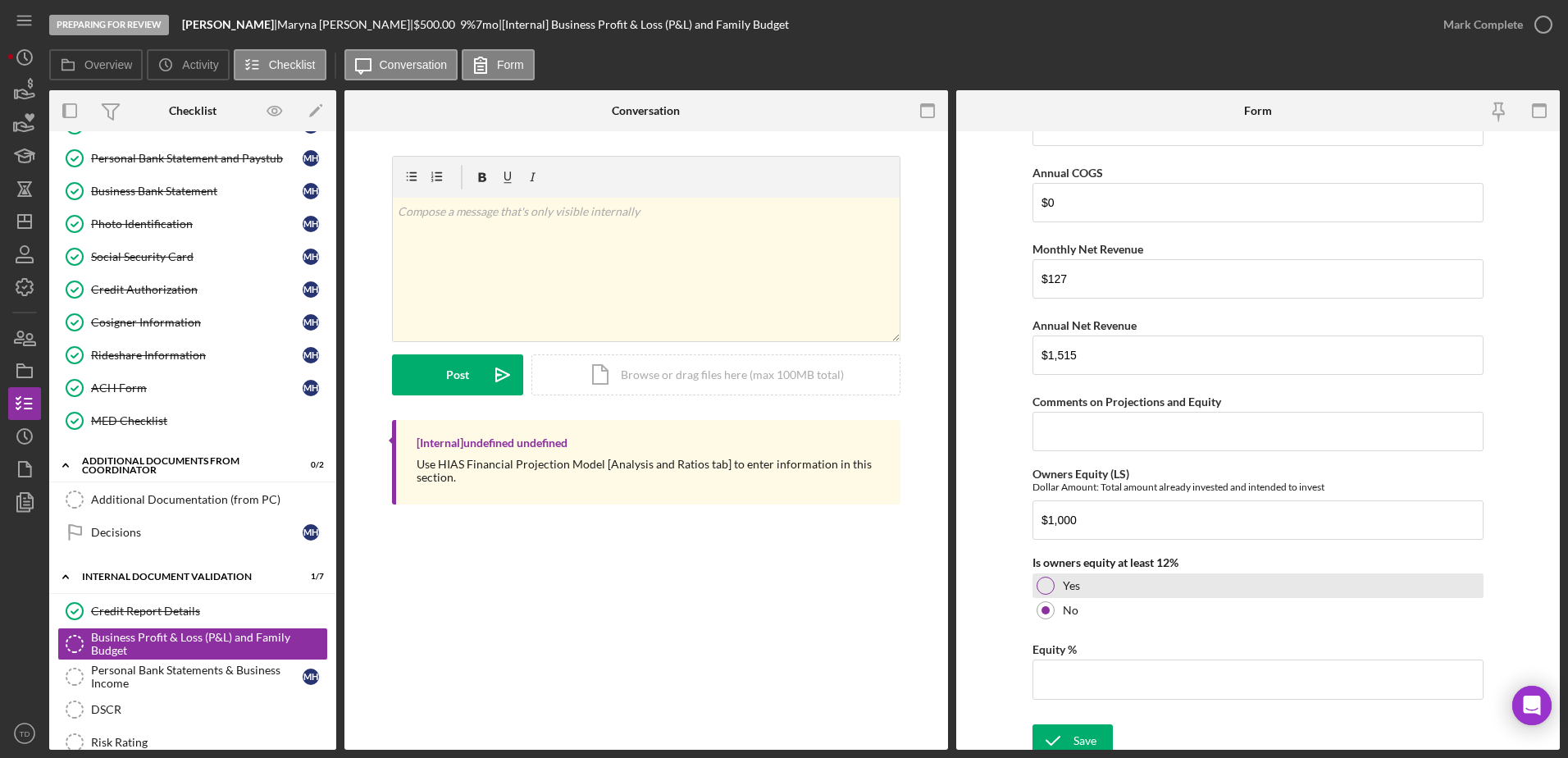
click at [1046, 589] on div at bounding box center [1045, 585] width 18 height 18
click at [1109, 673] on input "Equity %" at bounding box center [1258, 680] width 451 height 40
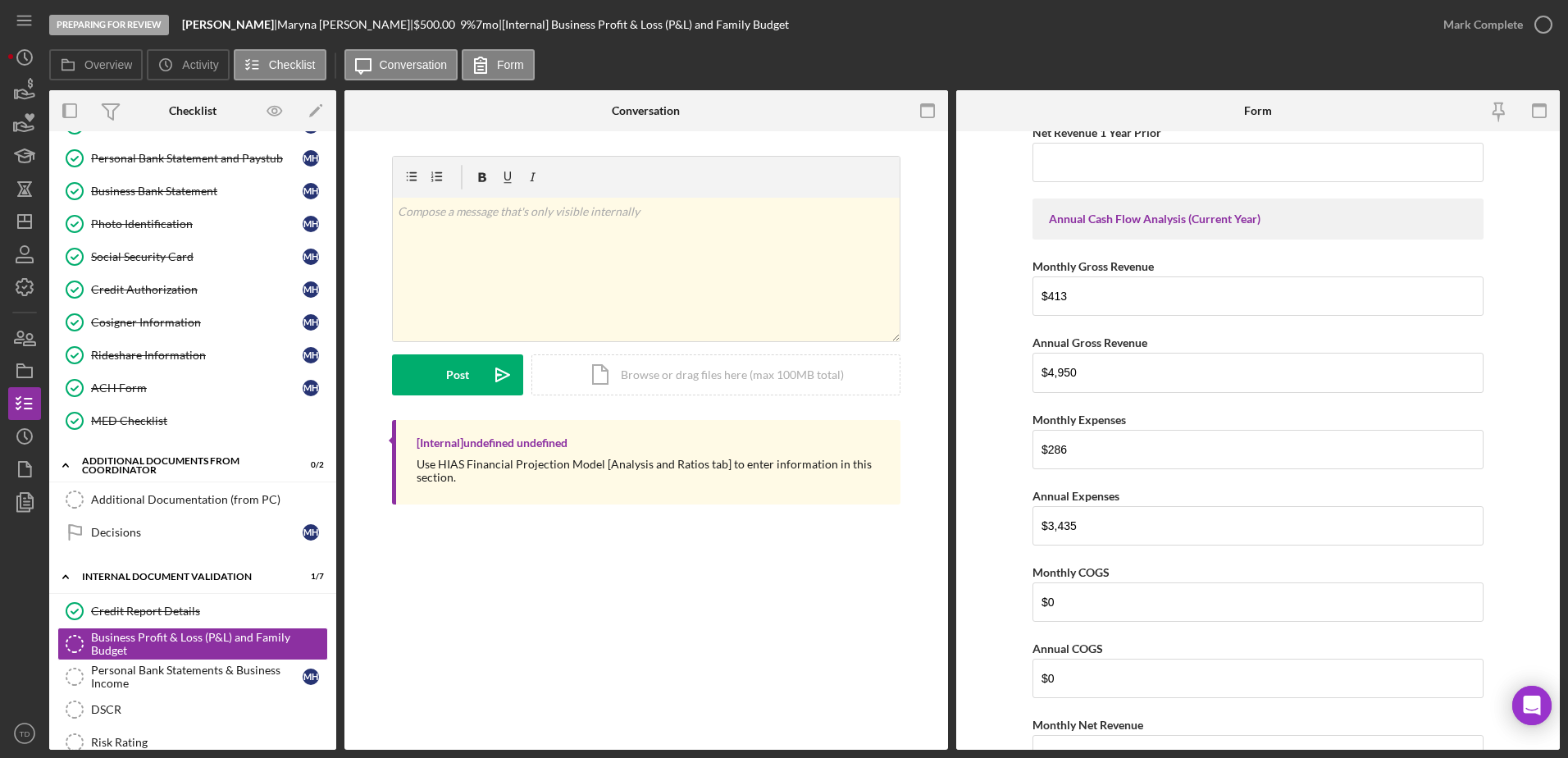
scroll to position [2259, 0]
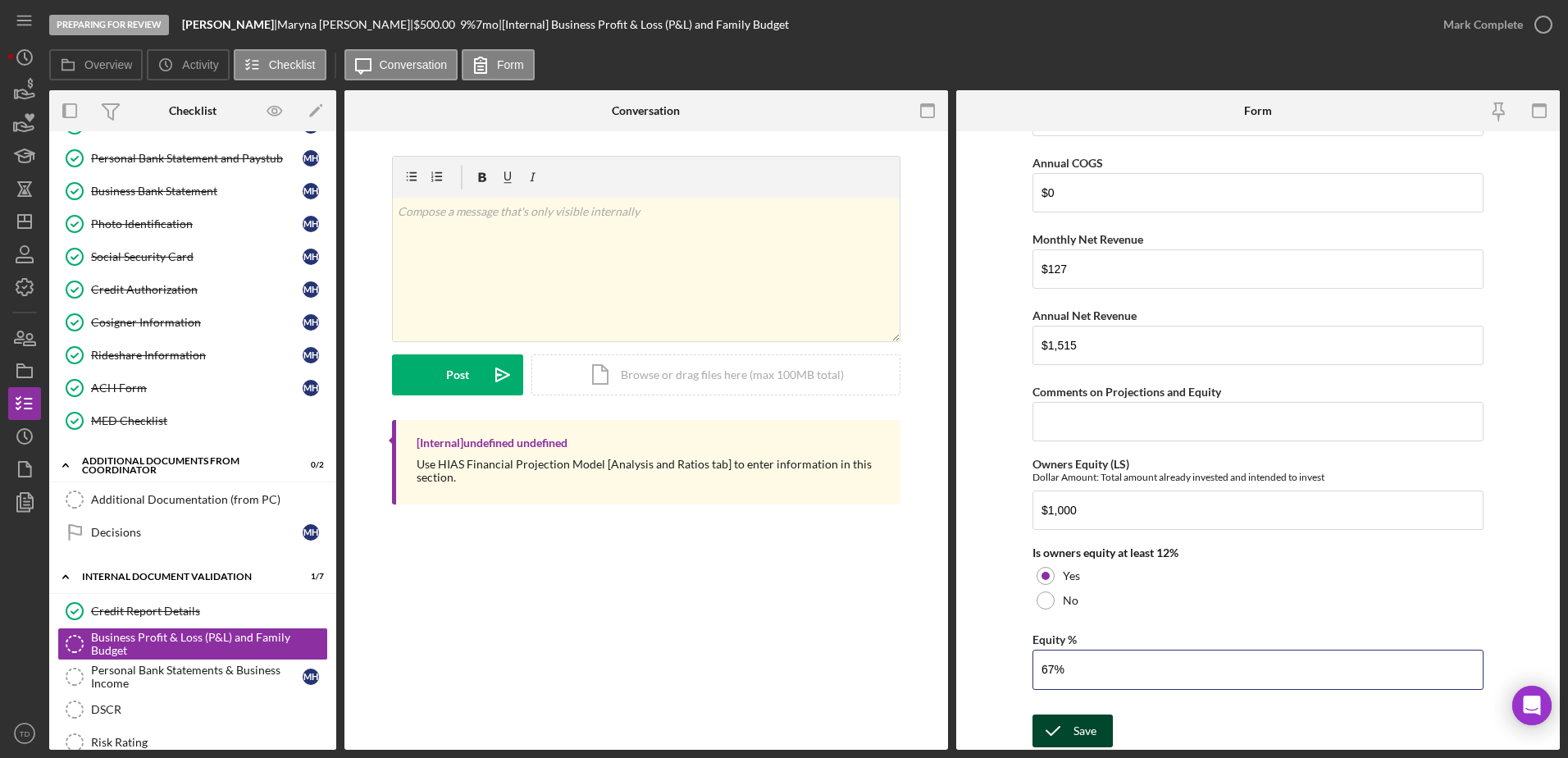
type input "67%"
click at [1076, 726] on div "Save" at bounding box center [1085, 731] width 23 height 33
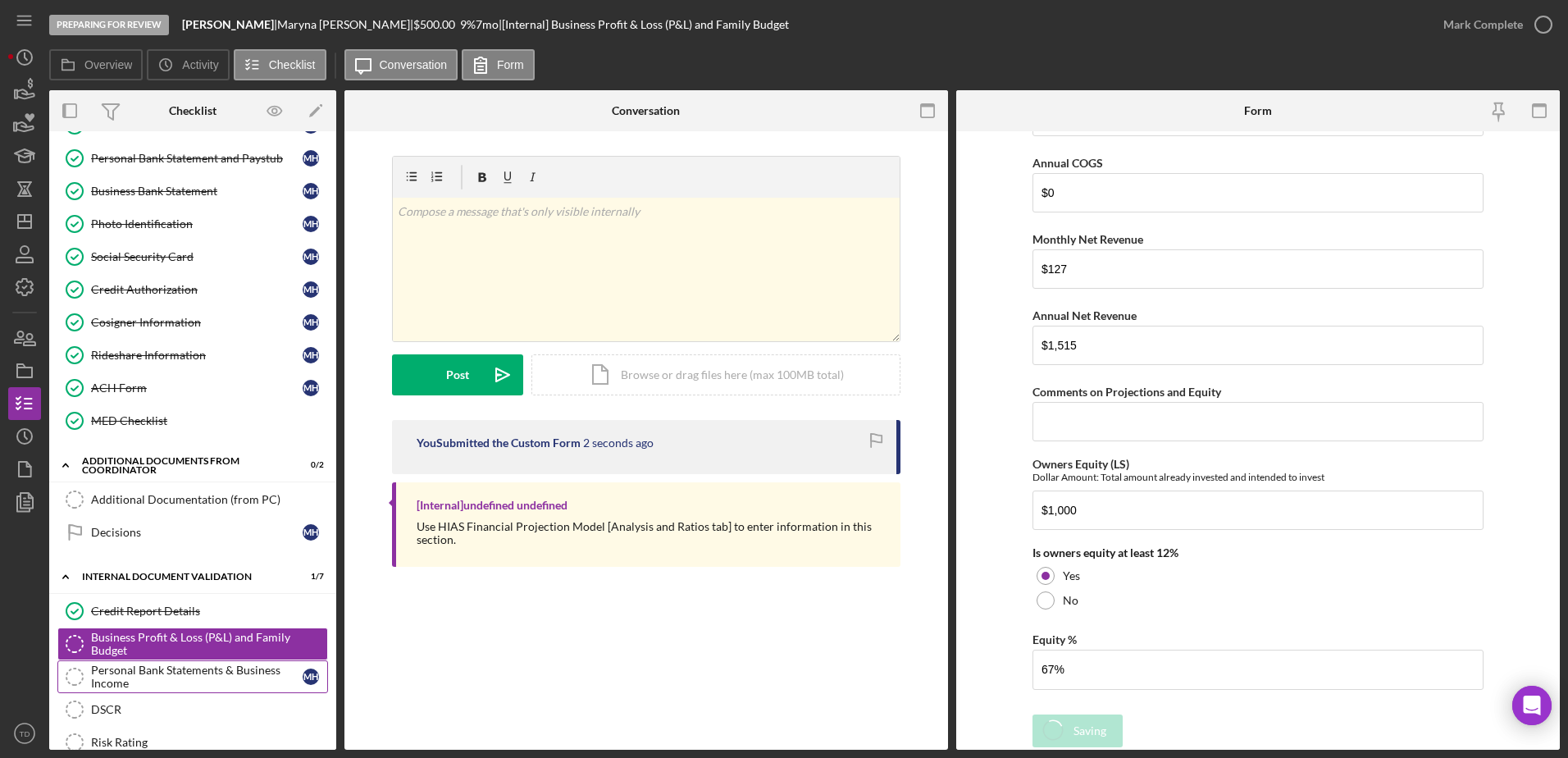
click at [167, 674] on div "Personal Bank Statements & Business Income" at bounding box center [197, 676] width 212 height 27
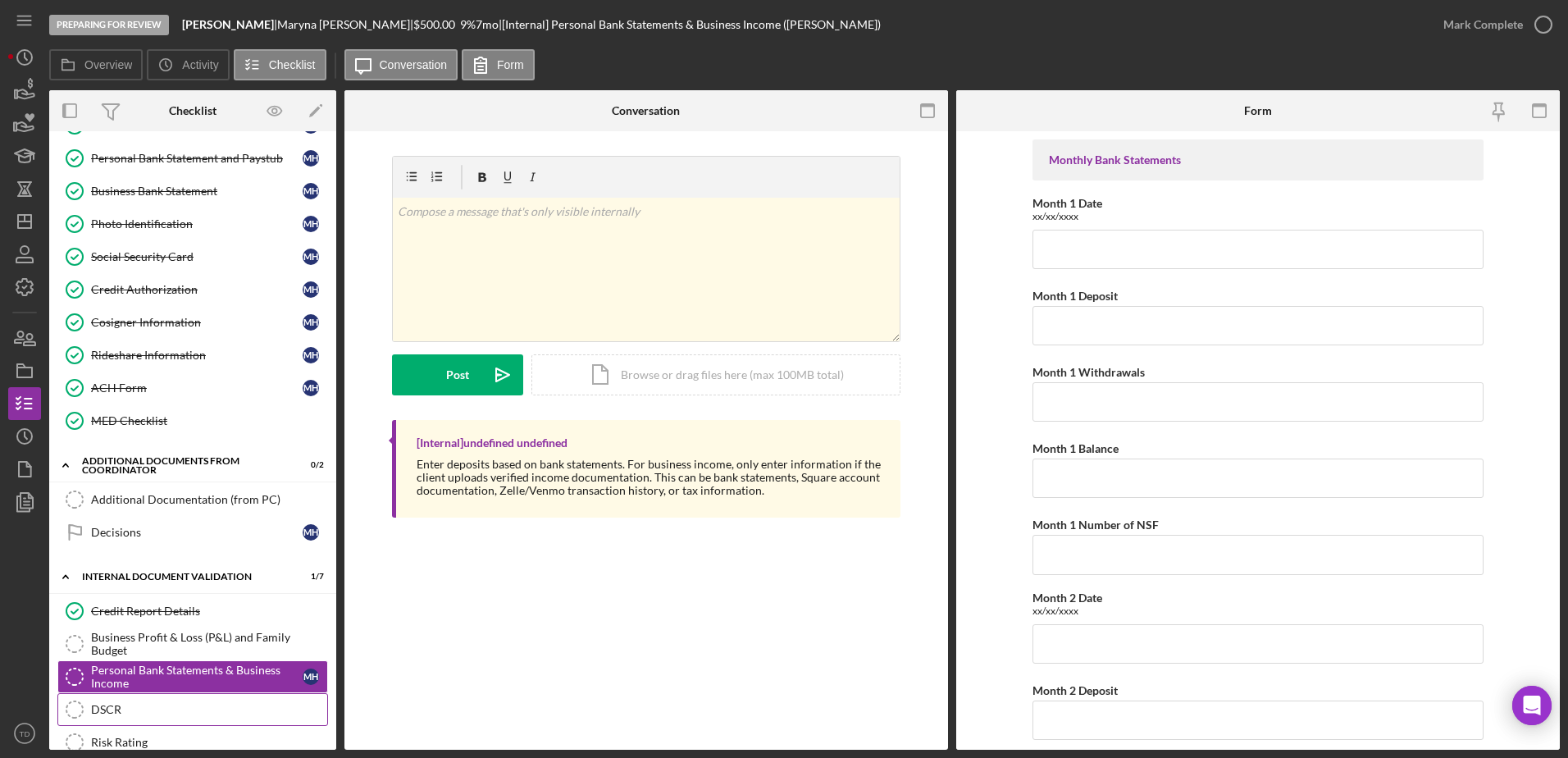
click at [179, 703] on div "DSCR" at bounding box center [209, 709] width 237 height 13
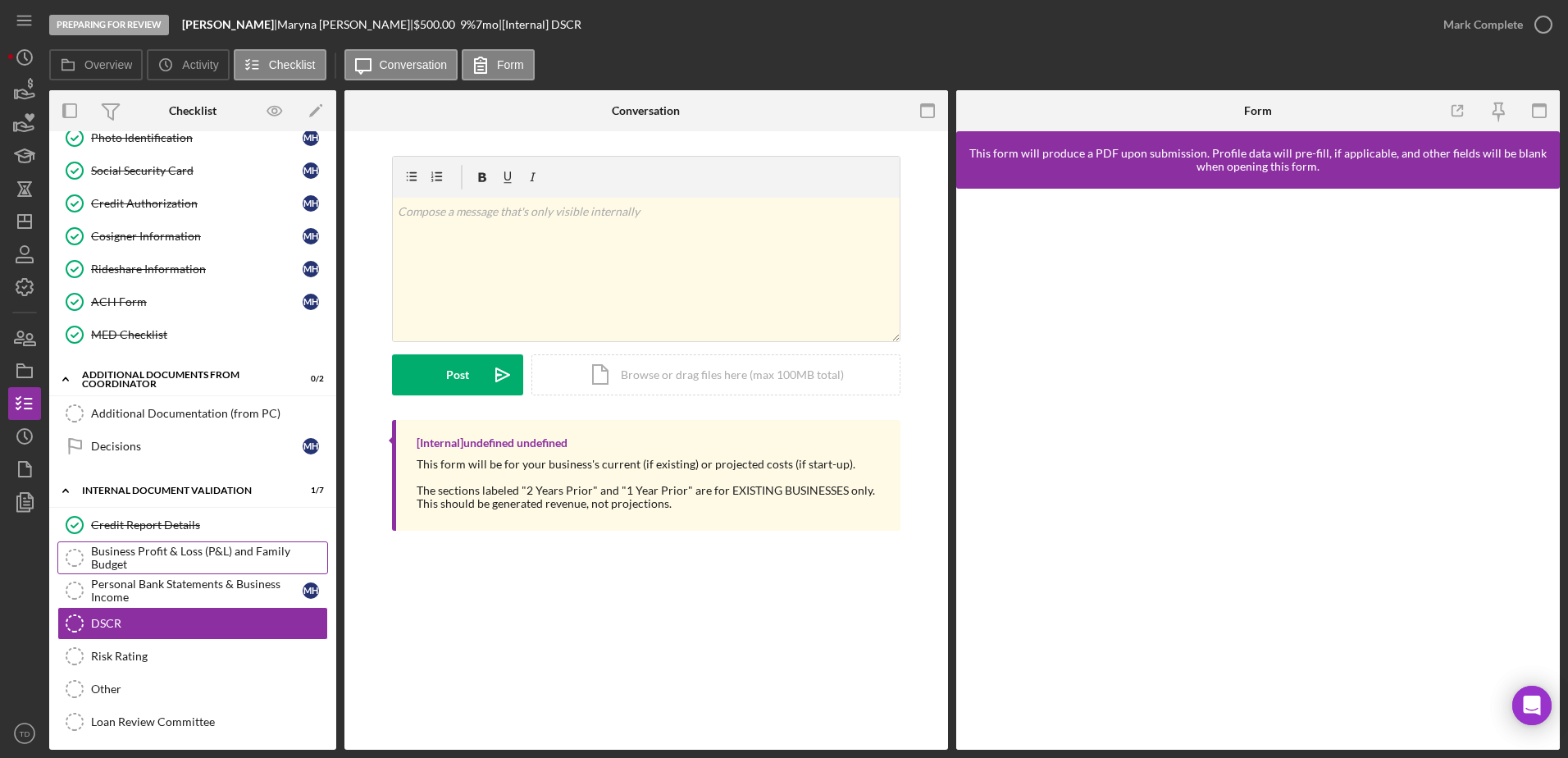
scroll to position [348, 0]
click at [131, 653] on div "Risk Rating" at bounding box center [209, 655] width 237 height 13
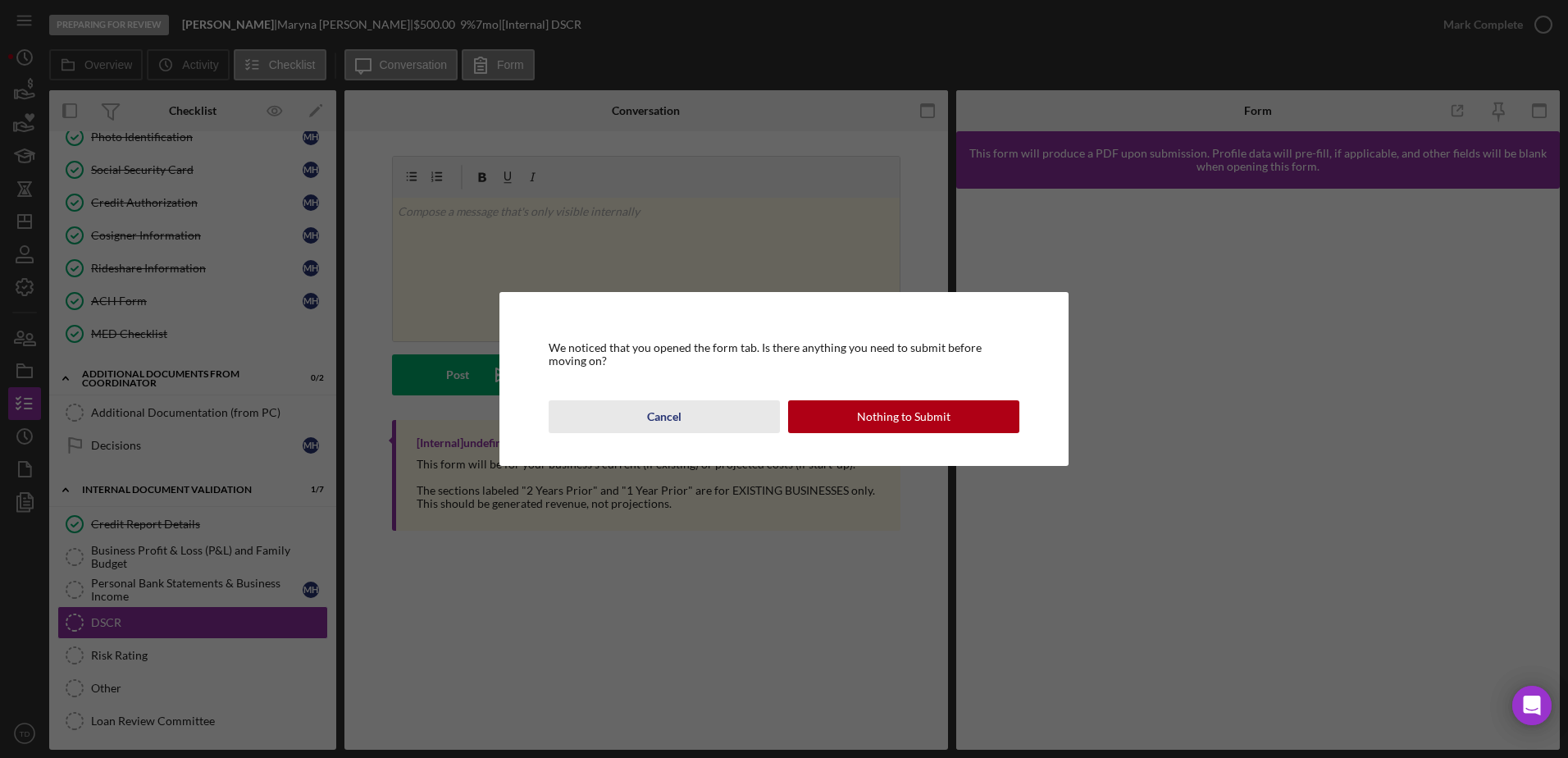
click at [731, 428] on button "Cancel" at bounding box center [664, 416] width 231 height 33
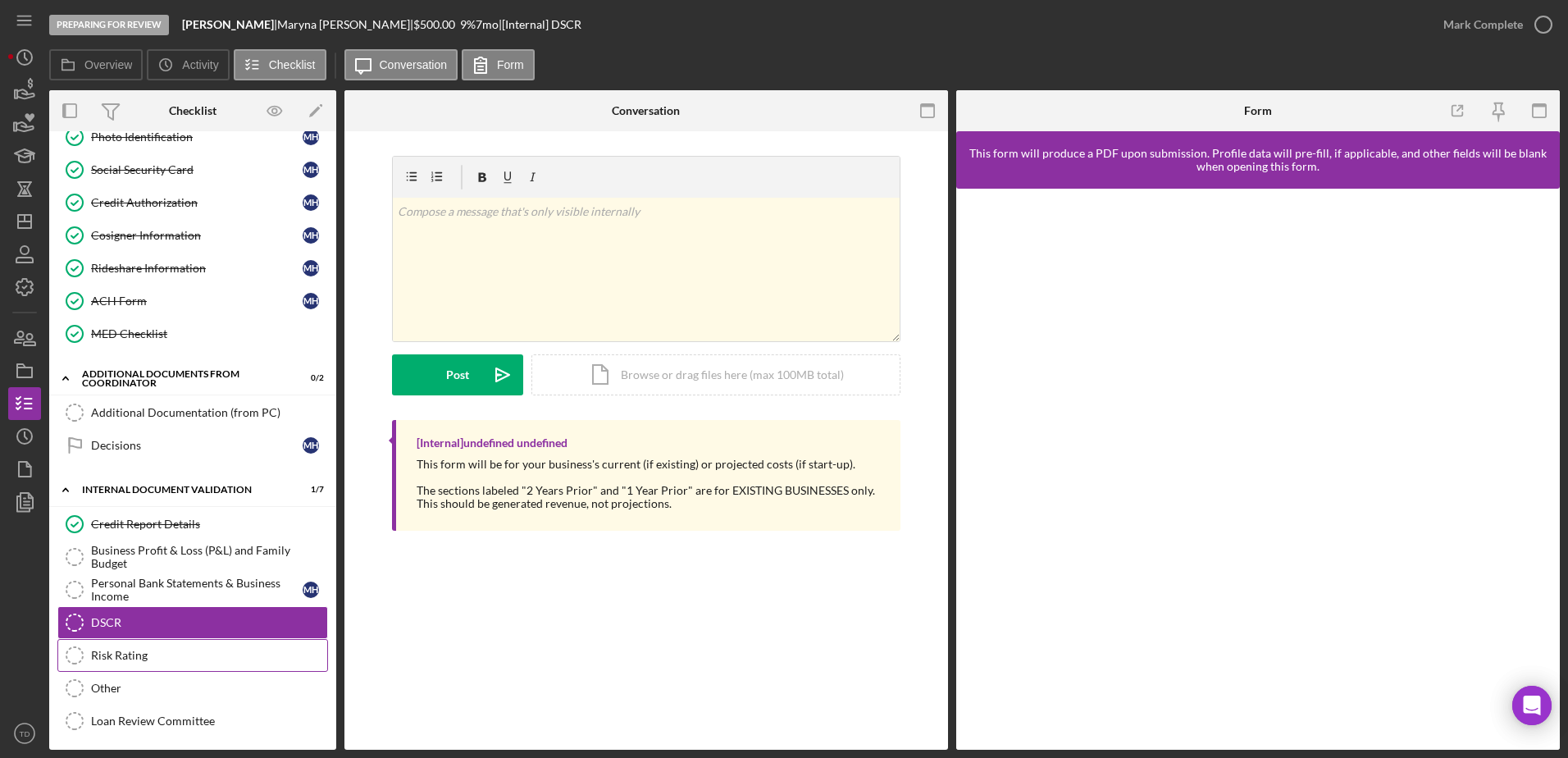
click at [188, 665] on link "Risk Rating Risk Rating" at bounding box center [193, 656] width 271 height 33
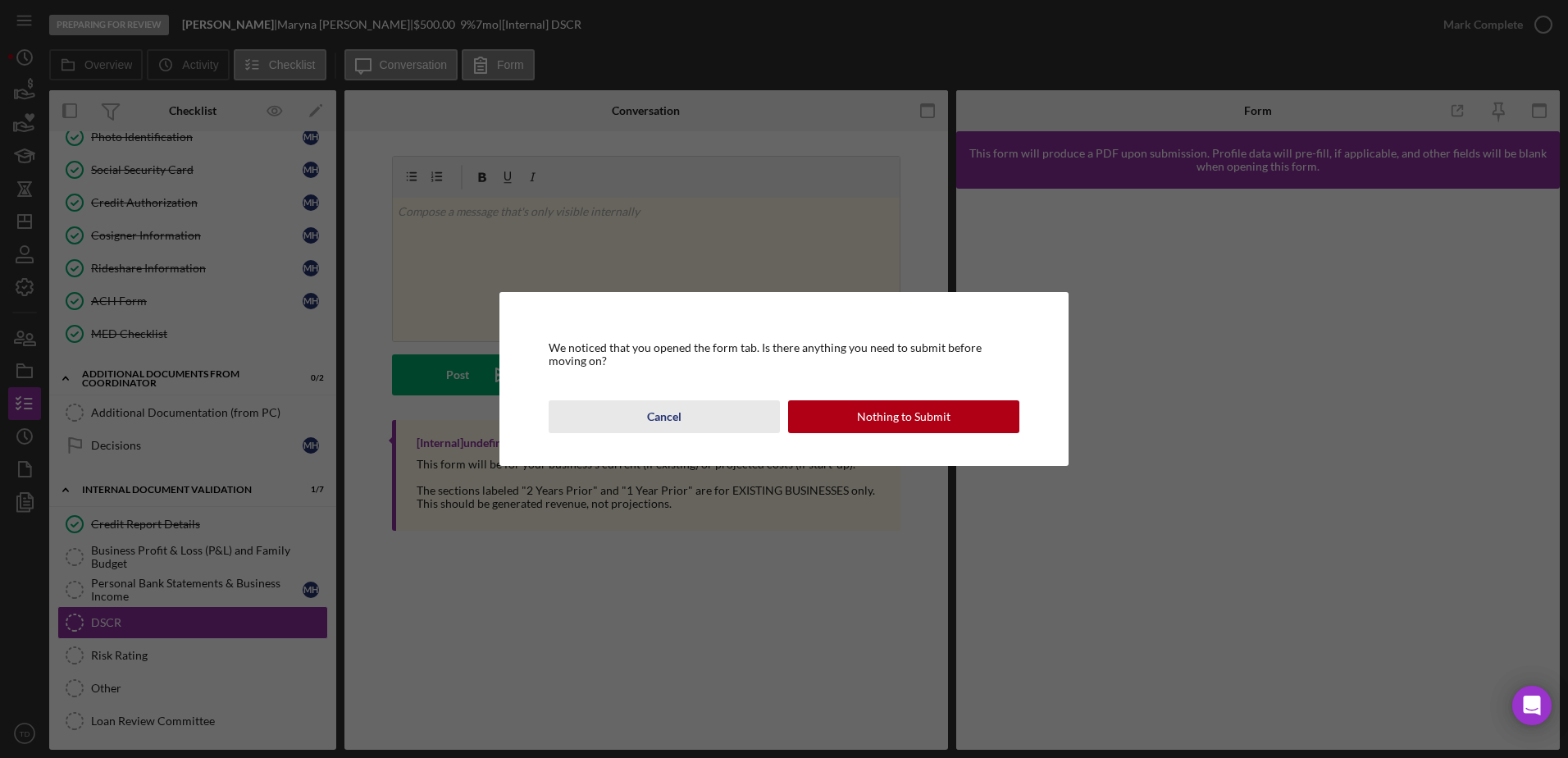
click at [715, 416] on button "Cancel" at bounding box center [664, 416] width 231 height 33
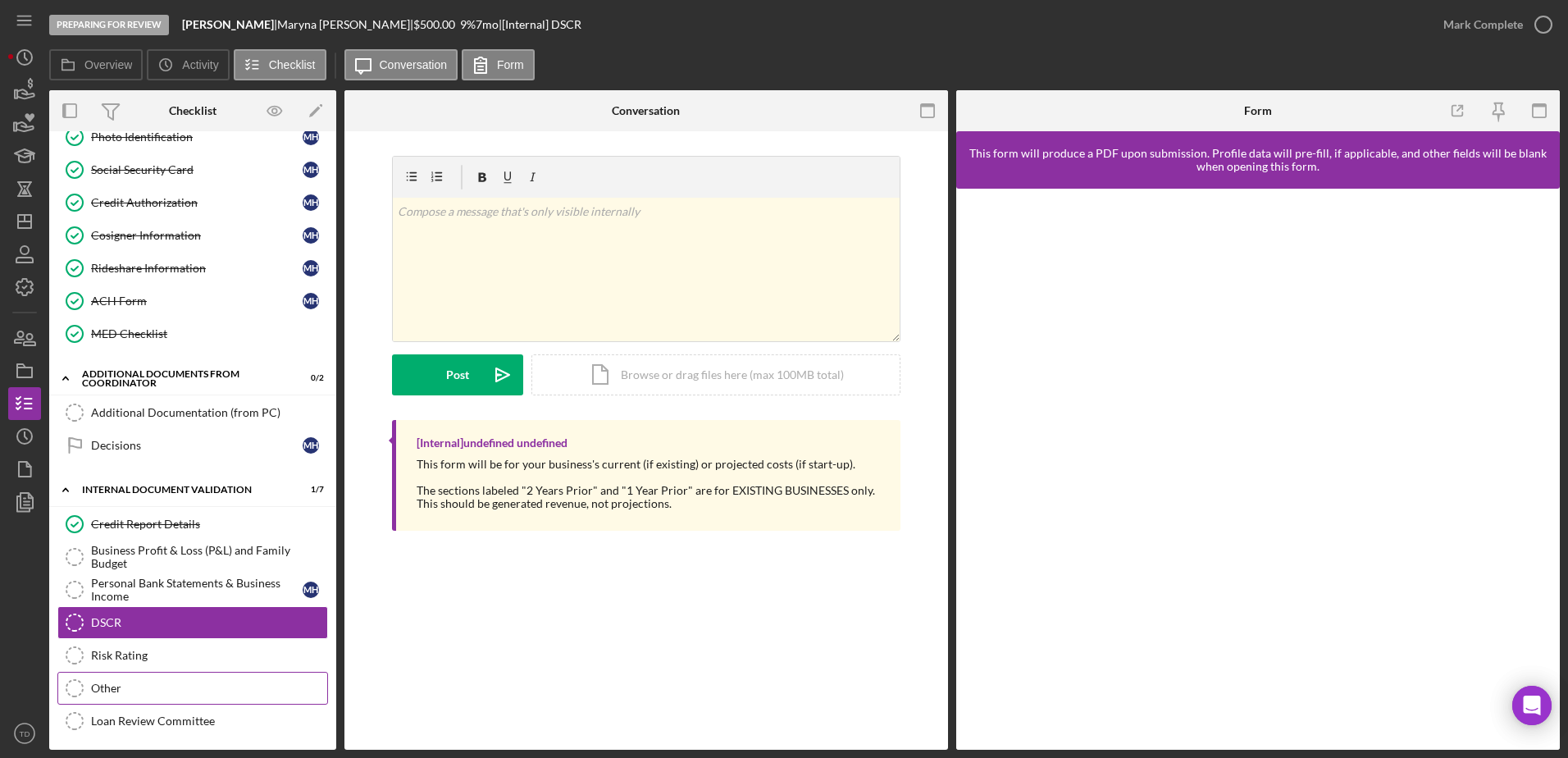
click at [229, 677] on link "Other Other" at bounding box center [193, 688] width 271 height 33
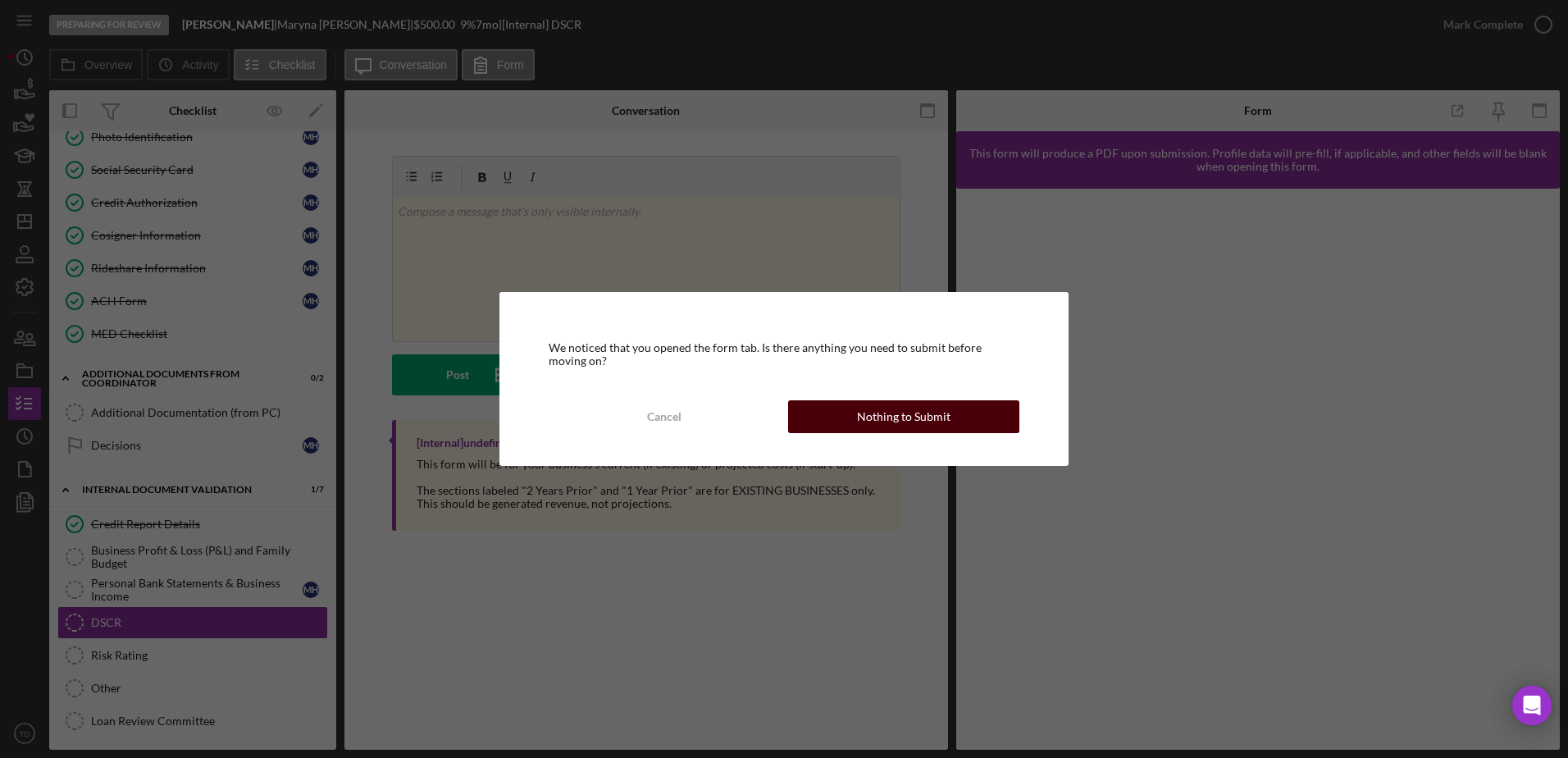
click at [855, 412] on button "Nothing to Submit" at bounding box center [903, 416] width 231 height 33
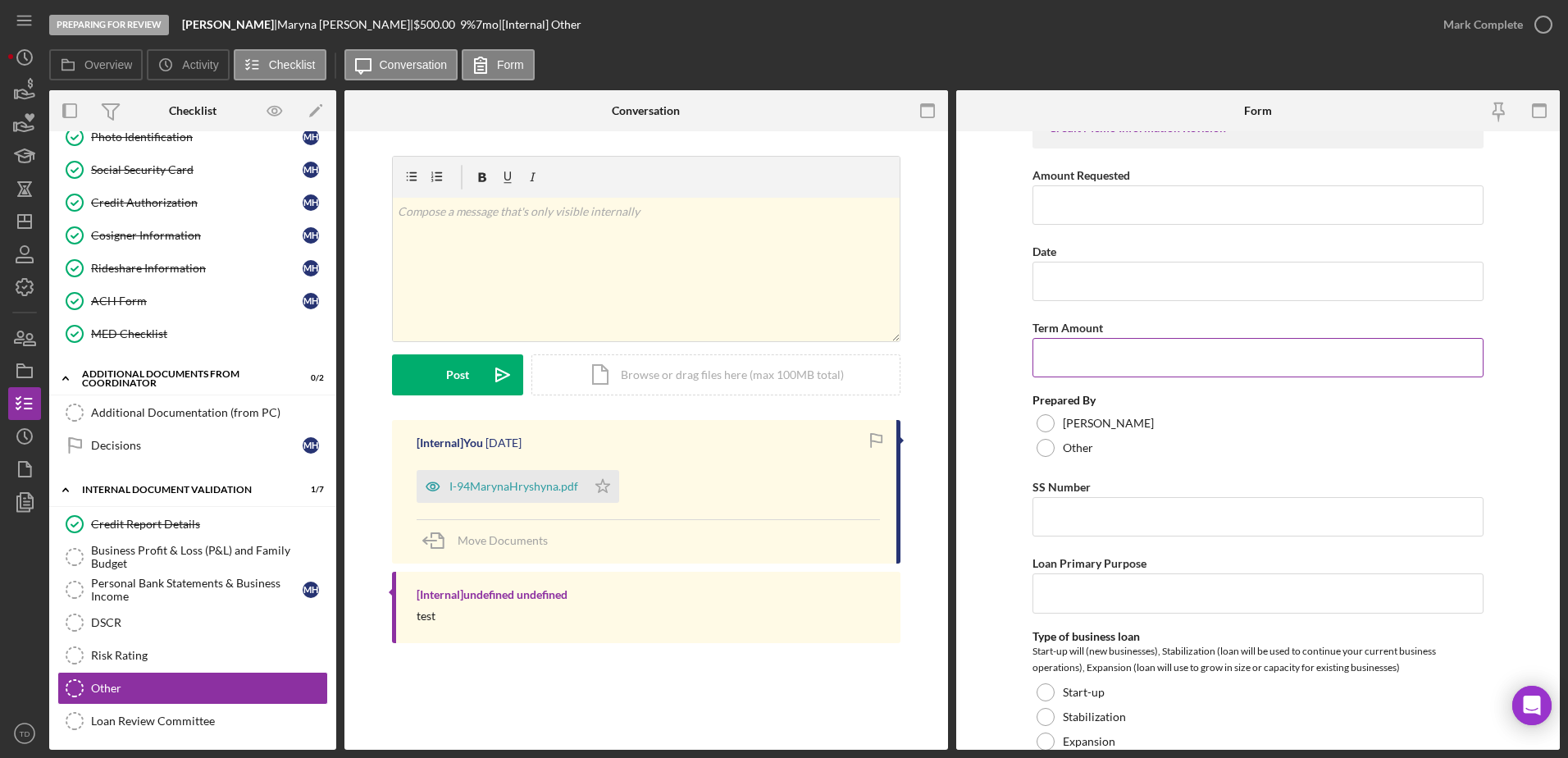
scroll to position [32, 0]
click at [1194, 355] on input "Term Amount" at bounding box center [1258, 358] width 451 height 40
type input "6"
click at [1156, 287] on input "Date" at bounding box center [1258, 281] width 451 height 40
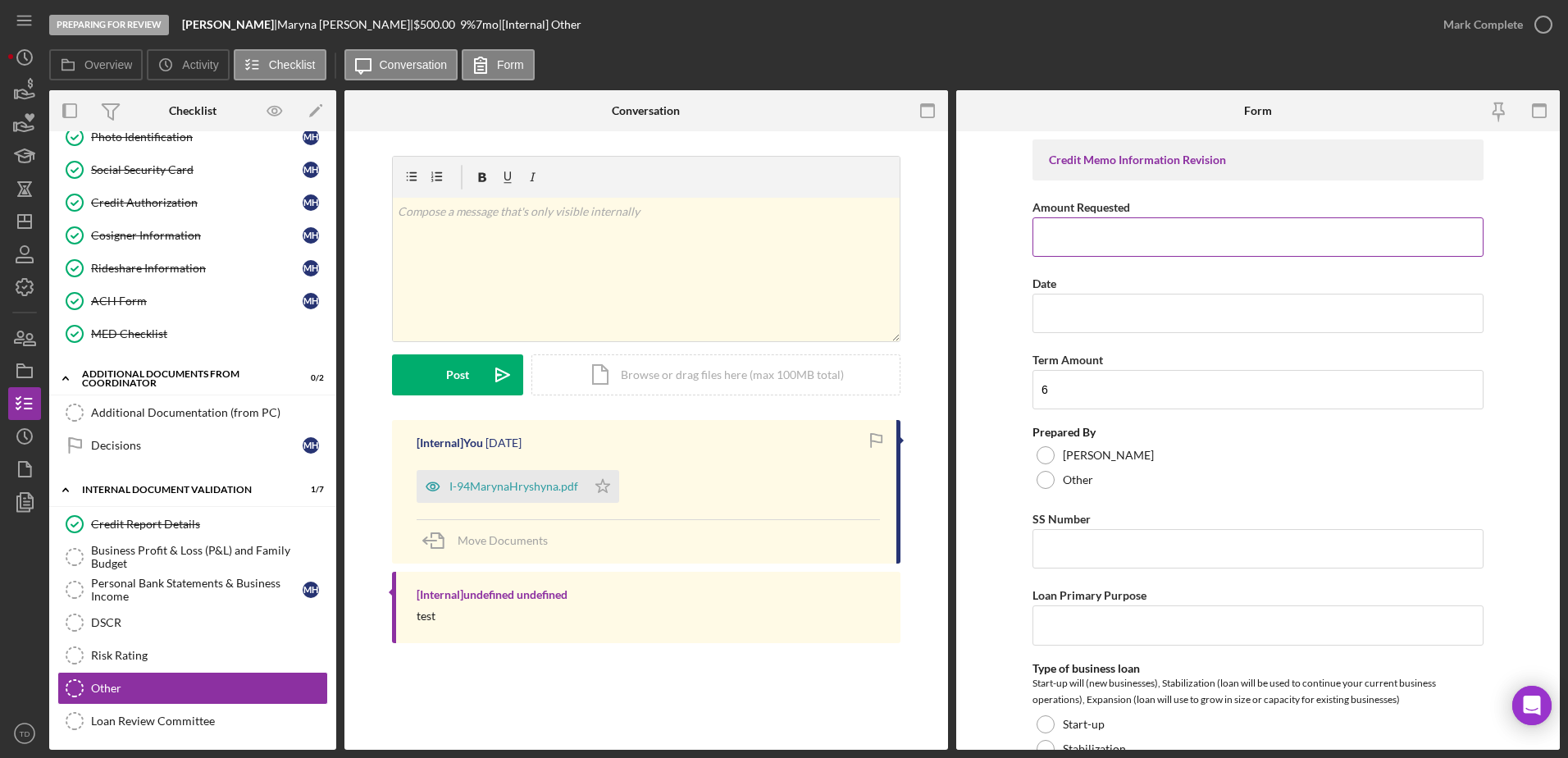
click at [1096, 243] on input "Amount Requested" at bounding box center [1258, 237] width 451 height 40
type input "$500"
click at [1082, 325] on input "Date" at bounding box center [1258, 313] width 451 height 40
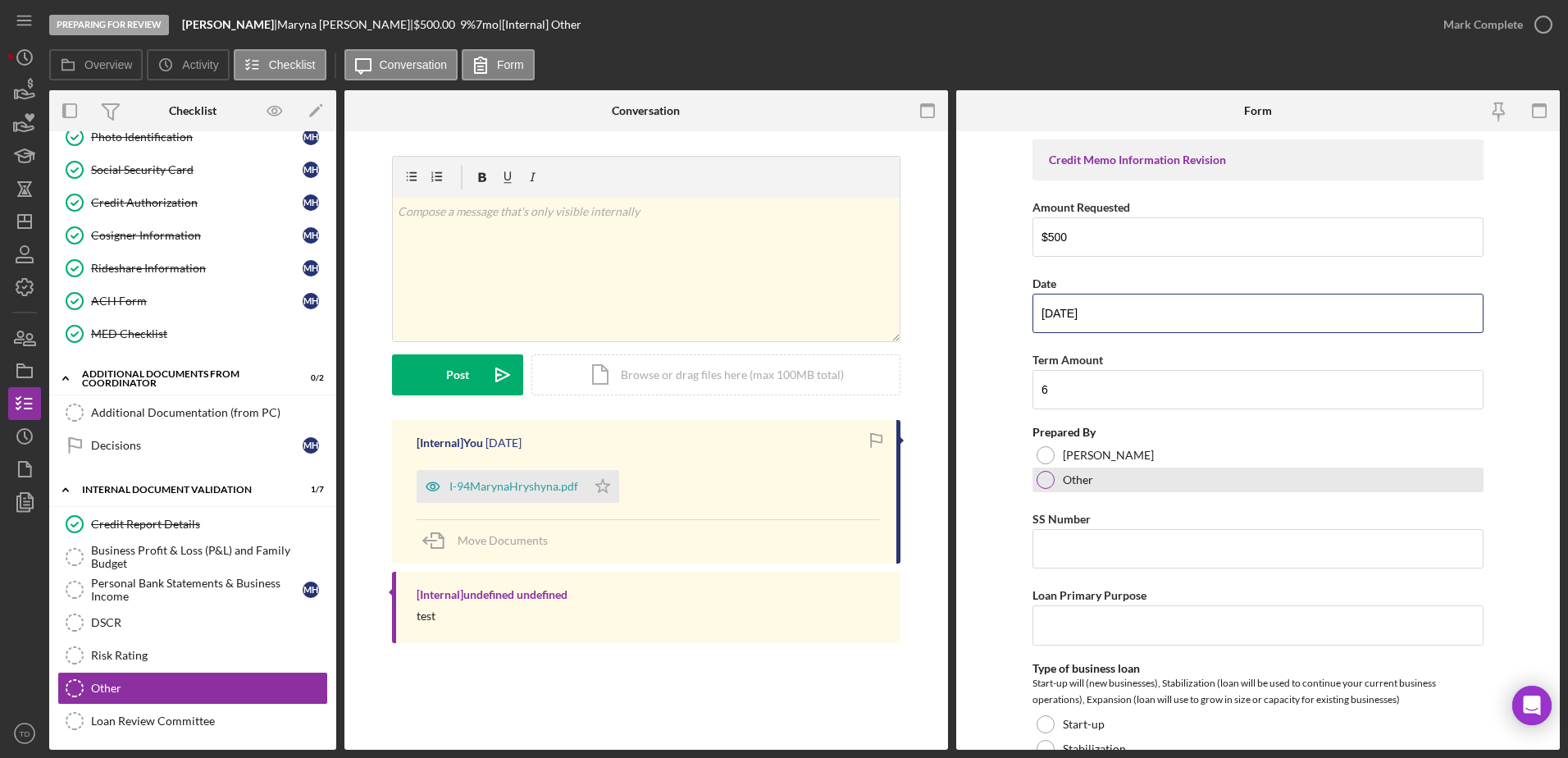
type input "8/28/2025"
click at [1044, 478] on div at bounding box center [1045, 479] width 18 height 18
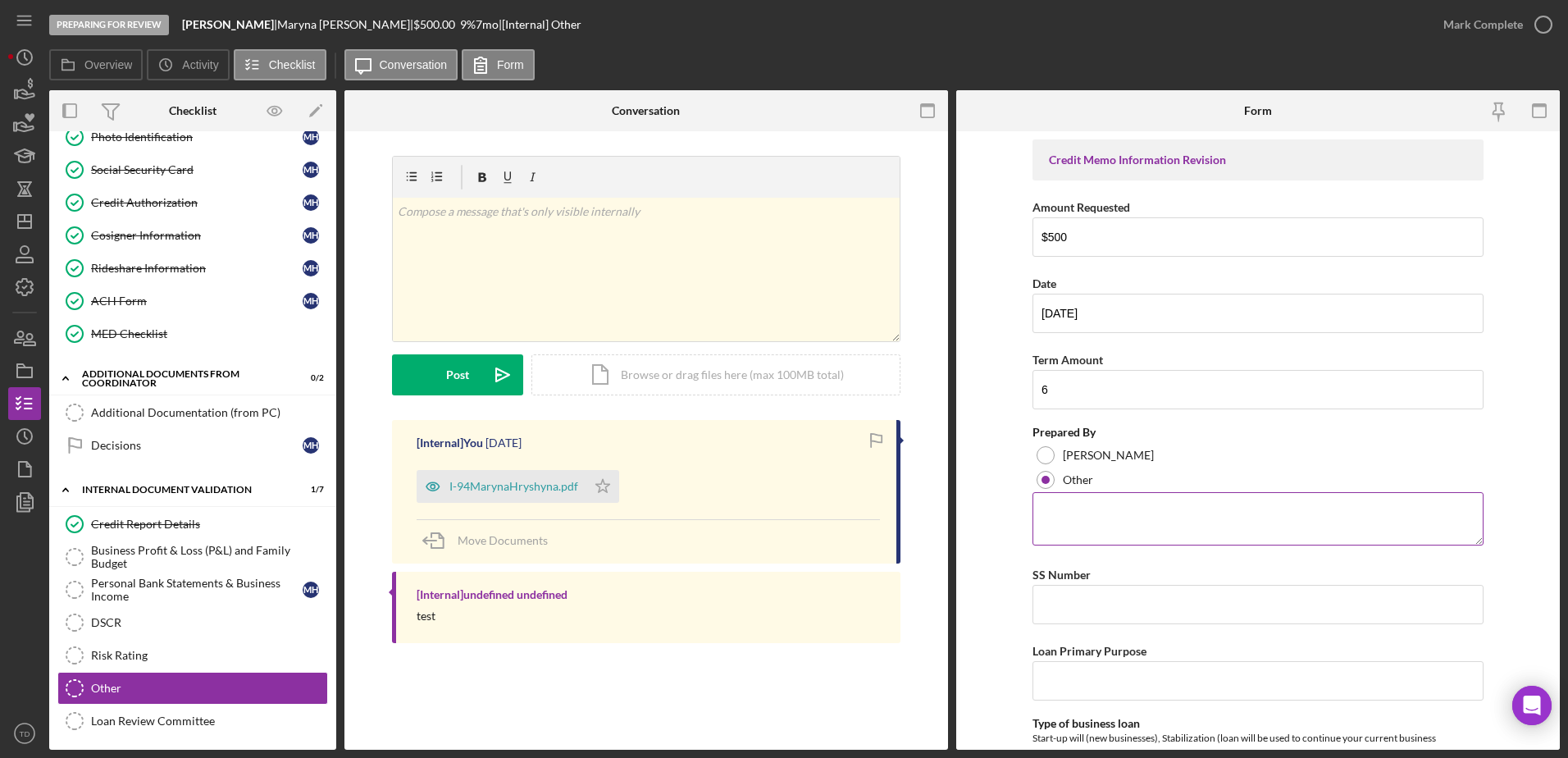
click at [1090, 508] on textarea at bounding box center [1258, 518] width 451 height 52
type textarea "[PERSON_NAME]"
click at [1117, 685] on input "Loan Primary Purpose" at bounding box center [1258, 681] width 451 height 40
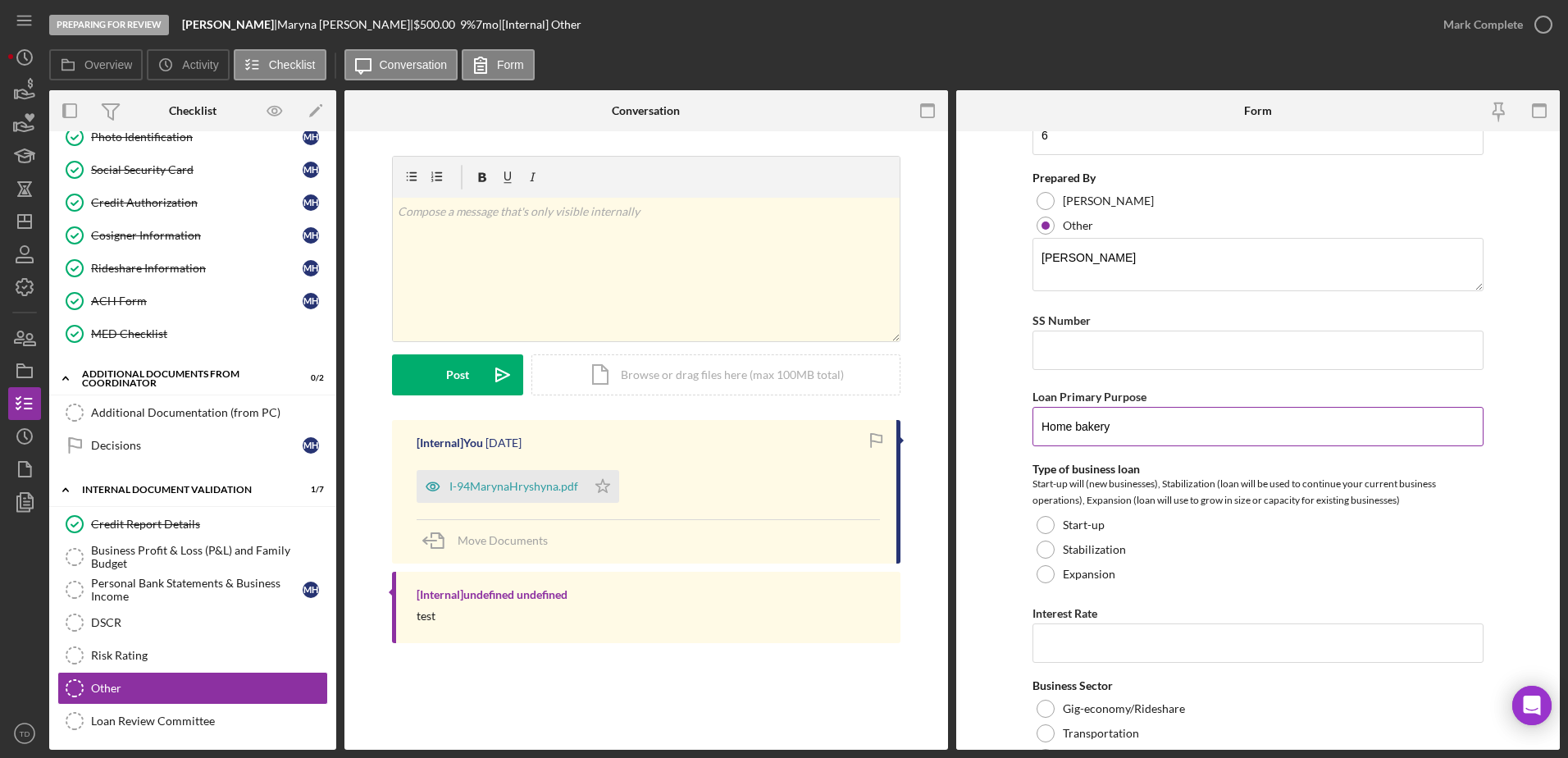
scroll to position [255, 0]
type input "Home bakery"
click at [1042, 526] on div at bounding box center [1045, 525] width 18 height 18
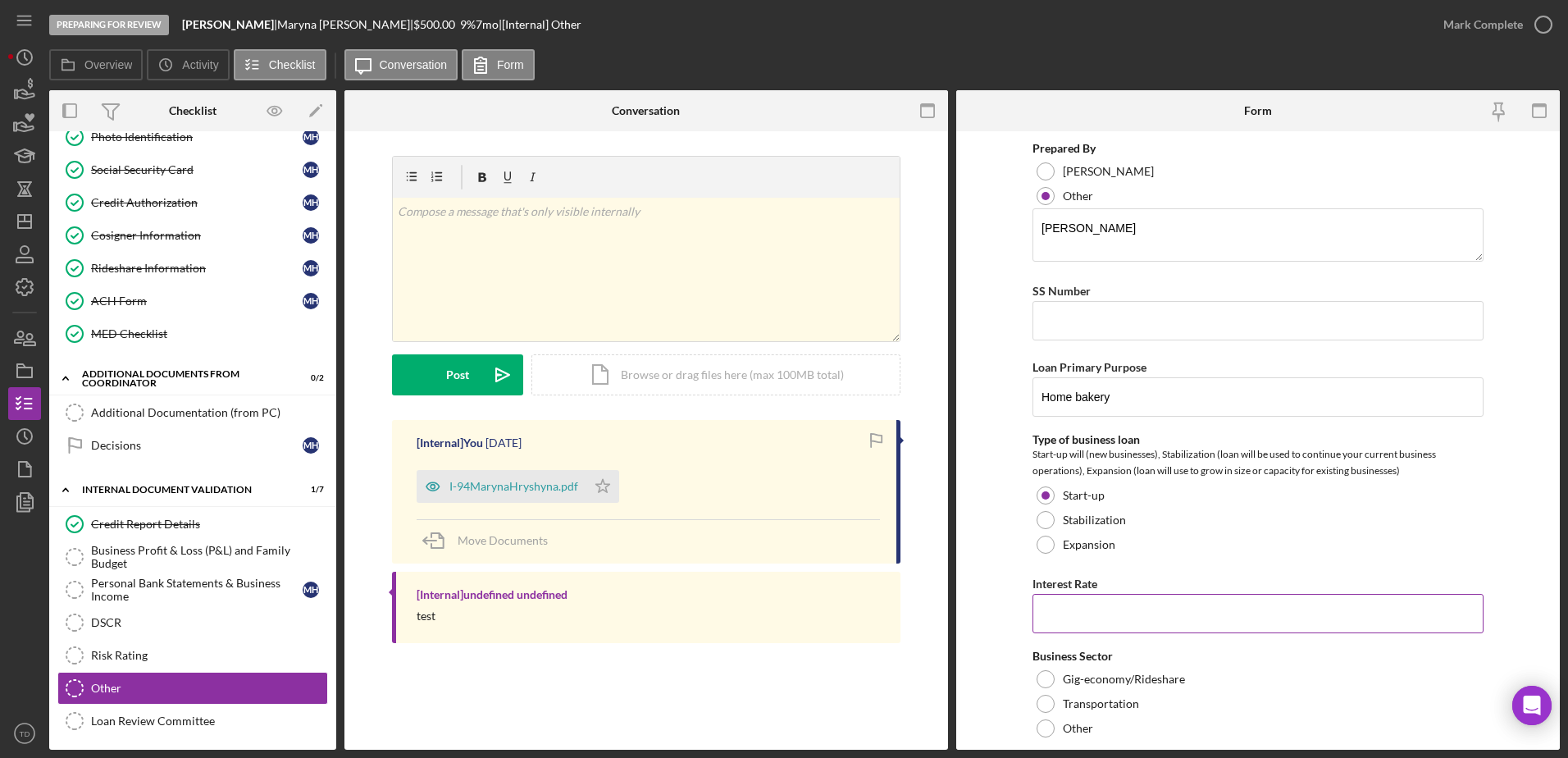
scroll to position [286, 0]
click at [1159, 625] on input "Interest Rate" at bounding box center [1258, 612] width 451 height 40
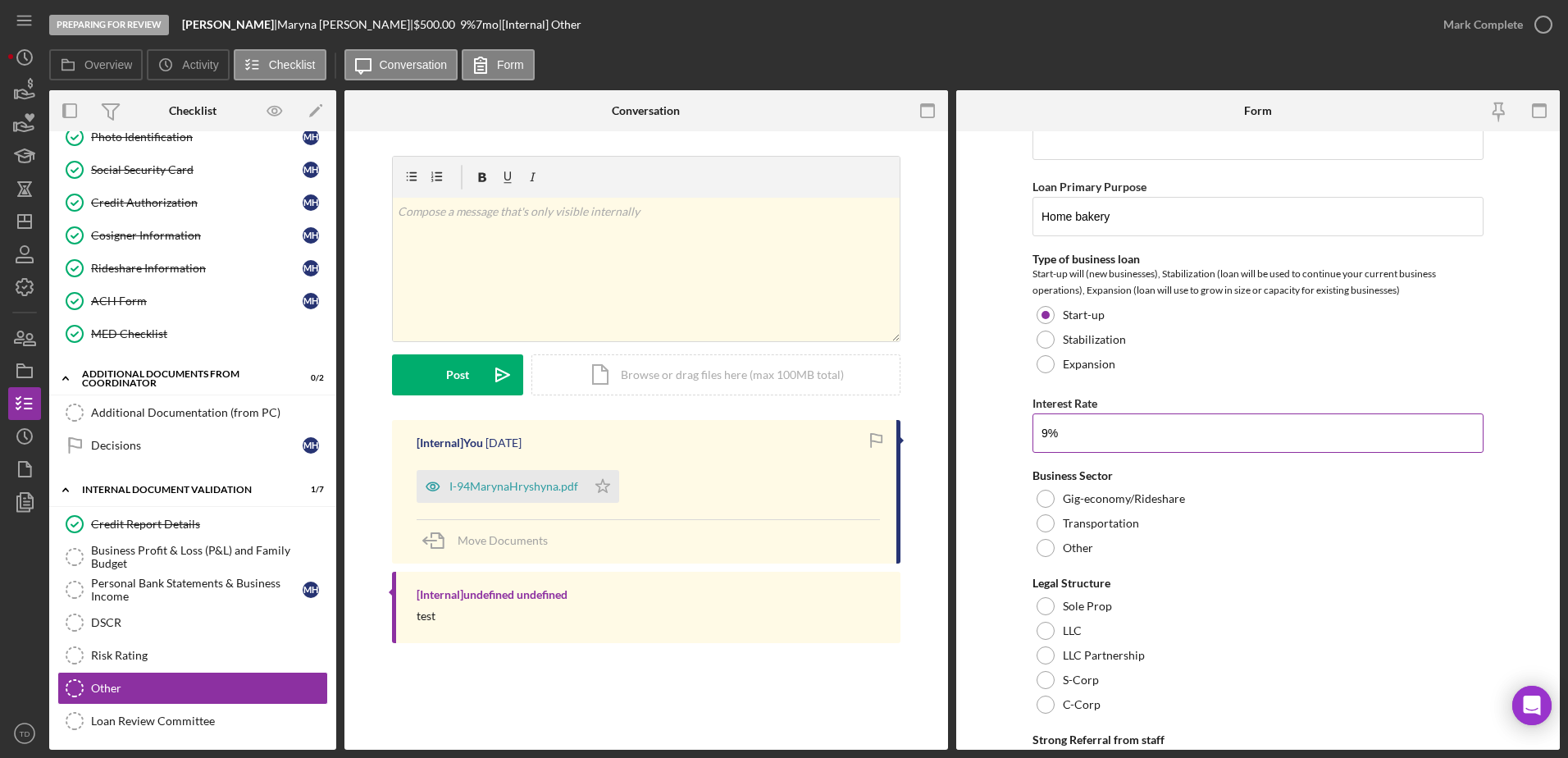
scroll to position [465, 0]
type input "9.00000%"
click at [1036, 551] on div at bounding box center [1045, 547] width 18 height 18
click at [1160, 595] on textarea at bounding box center [1258, 585] width 451 height 52
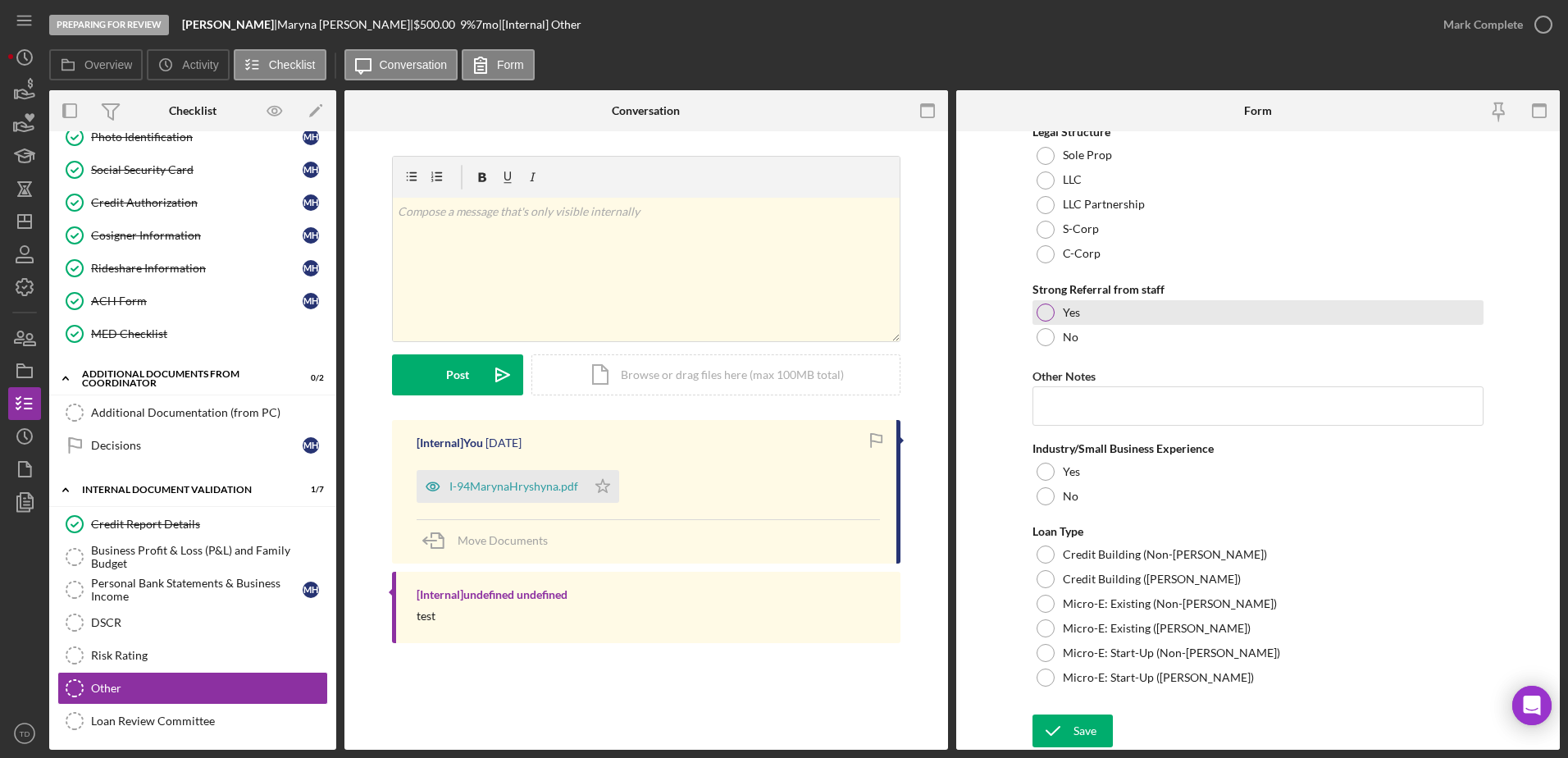
scroll to position [970, 0]
type textarea "Bakery"
click at [1051, 316] on div at bounding box center [1045, 313] width 18 height 18
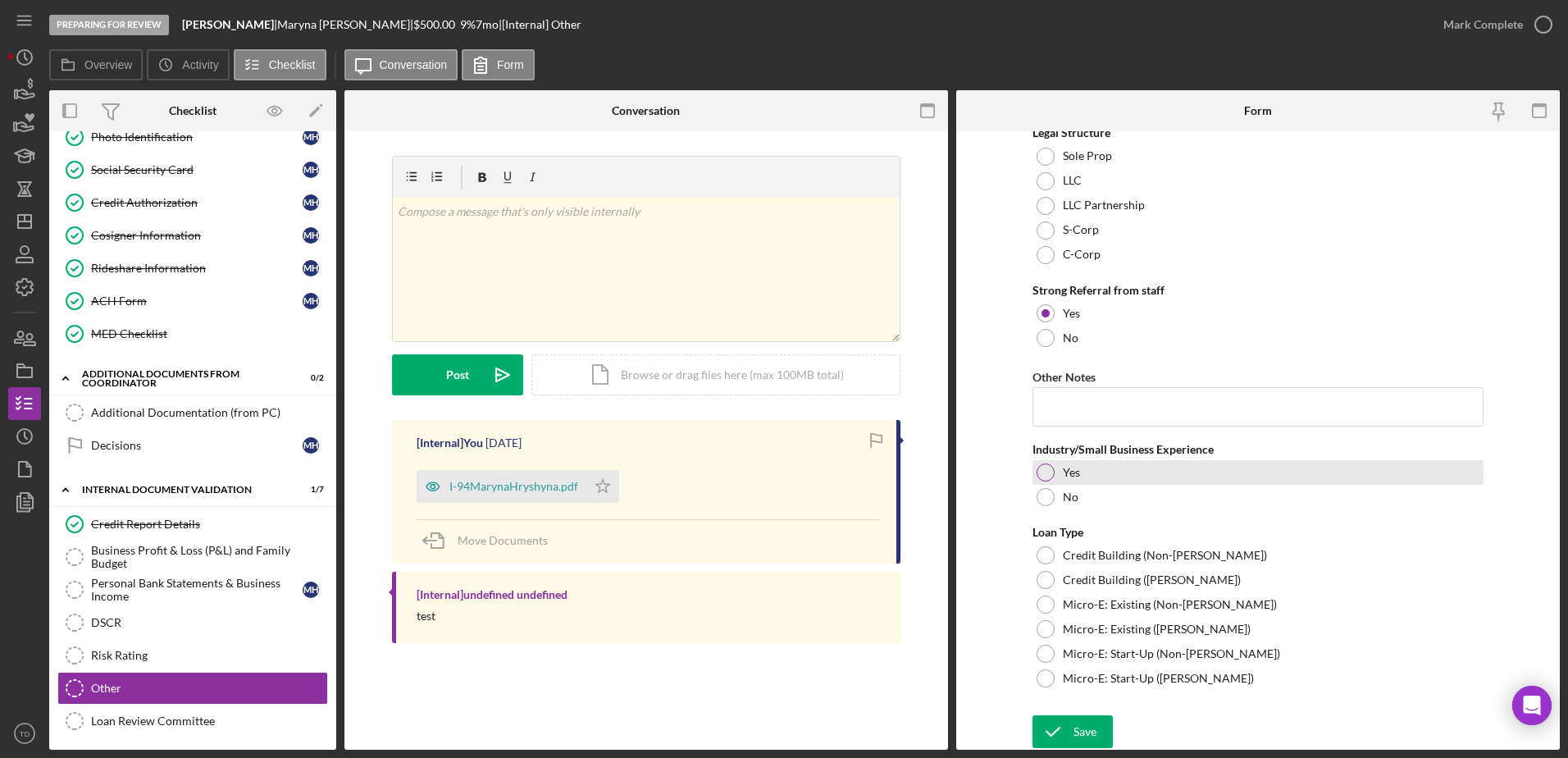
click at [1046, 473] on div at bounding box center [1045, 472] width 18 height 18
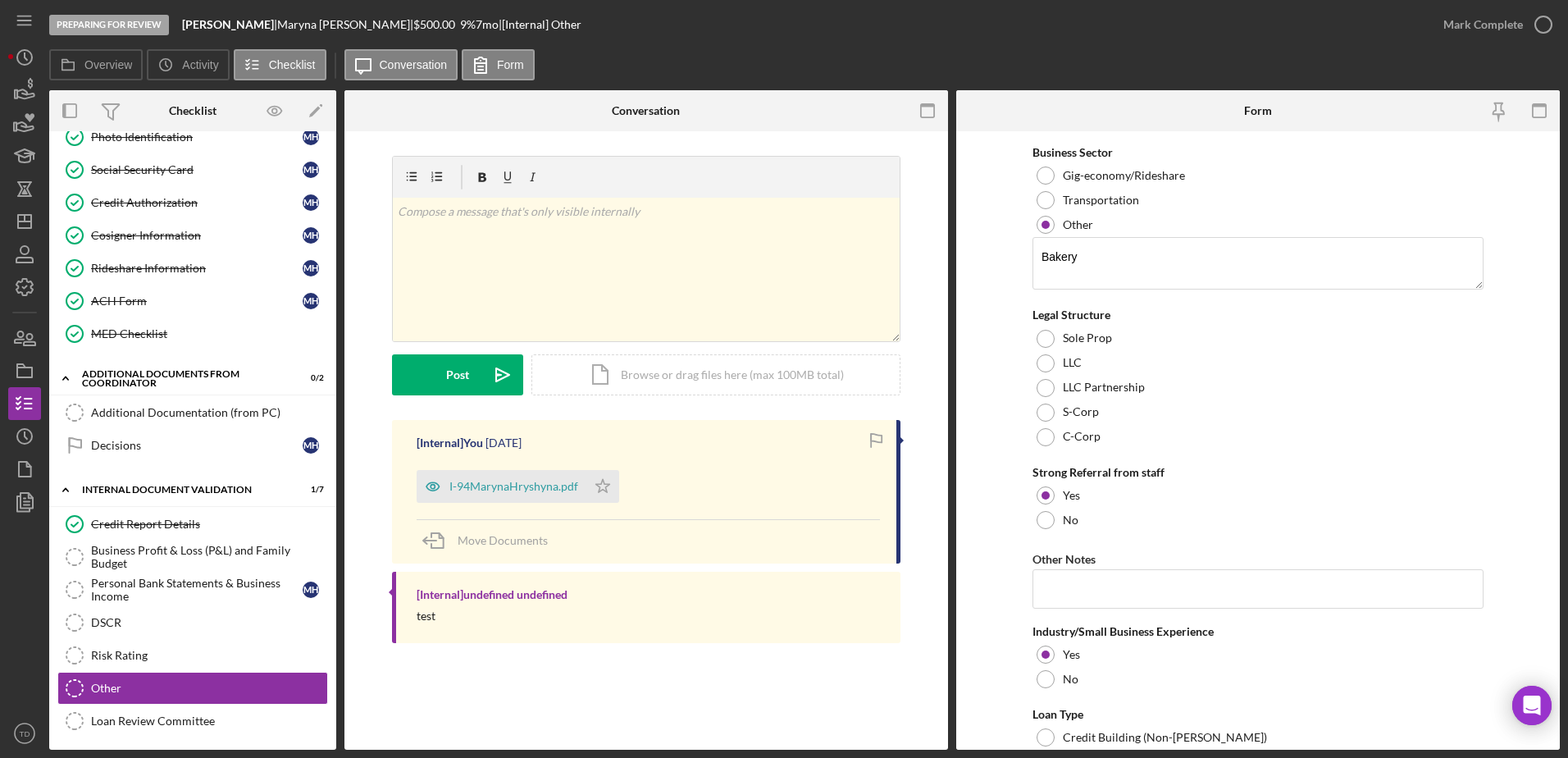
scroll to position [971, 0]
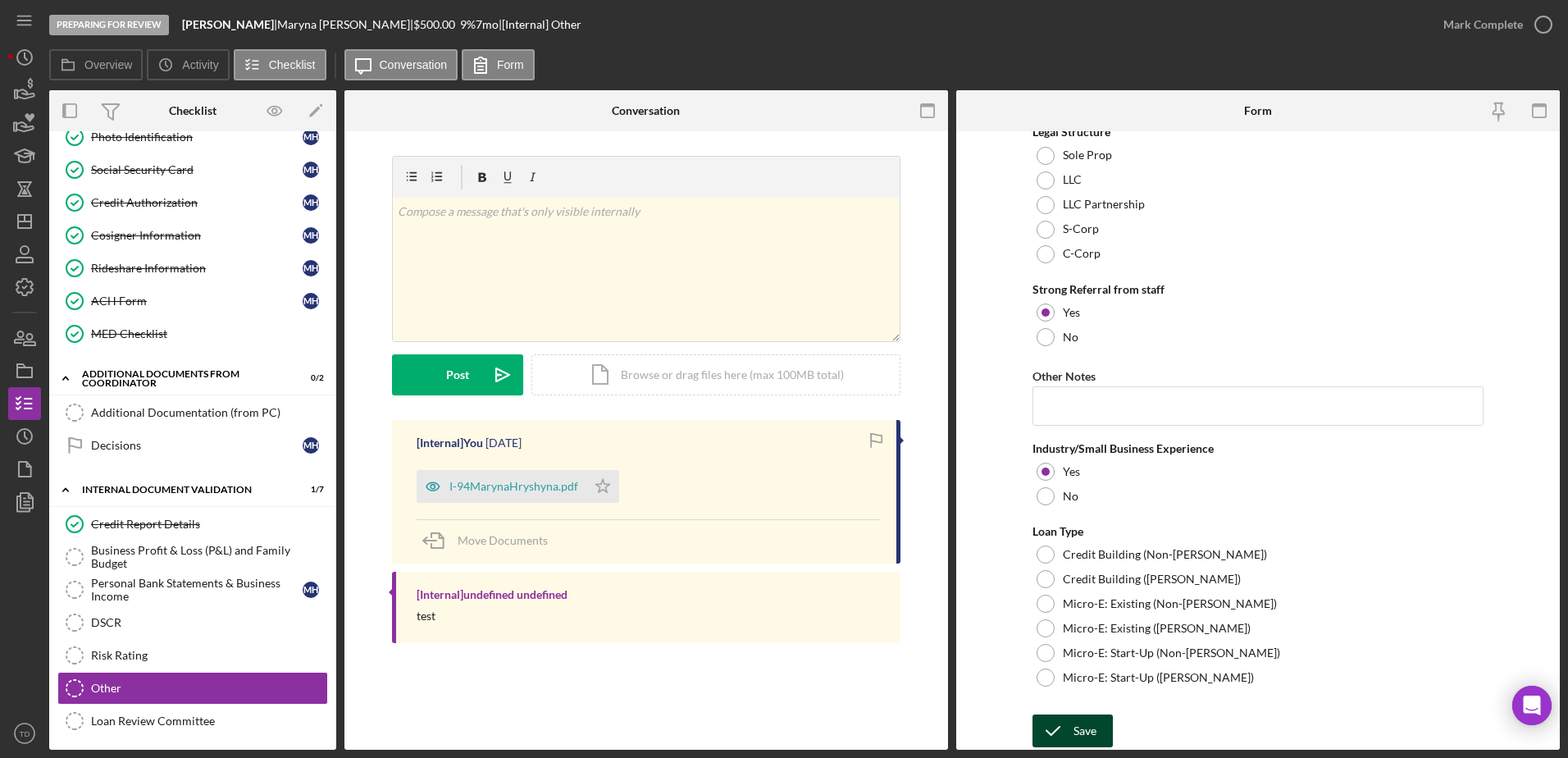
click at [1090, 726] on div "Save" at bounding box center [1085, 731] width 23 height 33
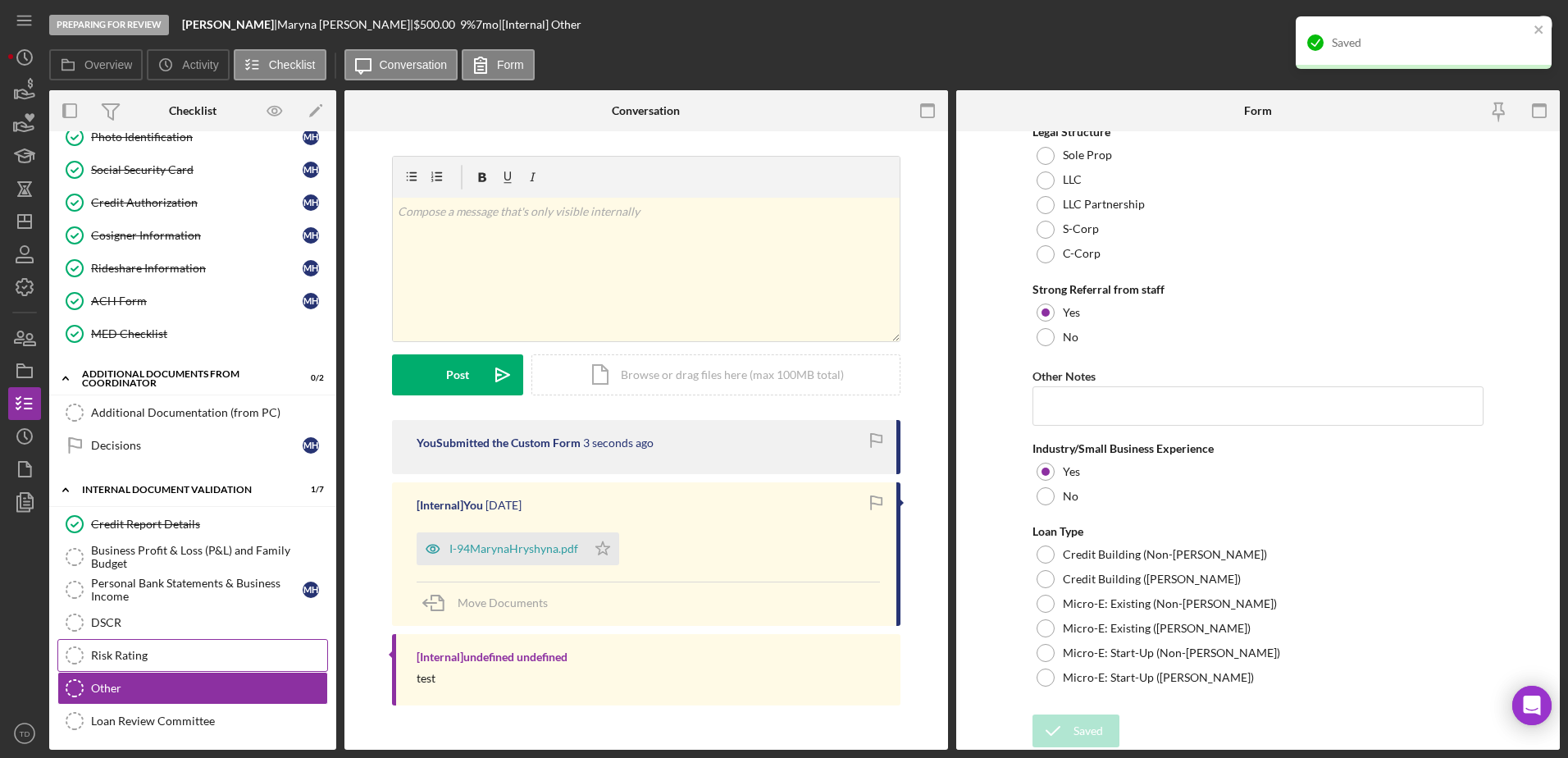
click at [132, 644] on link "Risk Rating Risk Rating" at bounding box center [193, 656] width 271 height 33
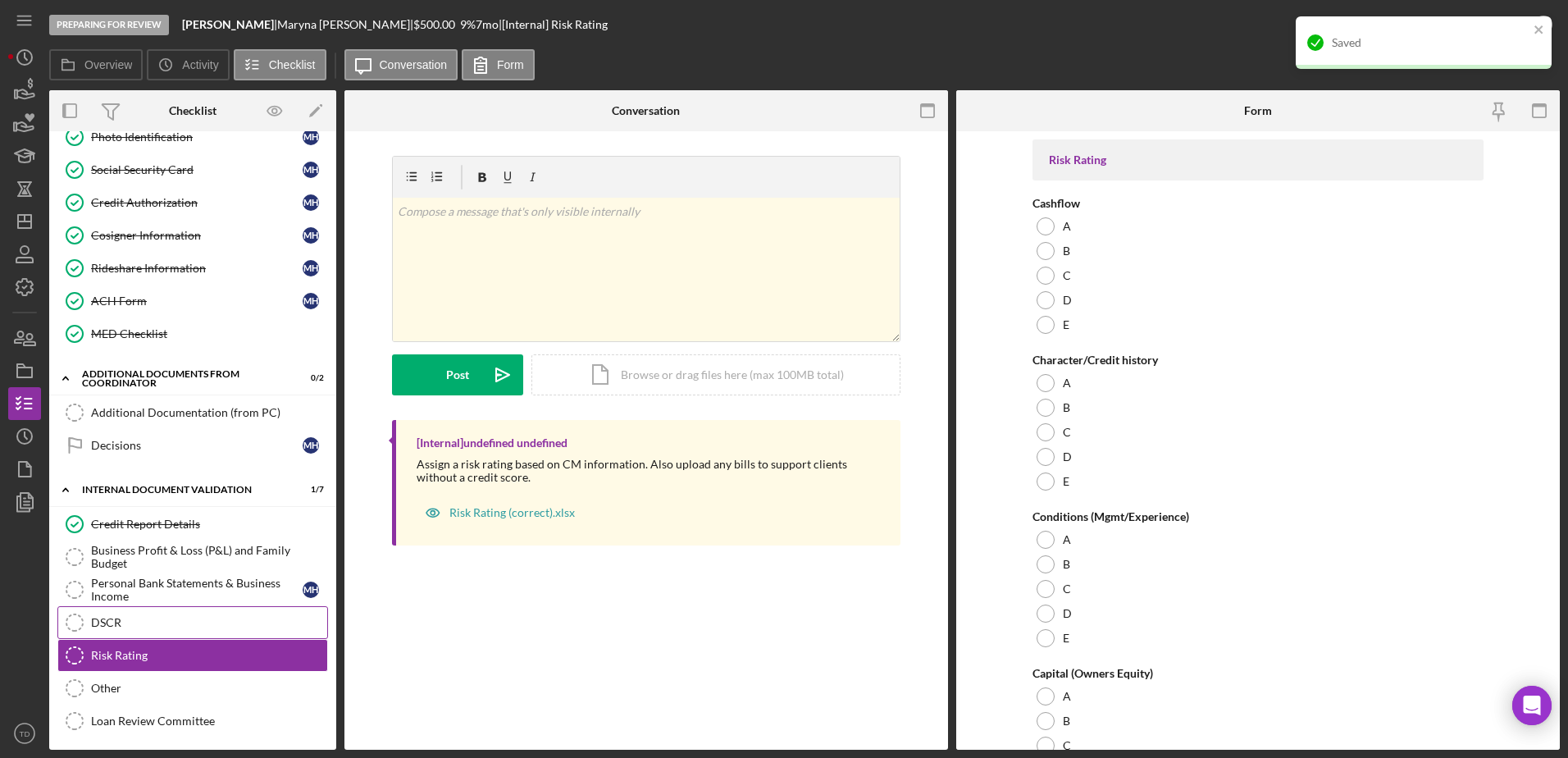
click at [132, 621] on div "DSCR" at bounding box center [209, 622] width 237 height 13
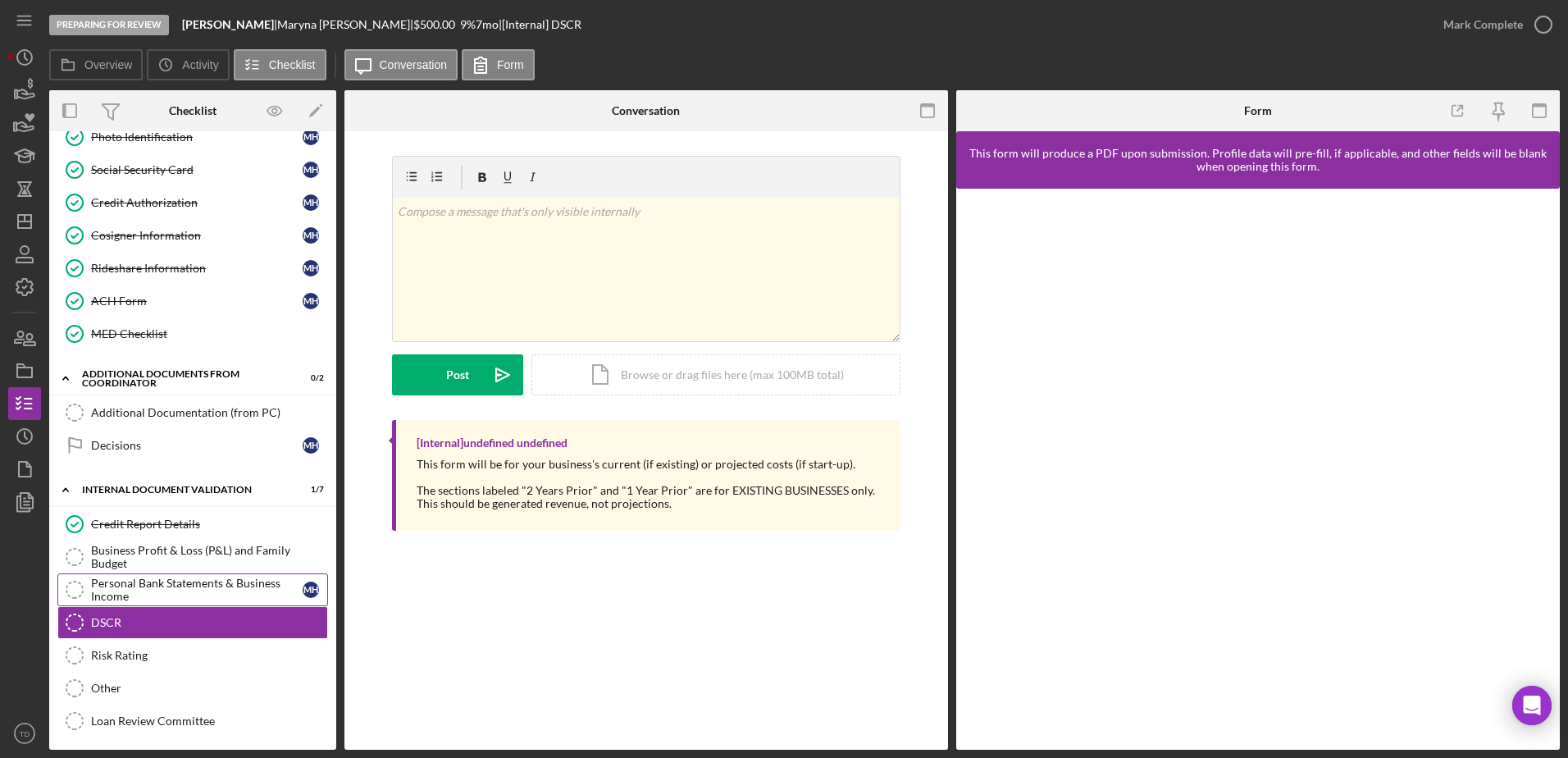
click at [134, 590] on div "Personal Bank Statements & Business Income" at bounding box center [197, 589] width 212 height 27
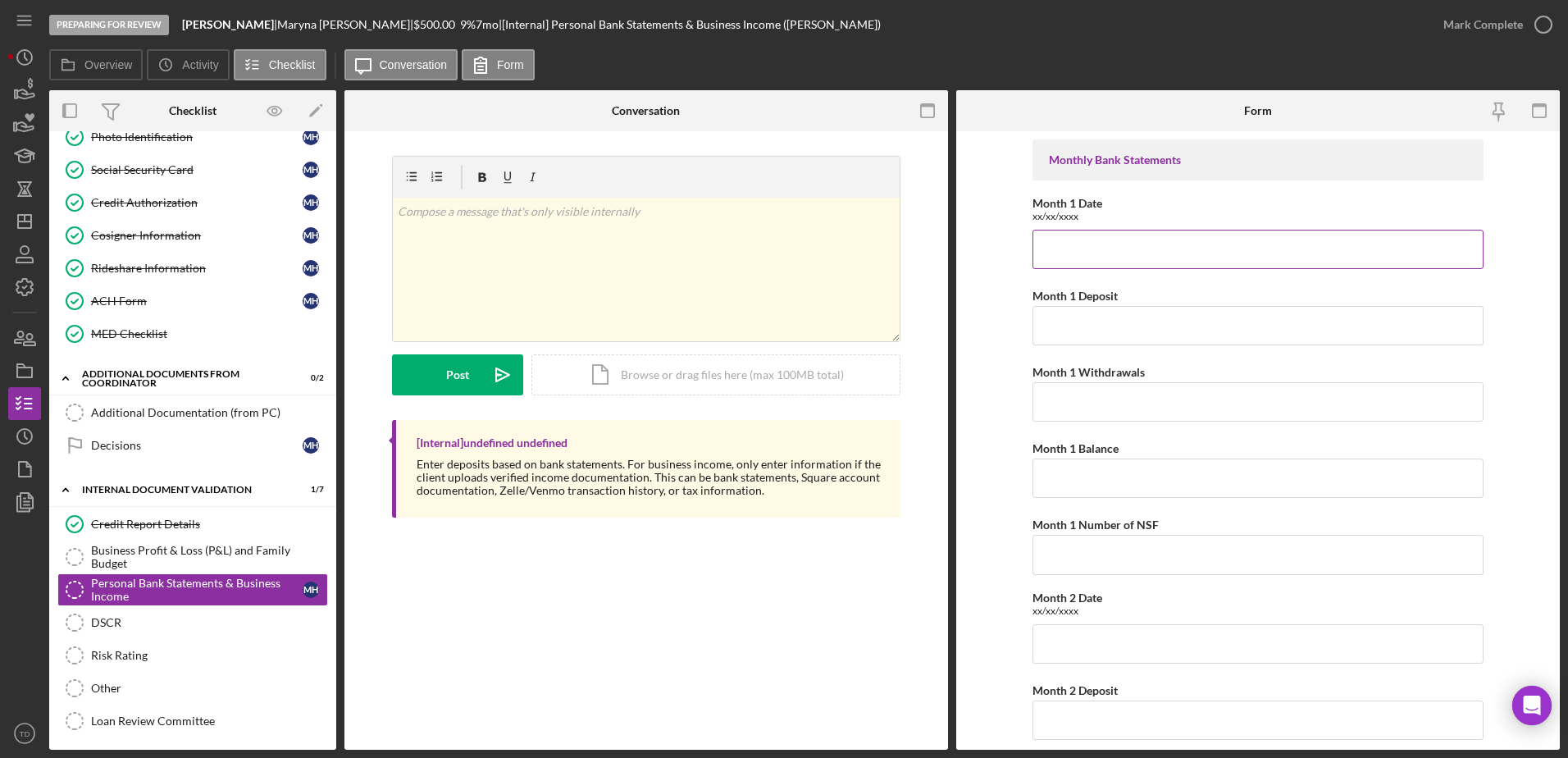
click at [1100, 259] on input "Month 1 Date" at bounding box center [1258, 250] width 451 height 40
type input "04/24/2025 - 05/22/2025"
click at [1142, 325] on input "Month 1 Deposit" at bounding box center [1258, 326] width 451 height 40
type input "$10,441.44"
click at [1082, 417] on input "Month 1 Withdrawals" at bounding box center [1258, 402] width 451 height 40
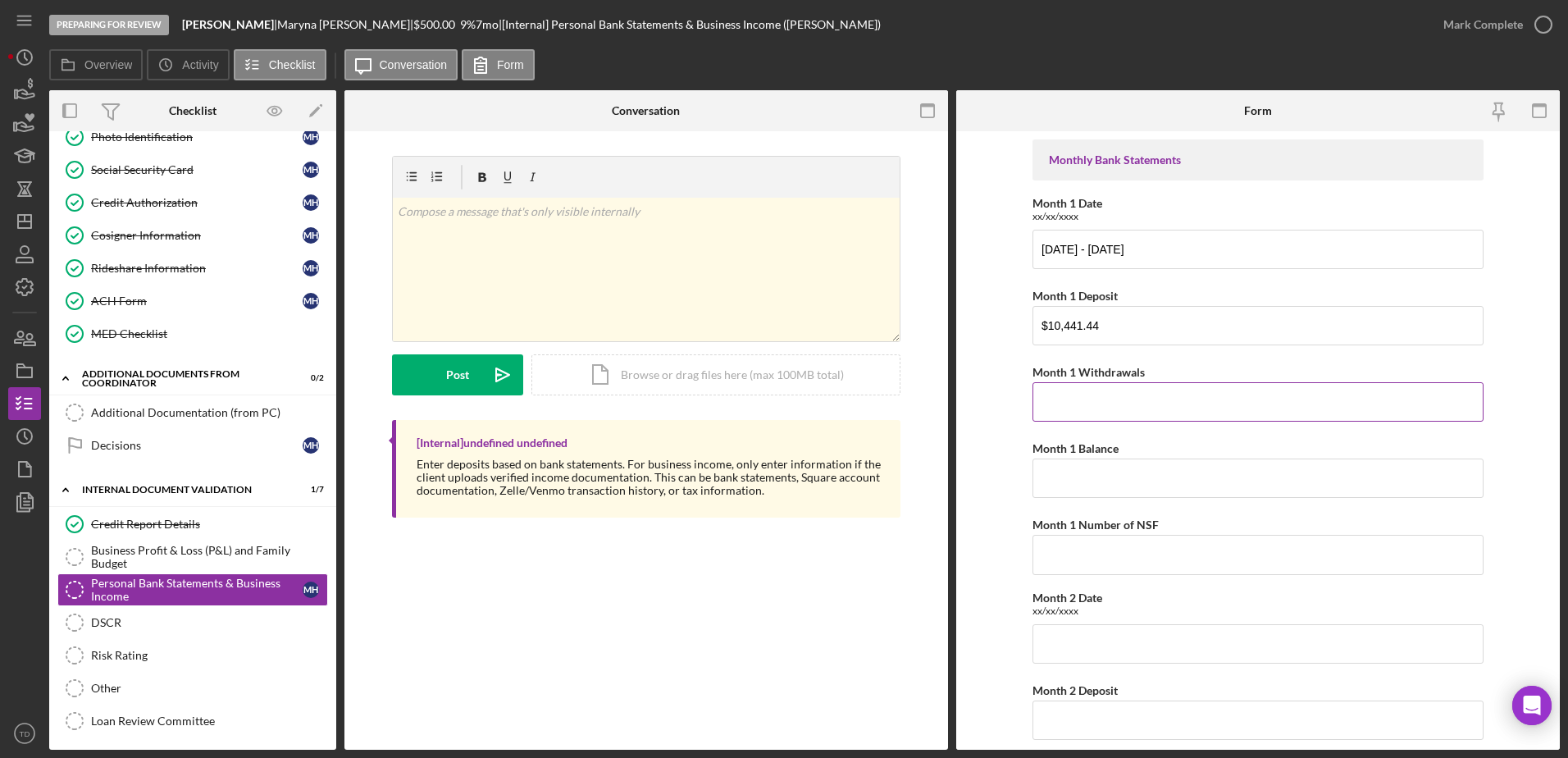
click at [1082, 417] on input "Month 1 Withdrawals" at bounding box center [1258, 402] width 451 height 40
type input "$10,628.66"
click at [1075, 477] on input "Month 1 Balance" at bounding box center [1258, 478] width 451 height 40
type input "$396.60"
click at [1073, 573] on input "Month 1 Number of NSF" at bounding box center [1258, 555] width 451 height 40
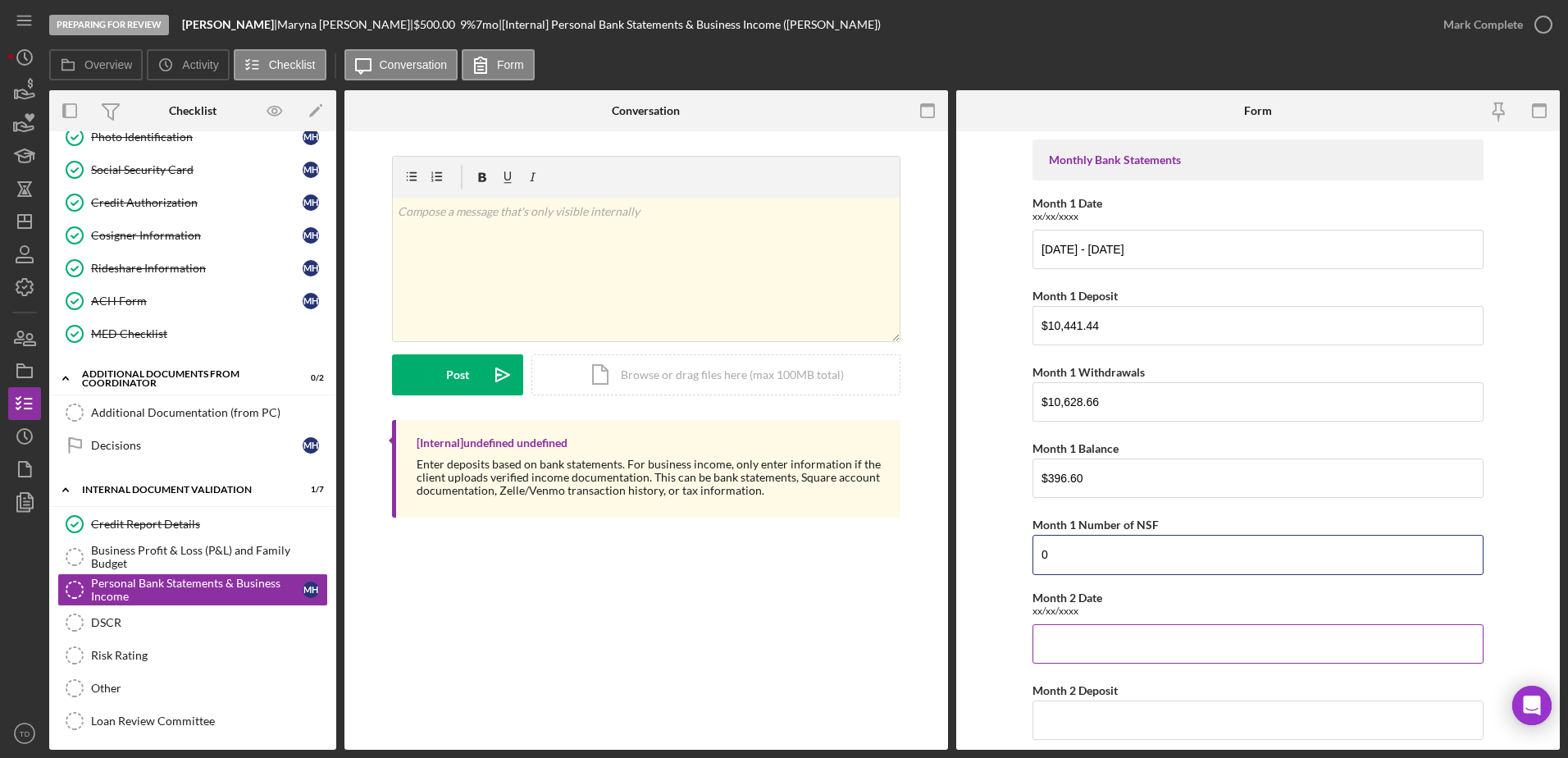
type input "0"
click at [1081, 656] on input "Month 2 Date" at bounding box center [1258, 644] width 451 height 40
click at [1069, 639] on input "Month 2 Date" at bounding box center [1258, 644] width 451 height 40
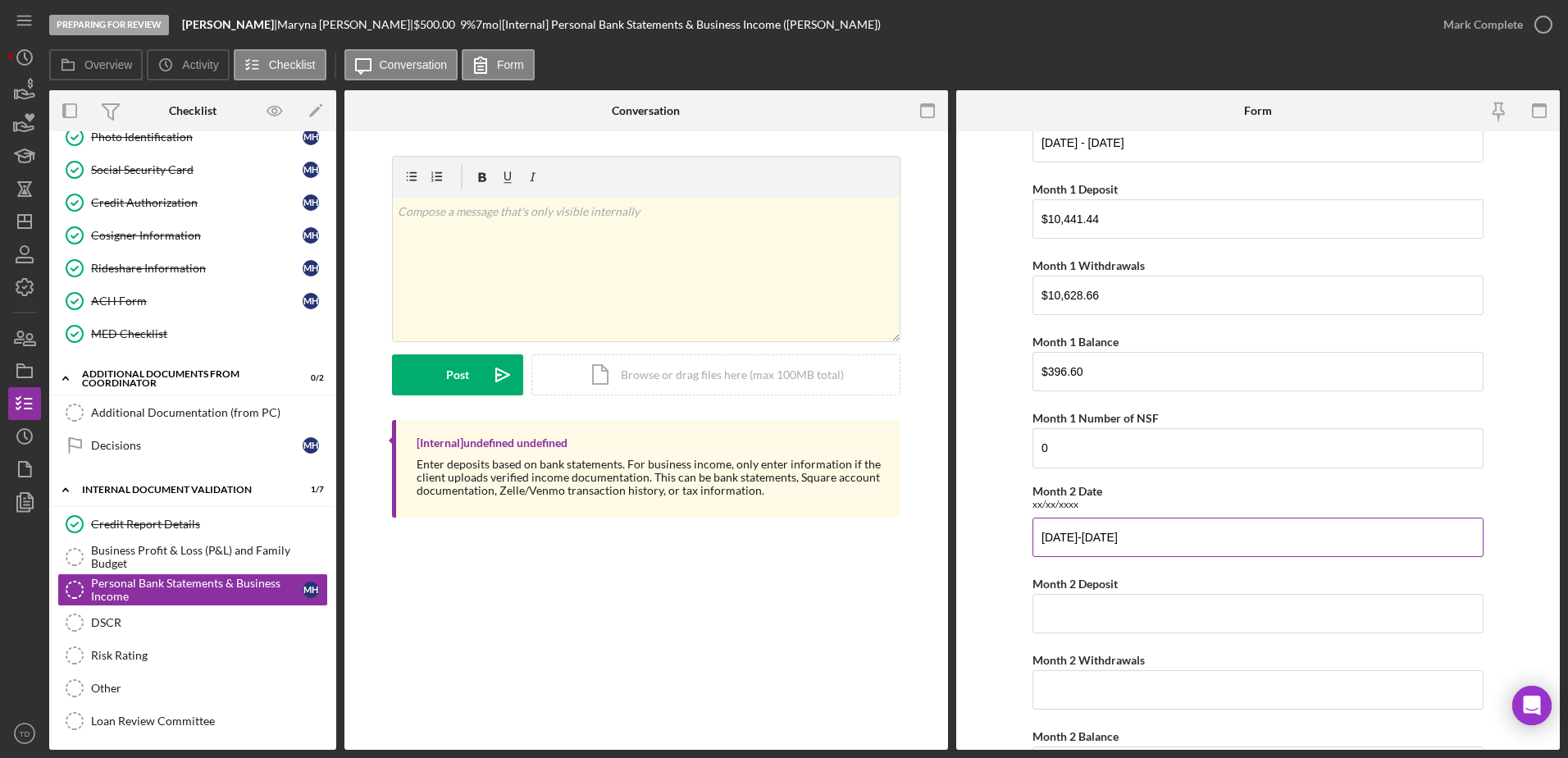
scroll to position [108, 0]
type input "05/23/2025-06/23/2025"
click at [1051, 622] on input "Month 2 Deposit" at bounding box center [1258, 613] width 451 height 40
type input "$9,142.31"
click at [1121, 695] on input "Month 2 Withdrawals" at bounding box center [1258, 689] width 451 height 40
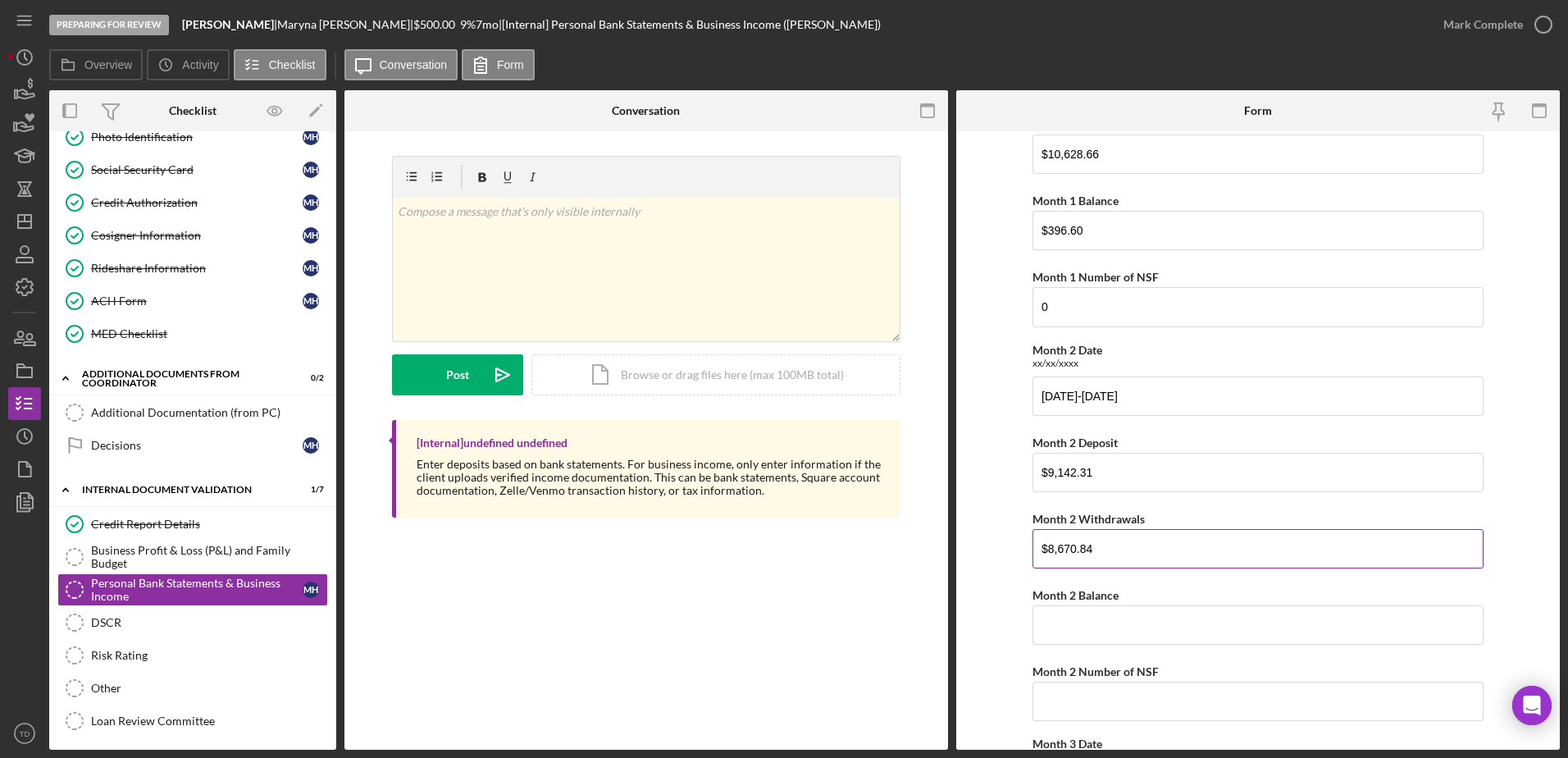
scroll to position [255, 0]
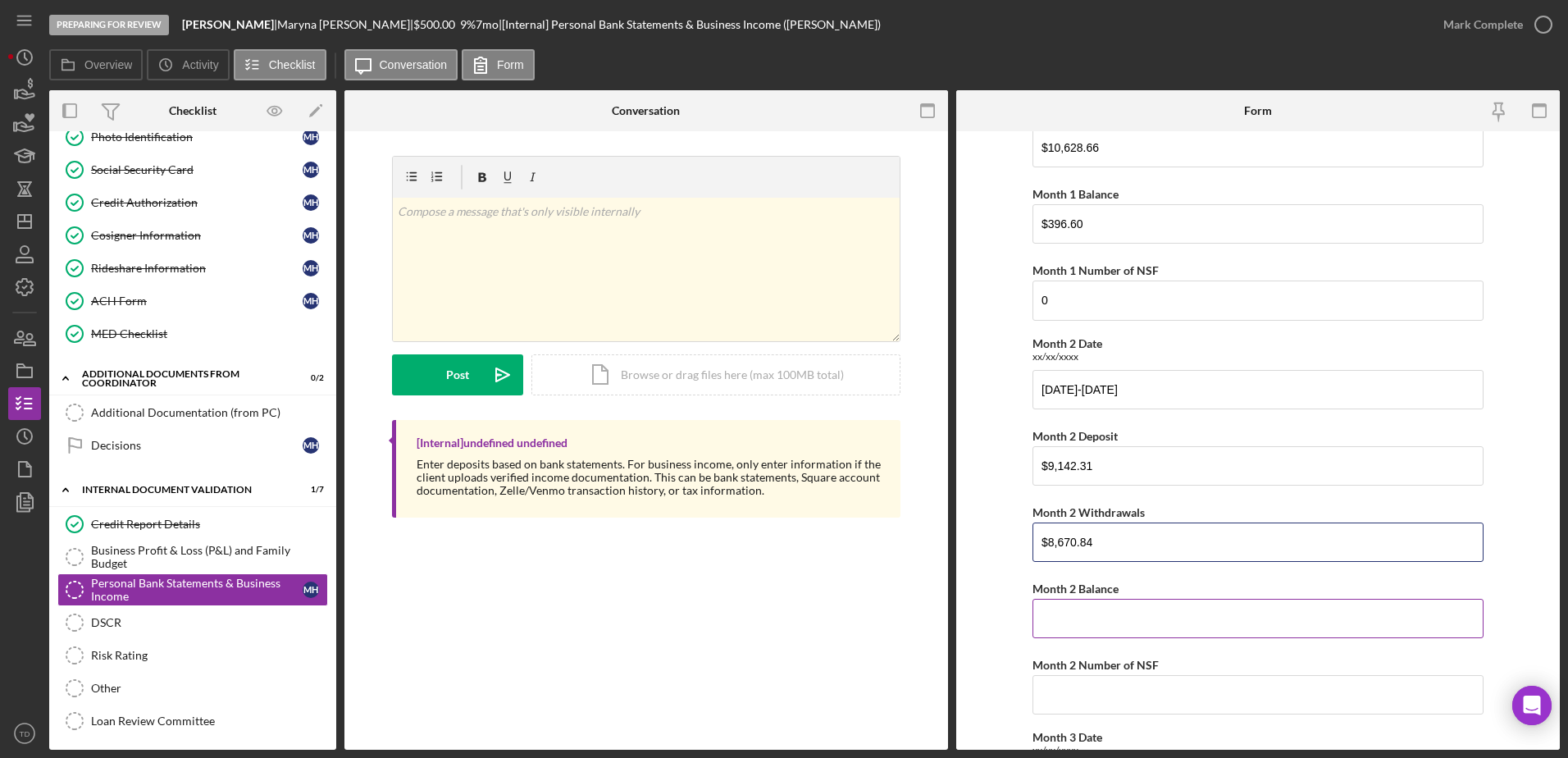
type input "$8,670.84"
click at [1089, 614] on input "Month 2 Balance" at bounding box center [1258, 619] width 451 height 40
type input "$865.57"
click at [1133, 683] on input "Month 2 Number of NSF" at bounding box center [1258, 695] width 451 height 40
type input "0"
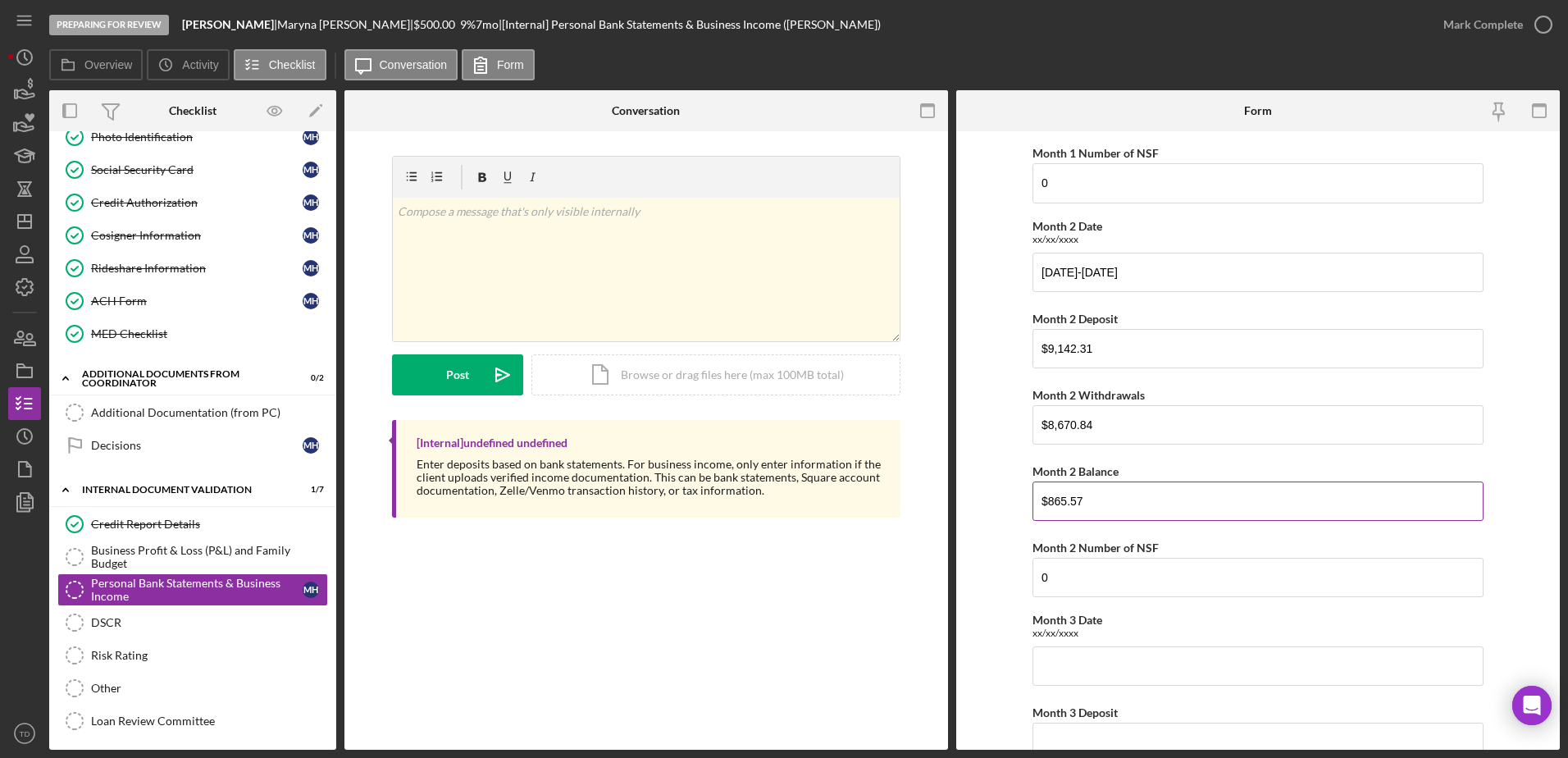
scroll to position [373, 0]
click at [1073, 679] on input "Month 3 Date" at bounding box center [1258, 665] width 451 height 40
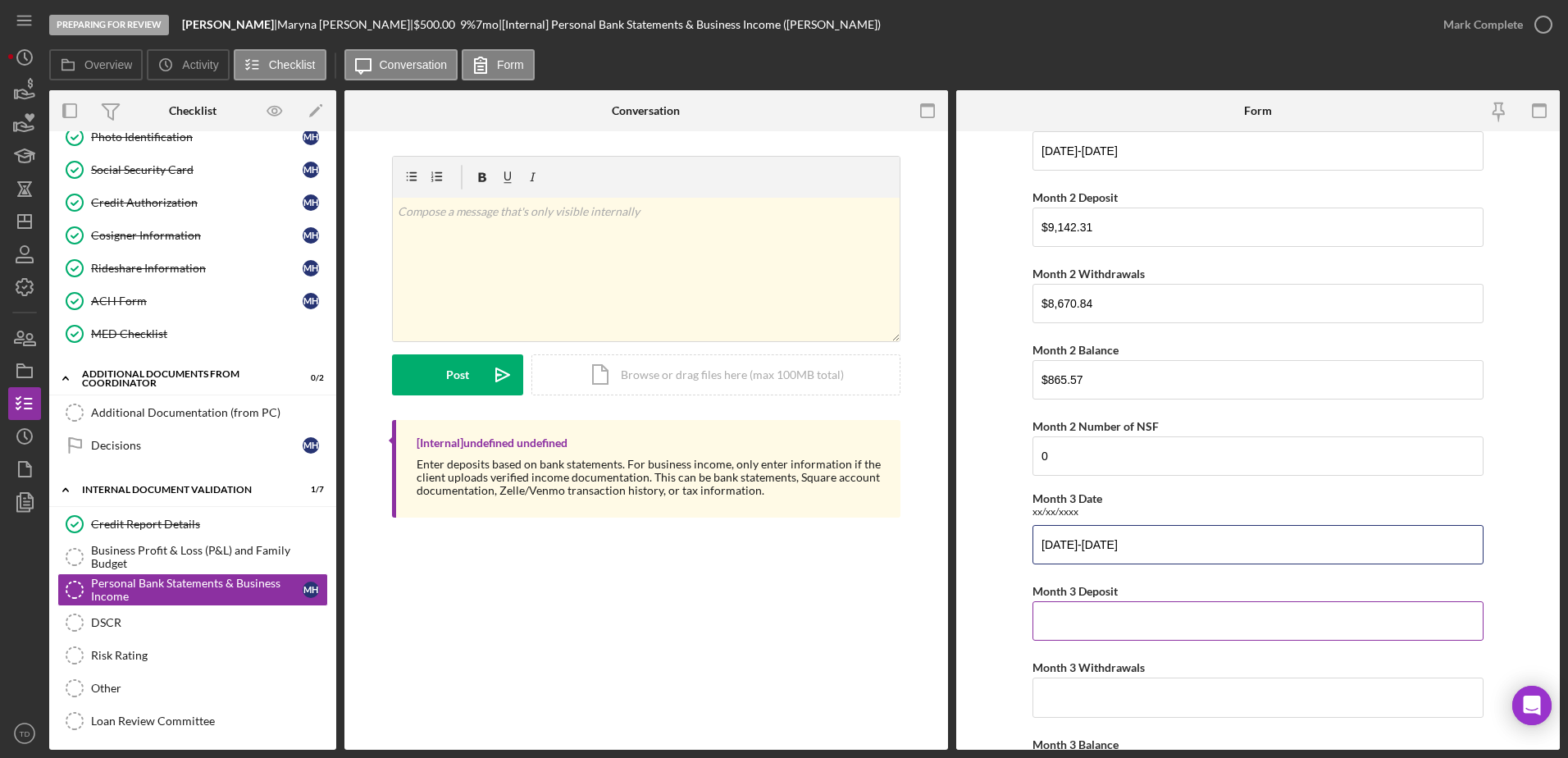
type input "06/24/2025-07/24/2025"
click at [1073, 633] on input "Month 3 Deposit" at bounding box center [1258, 621] width 451 height 40
type input "$11,913.90"
click at [1078, 699] on input "Month 3 Withdrawals" at bounding box center [1258, 698] width 451 height 40
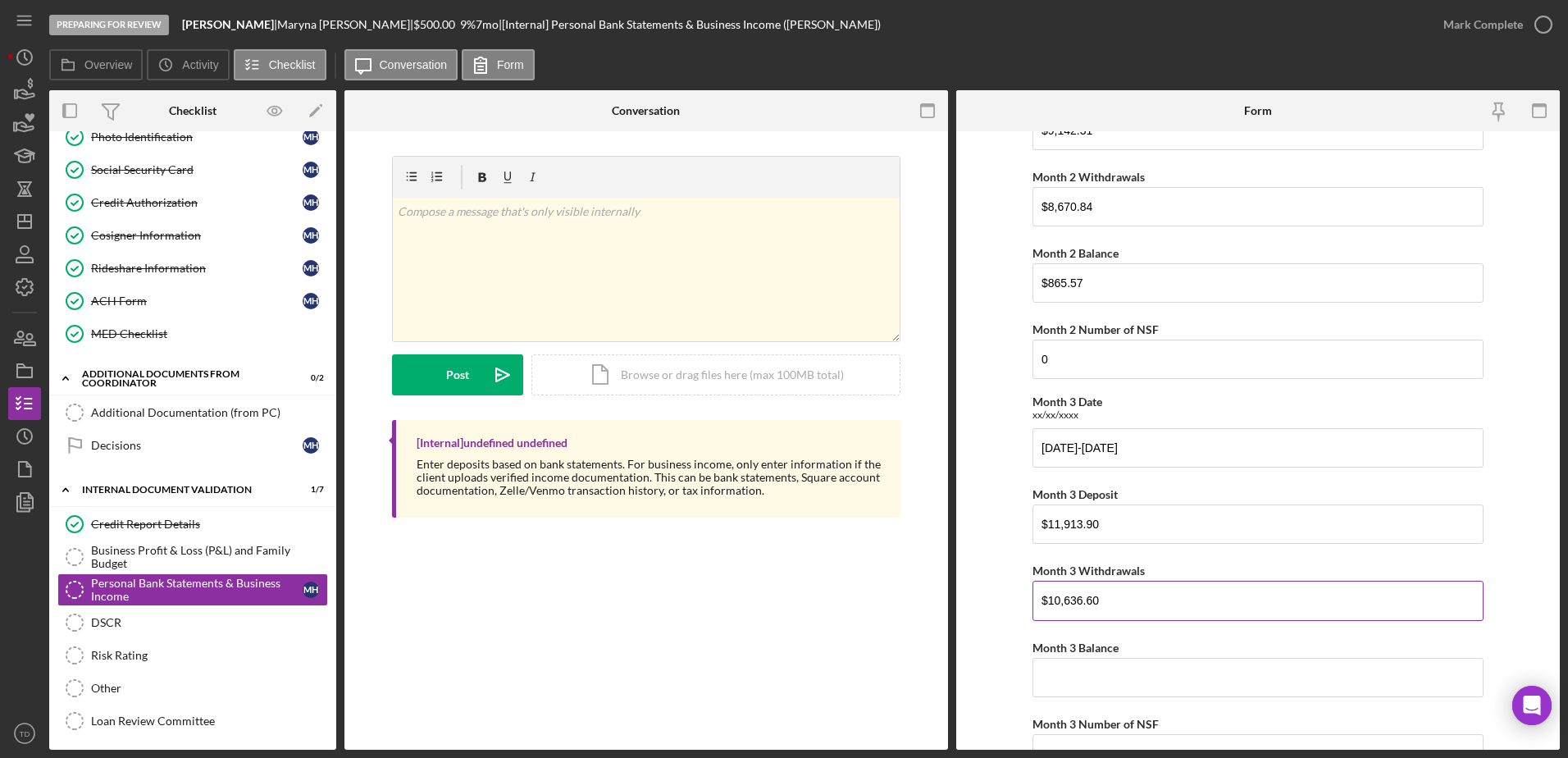
scroll to position [591, 0]
type input "$10,636.60"
click at [1093, 688] on input "Month 3 Balance" at bounding box center [1258, 677] width 451 height 40
click at [1205, 659] on input "$2,152.87" at bounding box center [1258, 677] width 451 height 40
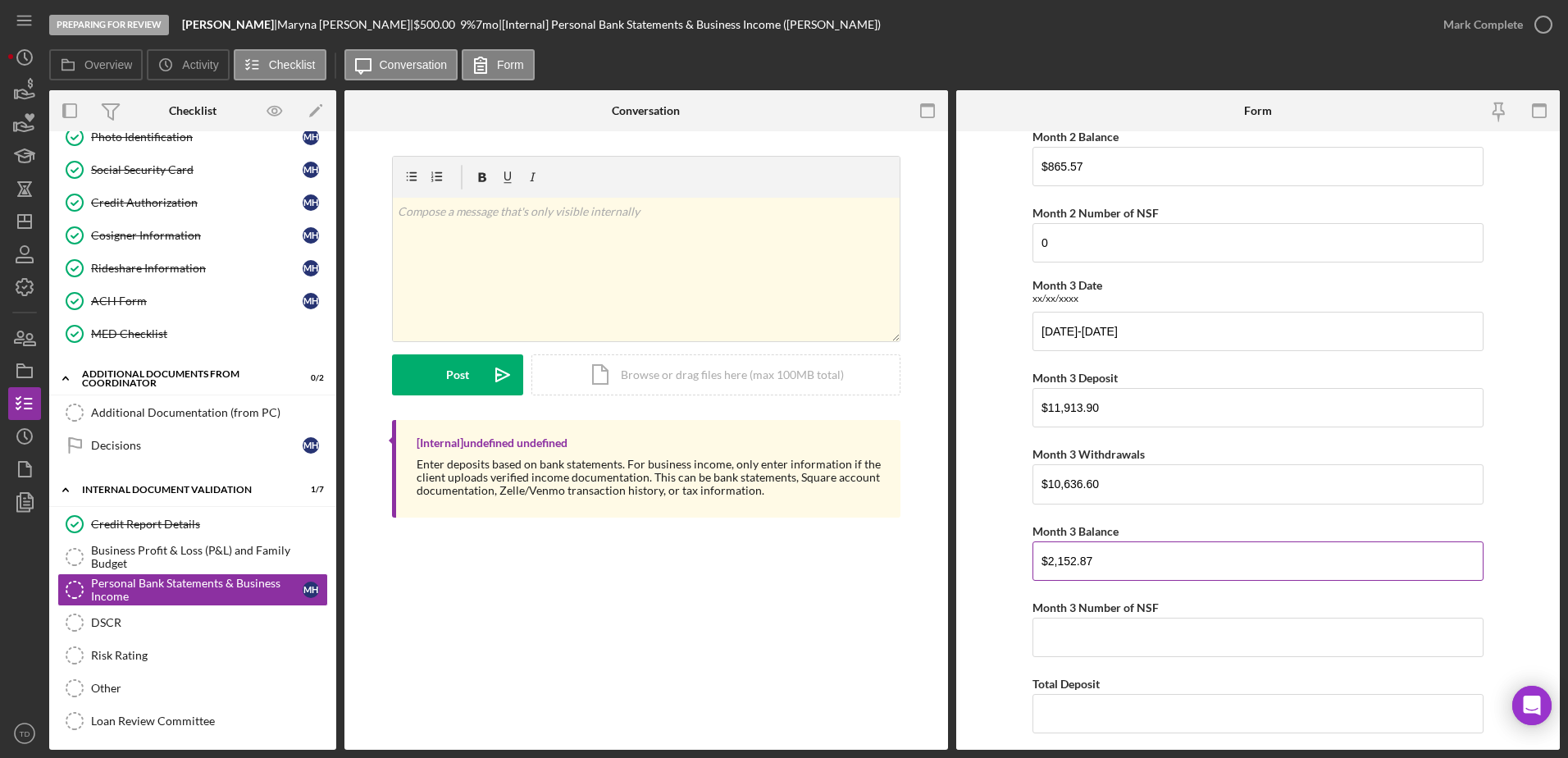
scroll to position [706, 0]
type input "$2,152.87"
click at [1134, 641] on input "Month 3 Number of NSF" at bounding box center [1258, 638] width 451 height 40
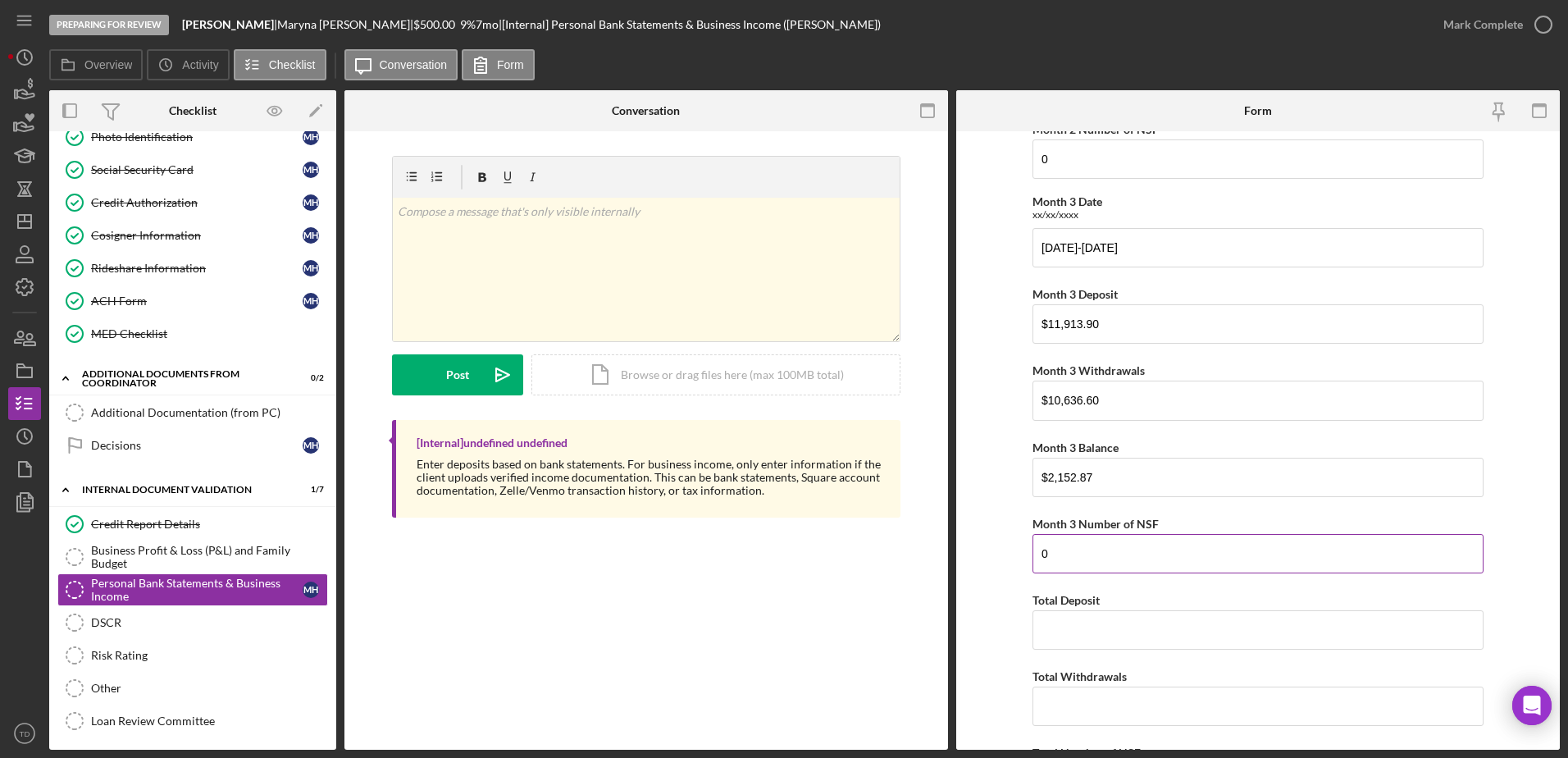
scroll to position [791, 0]
type input "0"
click at [1109, 630] on input "Total Deposit" at bounding box center [1258, 630] width 451 height 40
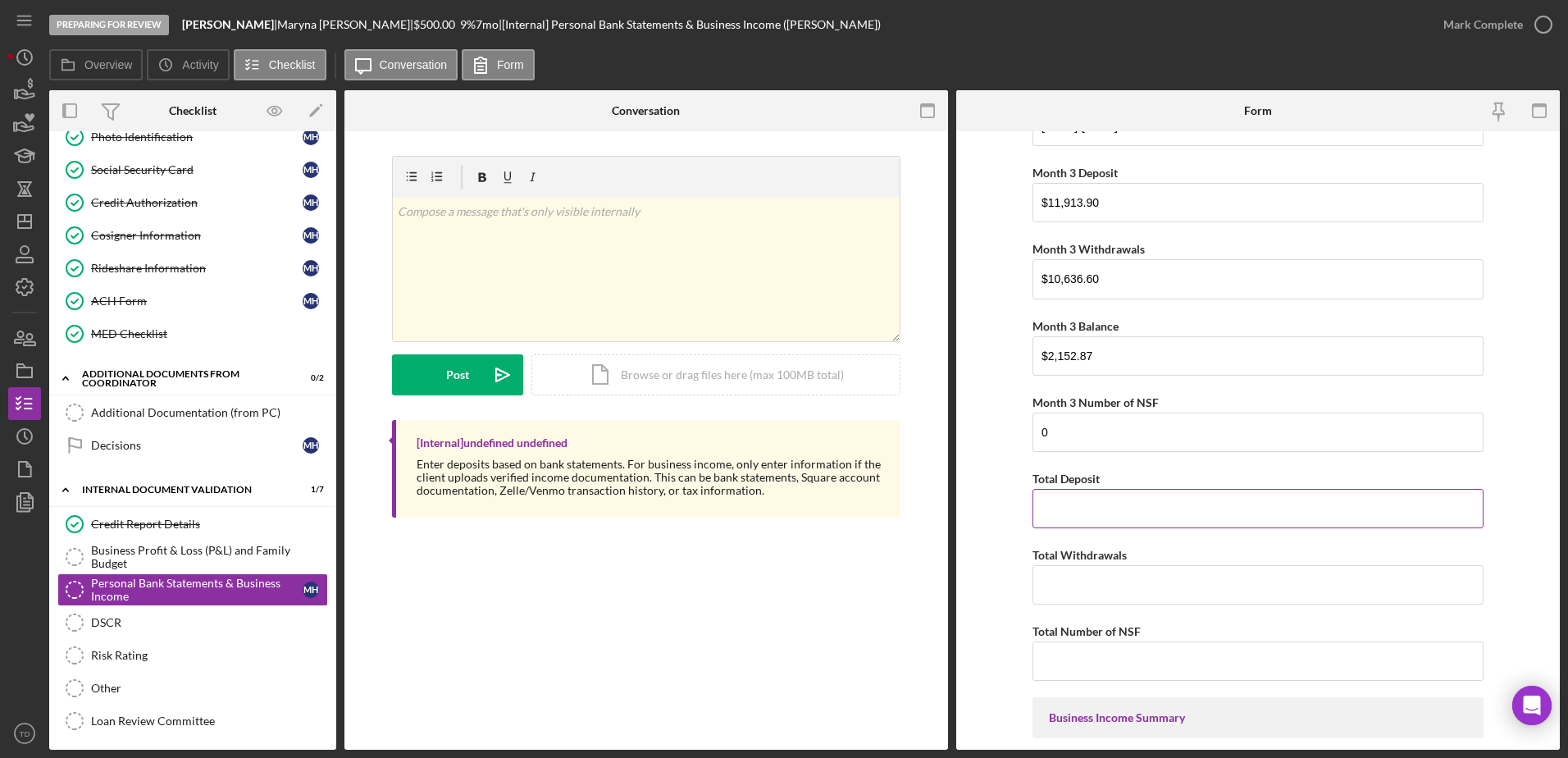
scroll to position [930, 0]
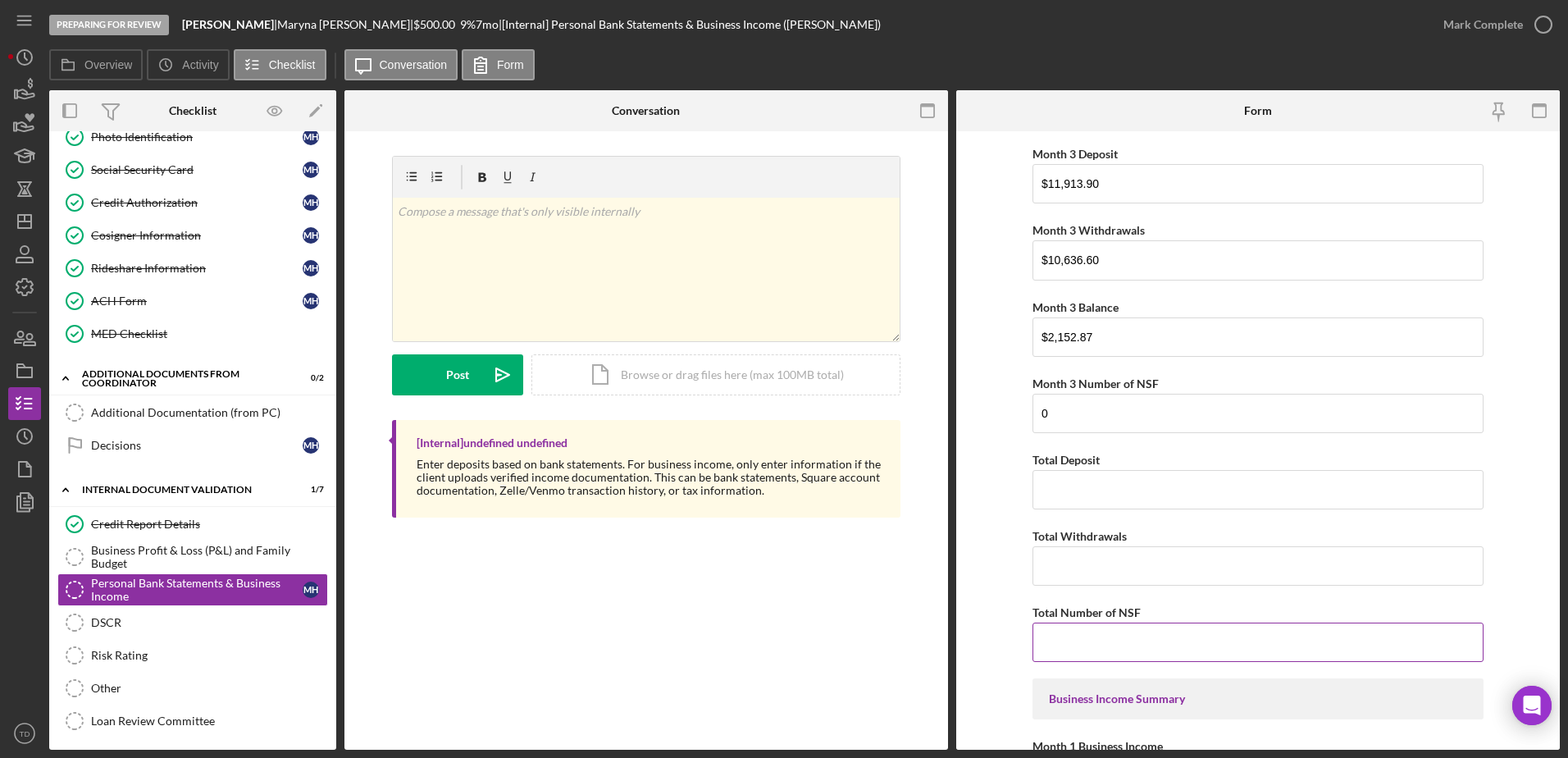
click at [1090, 641] on input "Total Number of NSF" at bounding box center [1258, 643] width 451 height 40
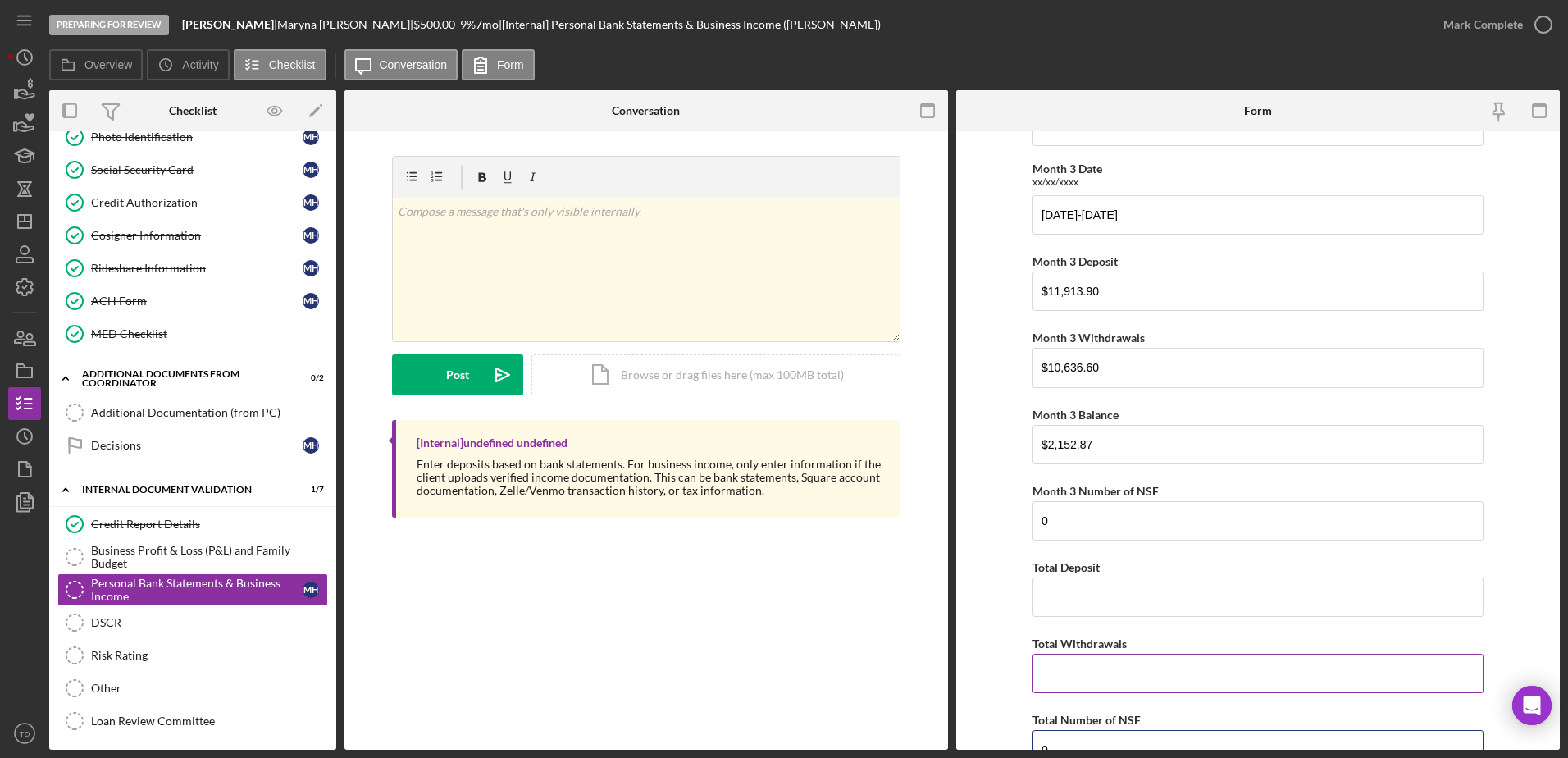
scroll to position [825, 0]
type input "0"
click at [1095, 612] on input "Total Deposit" at bounding box center [1258, 595] width 451 height 40
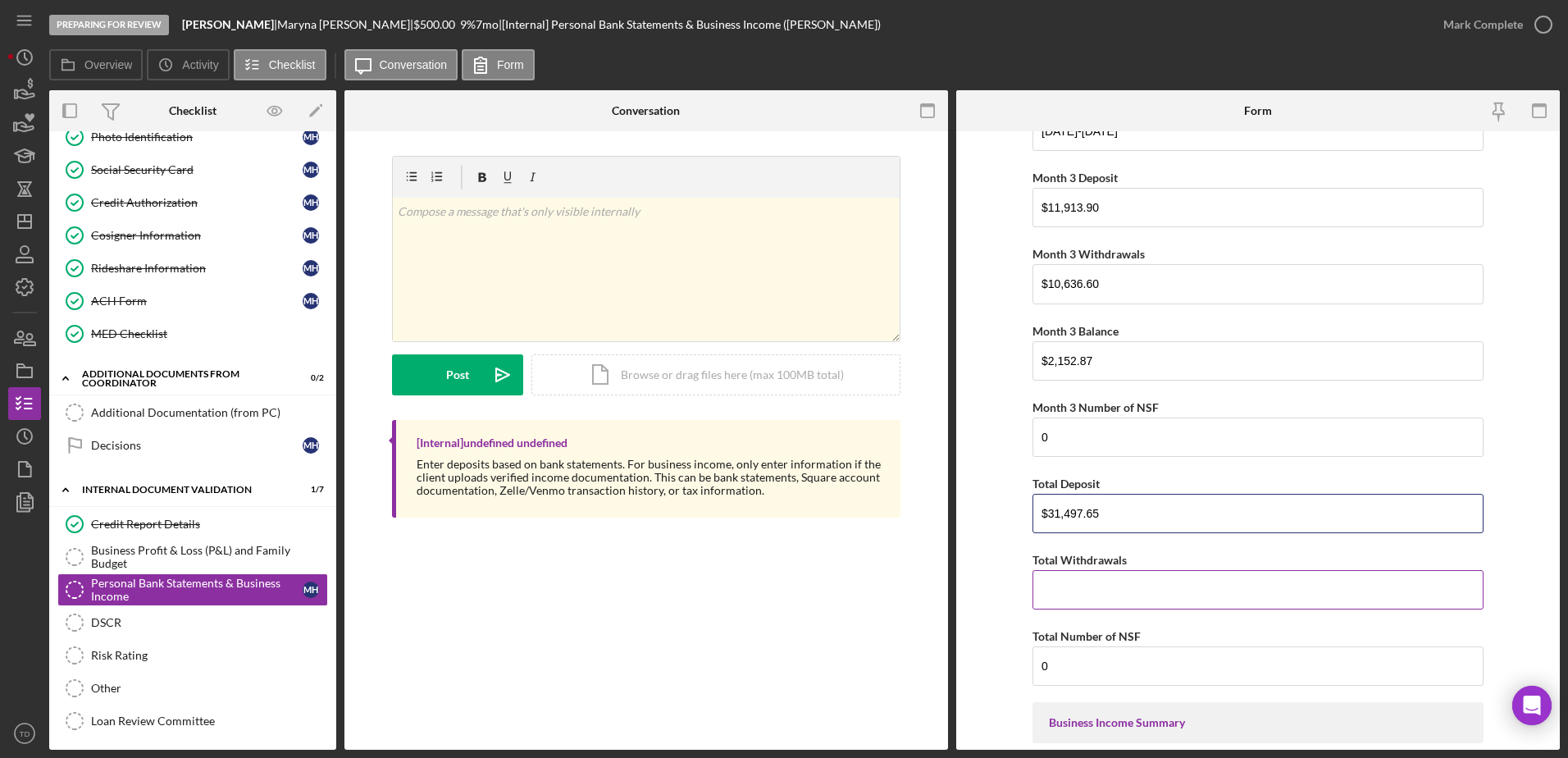
type input "$31,497.65"
click at [1090, 599] on input "Total Withdrawals" at bounding box center [1258, 590] width 451 height 40
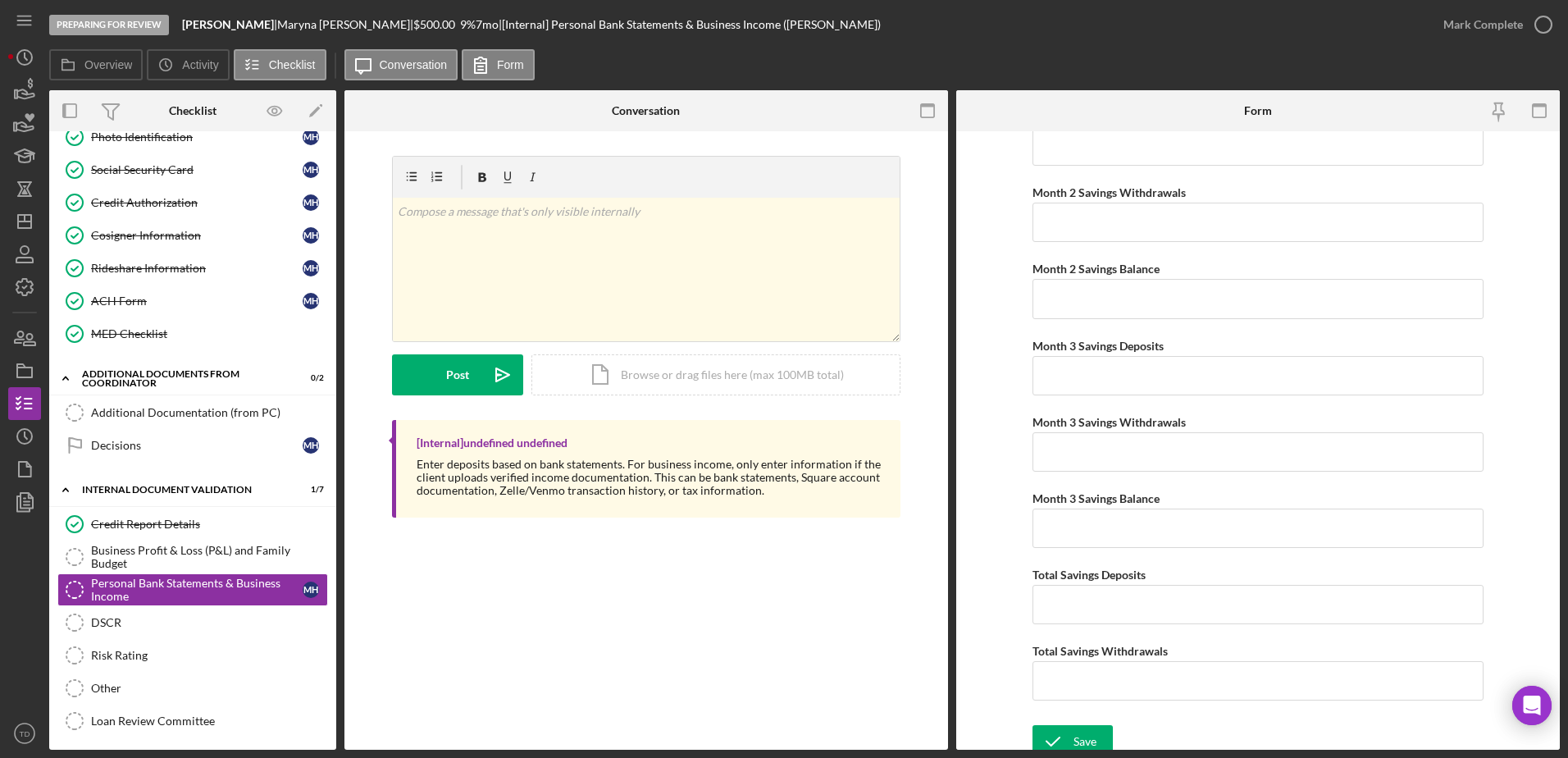
scroll to position [2697, 0]
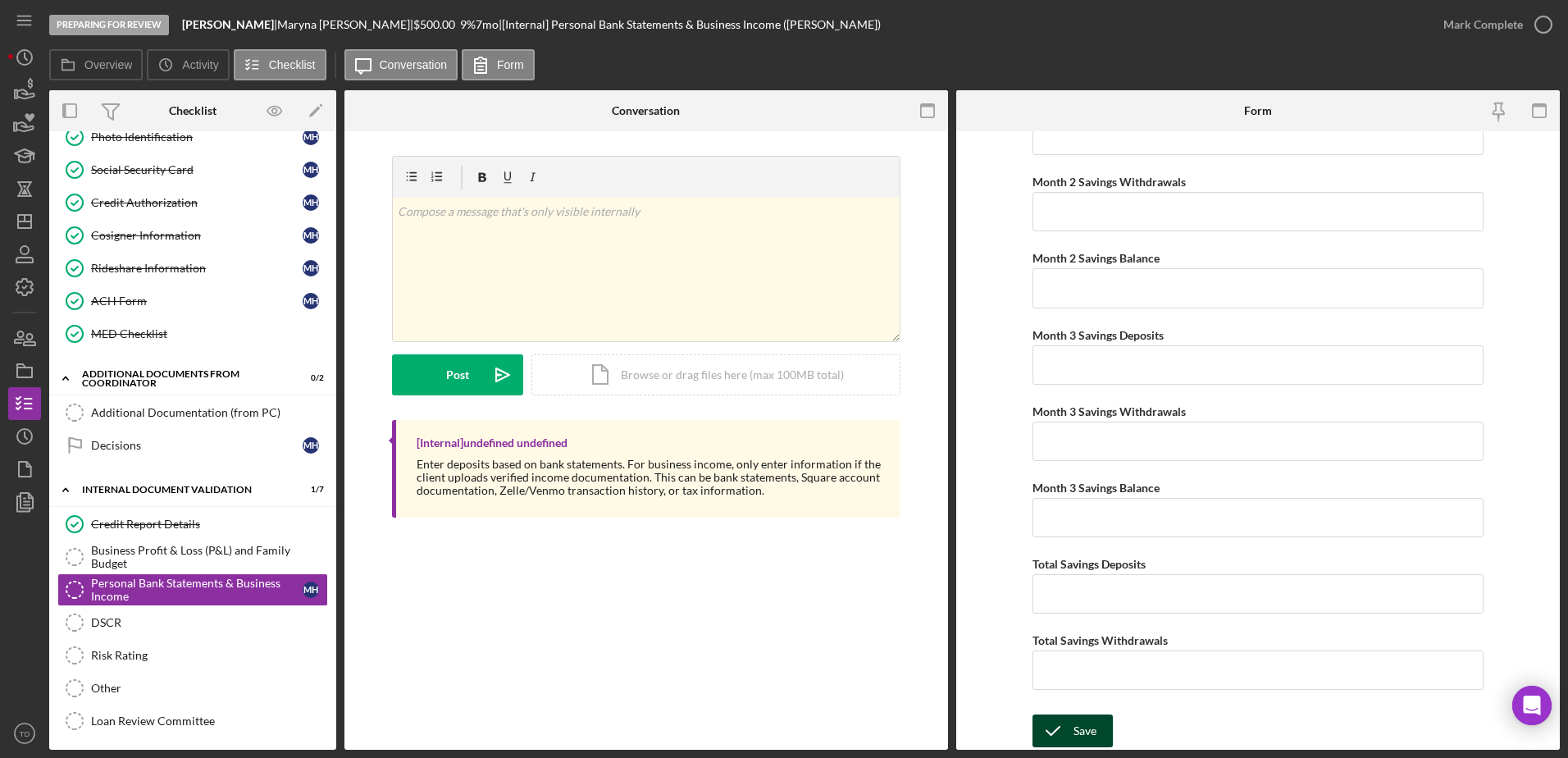
type input "$29,663.10"
click at [1070, 732] on button "Save" at bounding box center [1073, 731] width 80 height 33
click at [156, 610] on link "DSCR DSCR" at bounding box center [193, 623] width 271 height 33
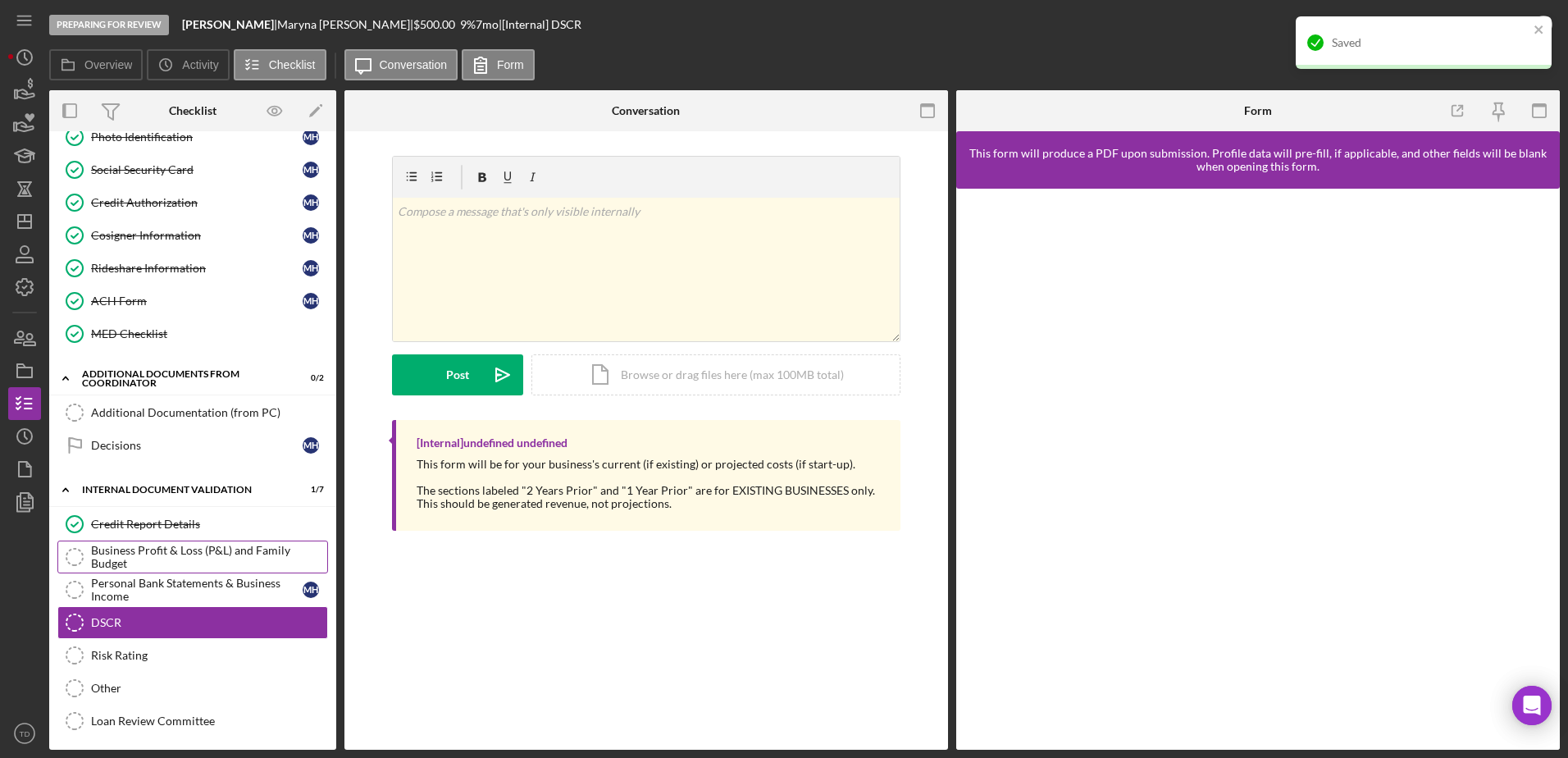
click at [236, 566] on div "Business Profit & Loss (P&L) and Family Budget" at bounding box center [209, 557] width 237 height 27
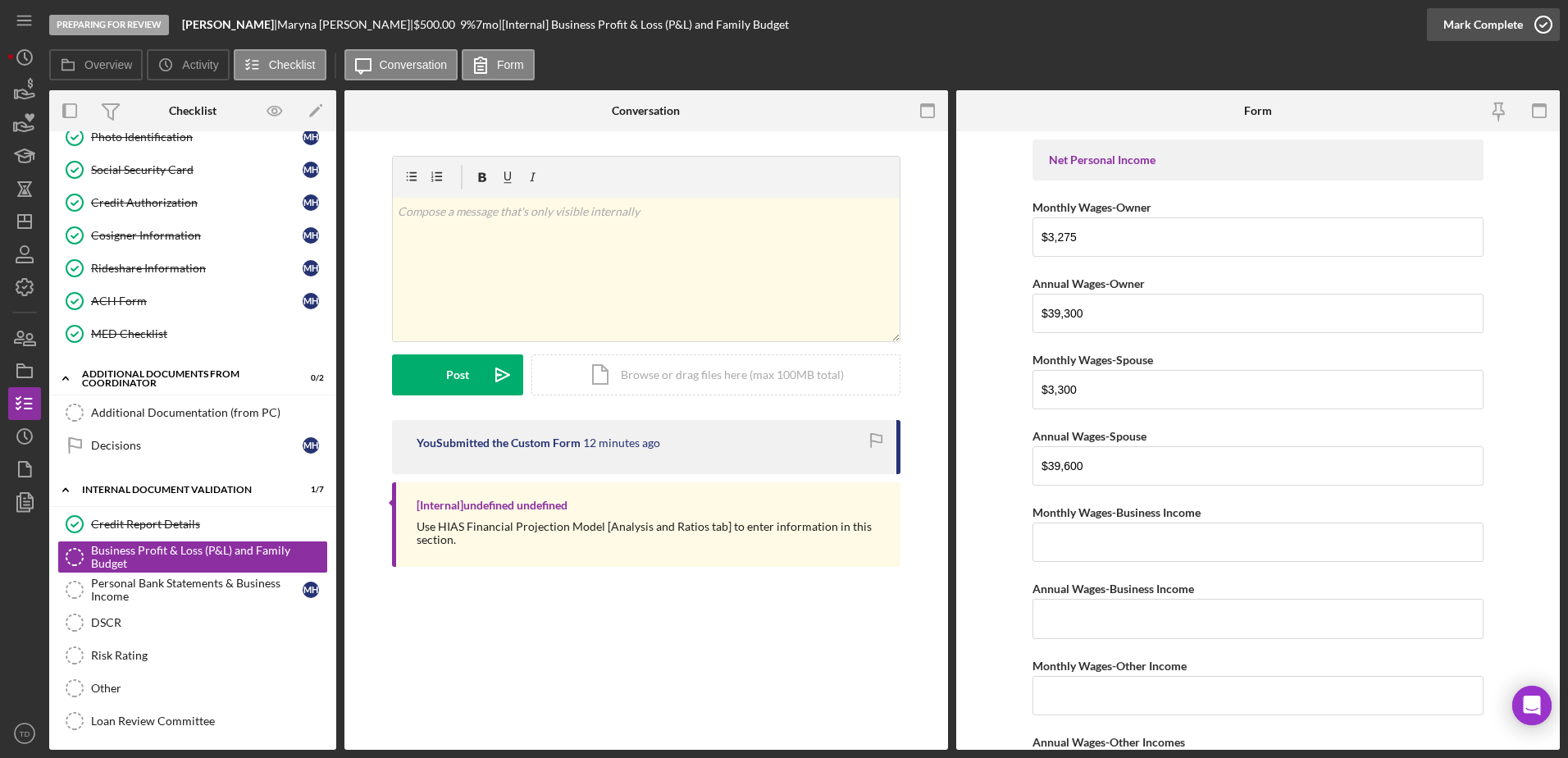
click at [1537, 26] on icon "button" at bounding box center [1544, 25] width 41 height 41
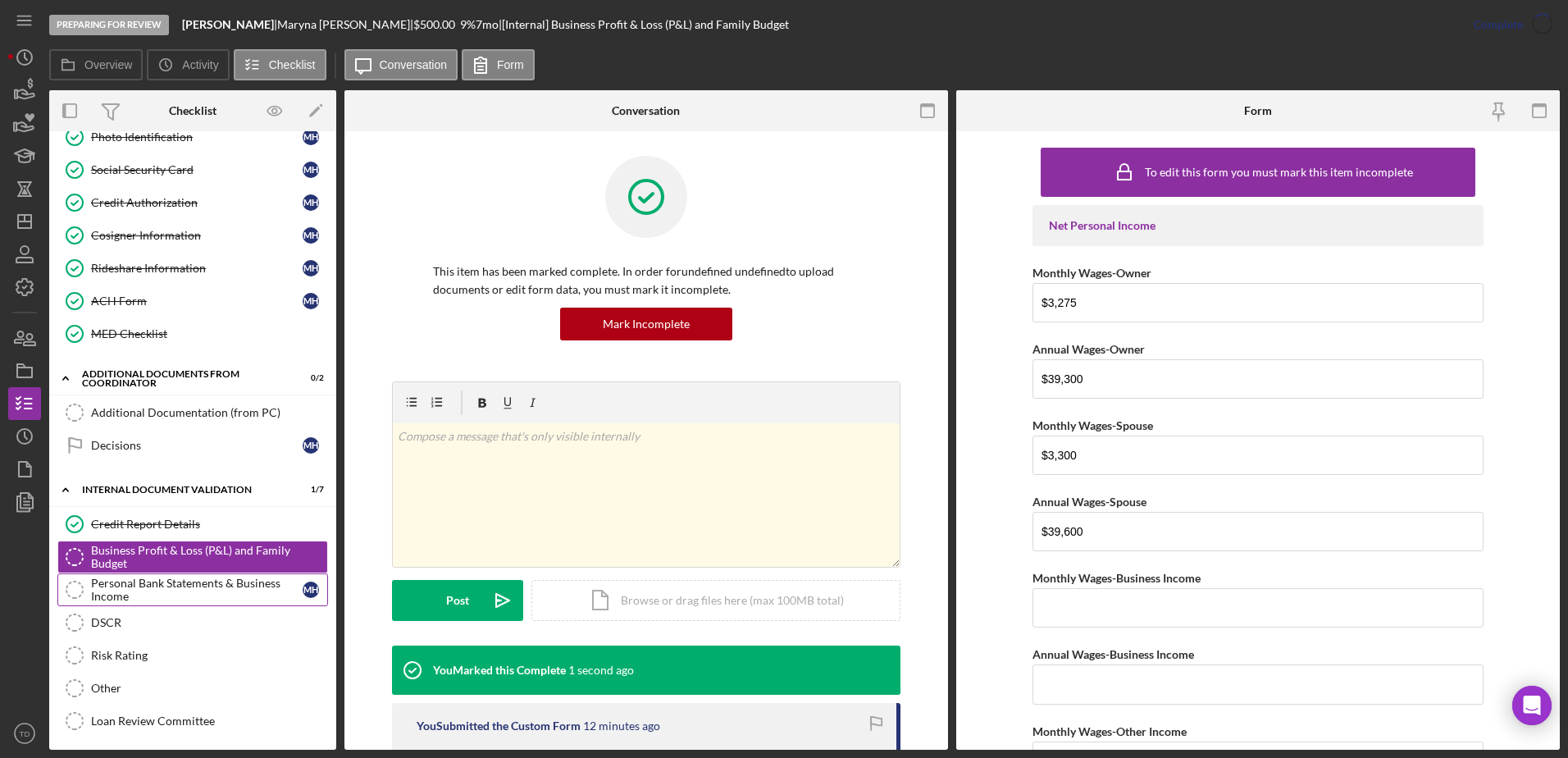
click at [224, 581] on div "Personal Bank Statements & Business Income" at bounding box center [197, 589] width 212 height 27
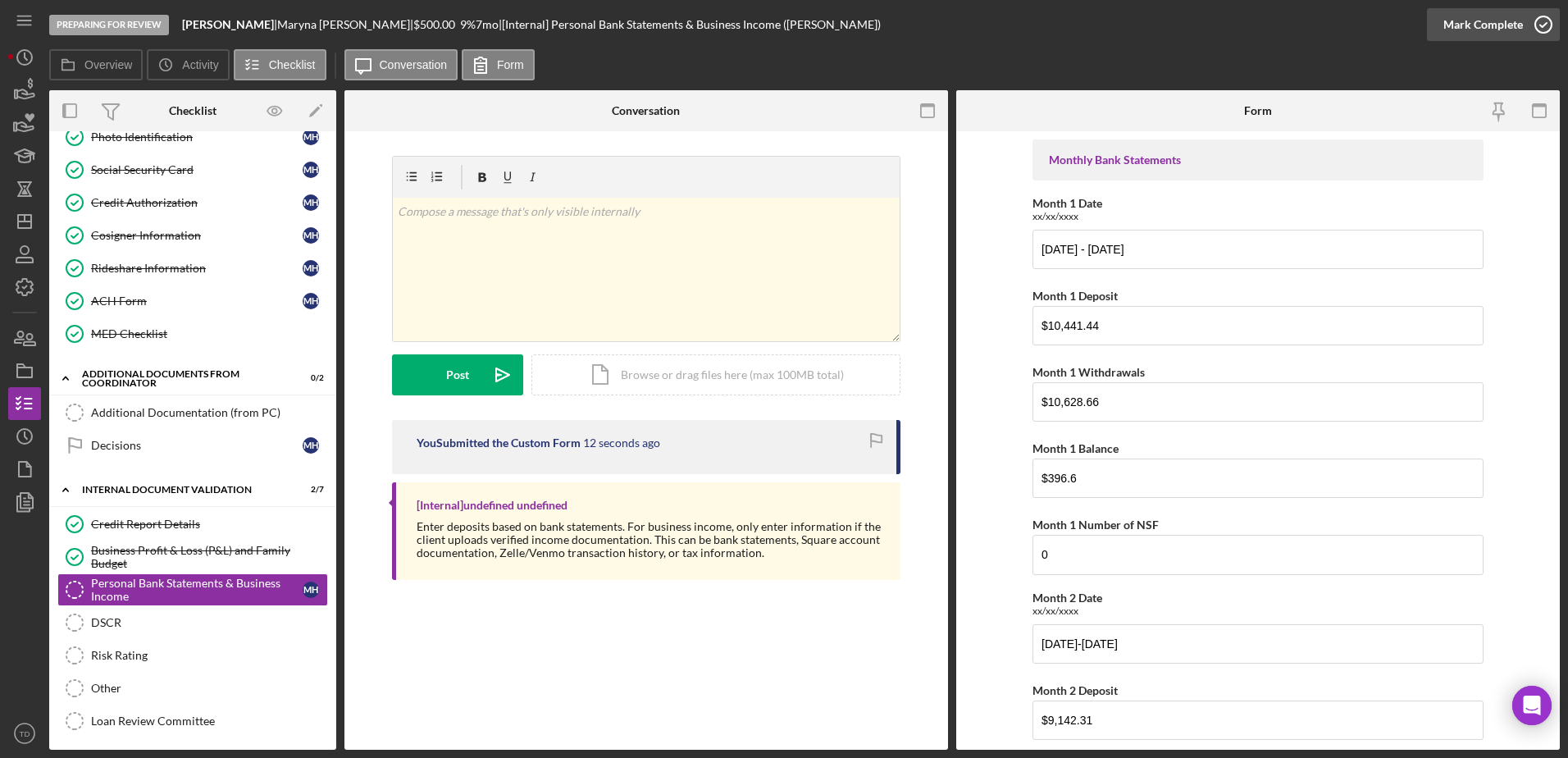
click at [1545, 19] on icon "button" at bounding box center [1544, 25] width 41 height 41
